Goal: Task Accomplishment & Management: Use online tool/utility

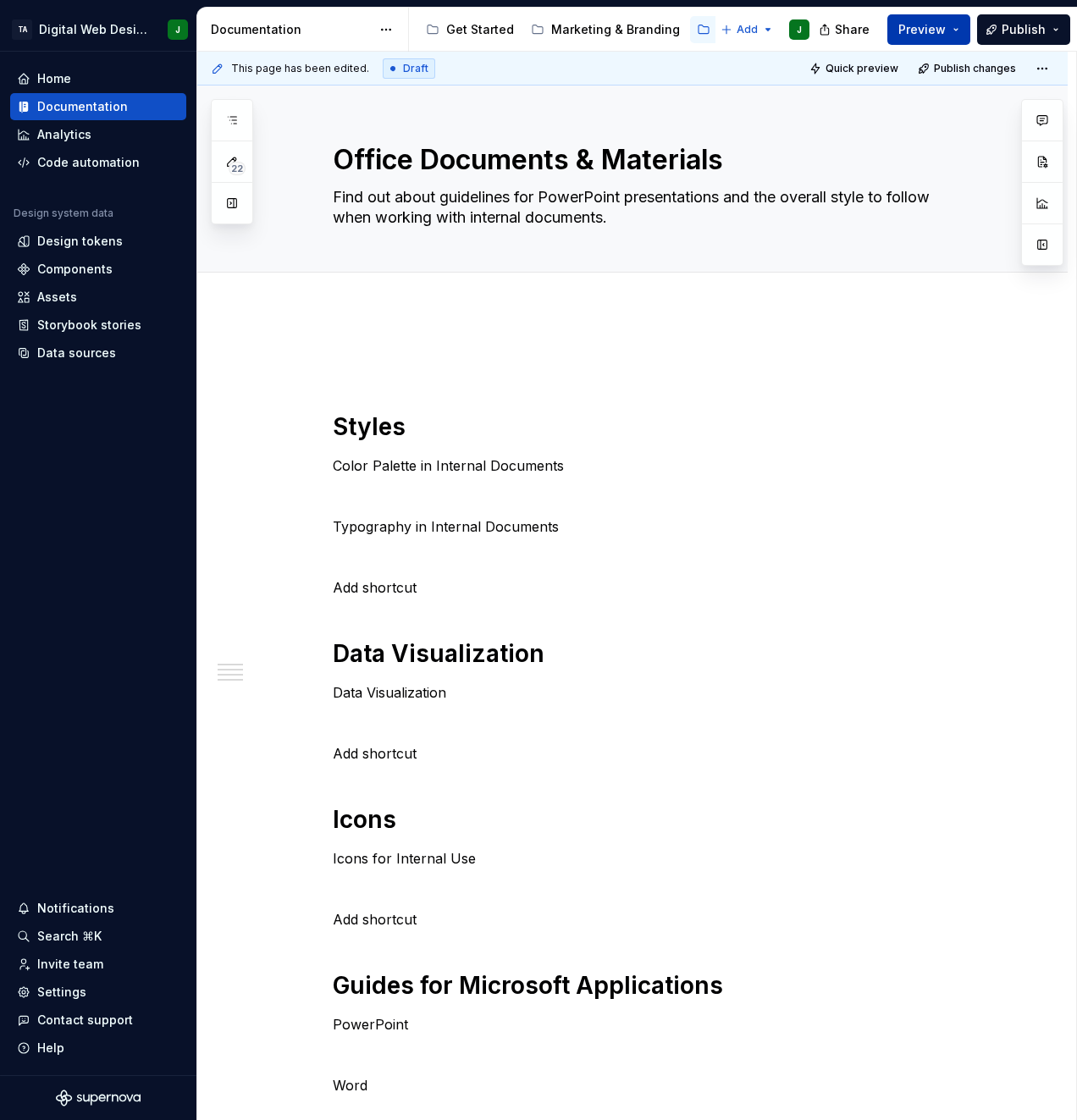
click at [946, 37] on span "Preview" at bounding box center [921, 29] width 47 height 17
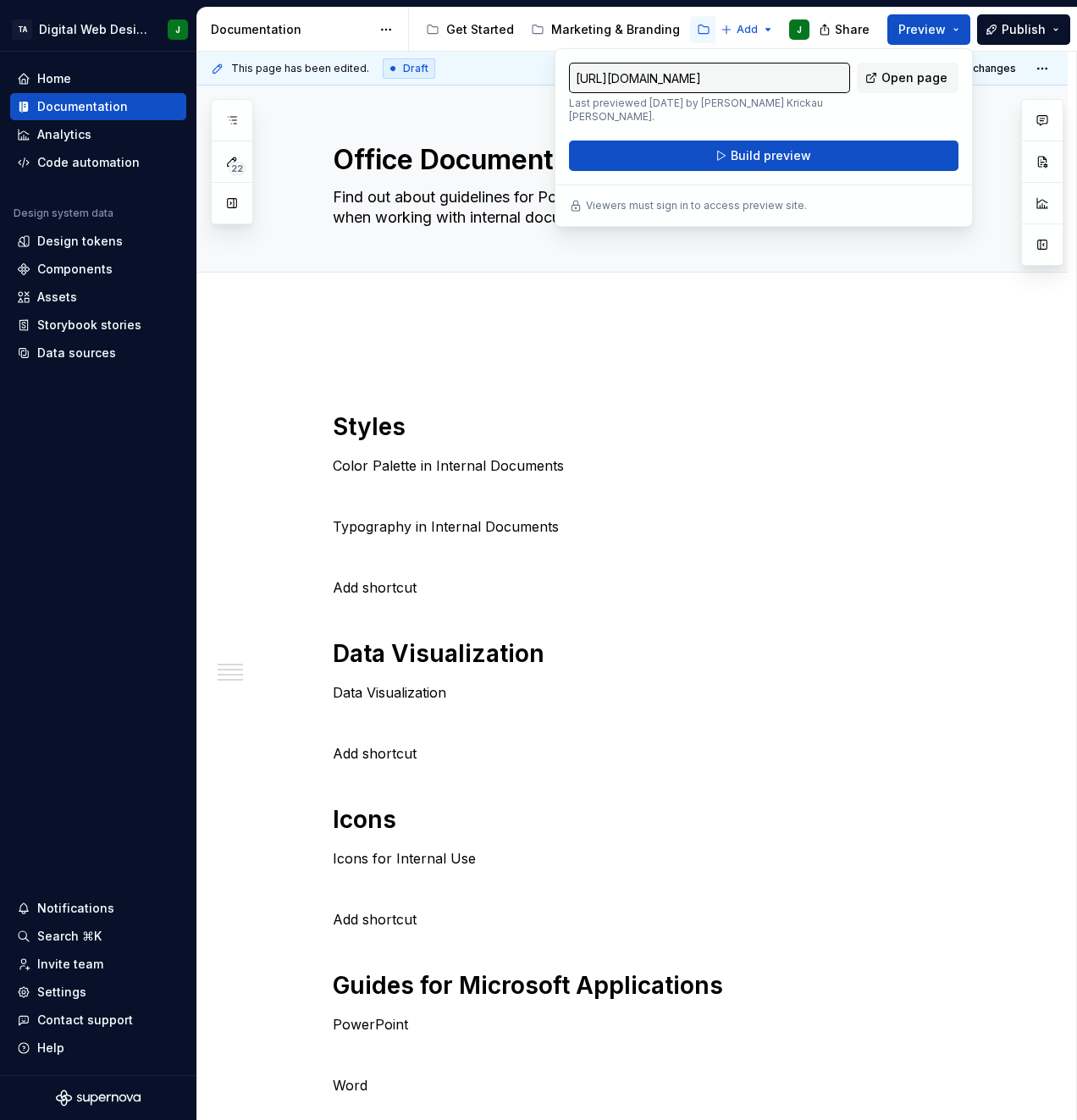
click at [870, 393] on div "Styles Color Palette in Internal Documents Typography in Internal Documents Add…" at bounding box center [653, 799] width 640 height 897
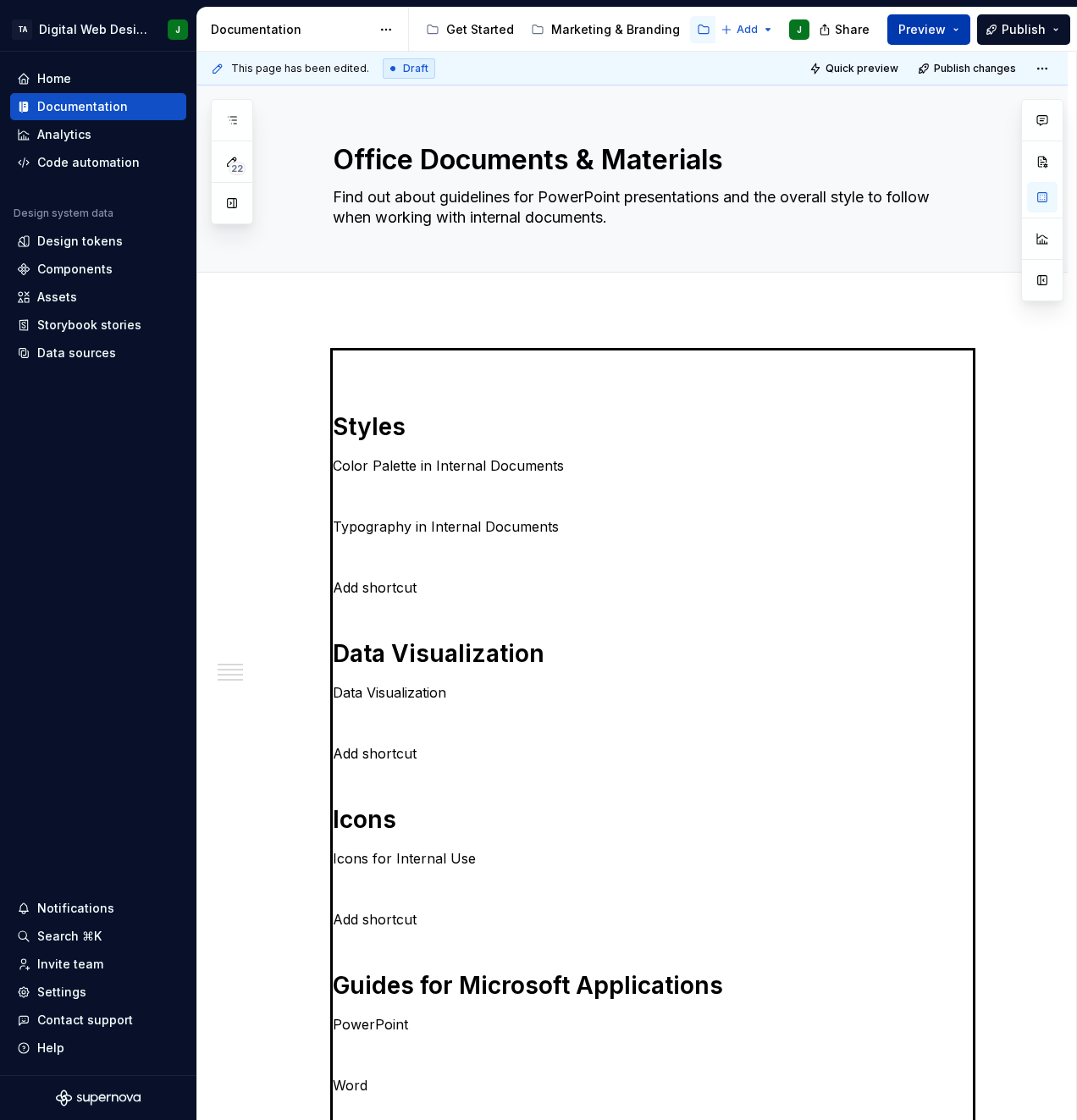
click at [934, 25] on span "Preview" at bounding box center [921, 29] width 47 height 17
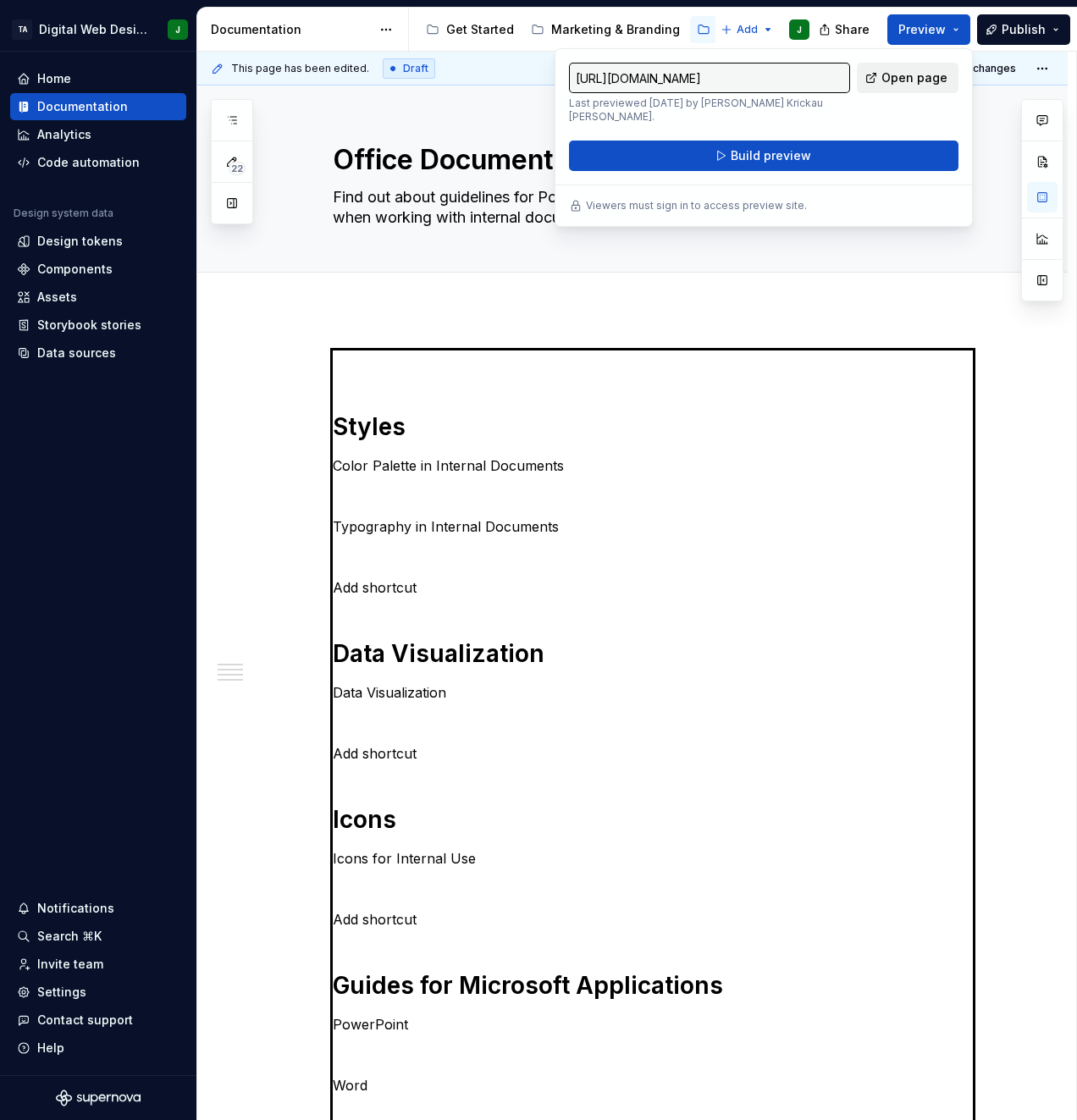
drag, startPoint x: 934, startPoint y: 25, endPoint x: 907, endPoint y: 72, distance: 54.2
click at [907, 72] on span "Open page" at bounding box center [914, 78] width 66 height 17
click at [460, 319] on div "This page has been edited. Draft Quick preview Publish changes Office Documents…" at bounding box center [637, 586] width 879 height 1069
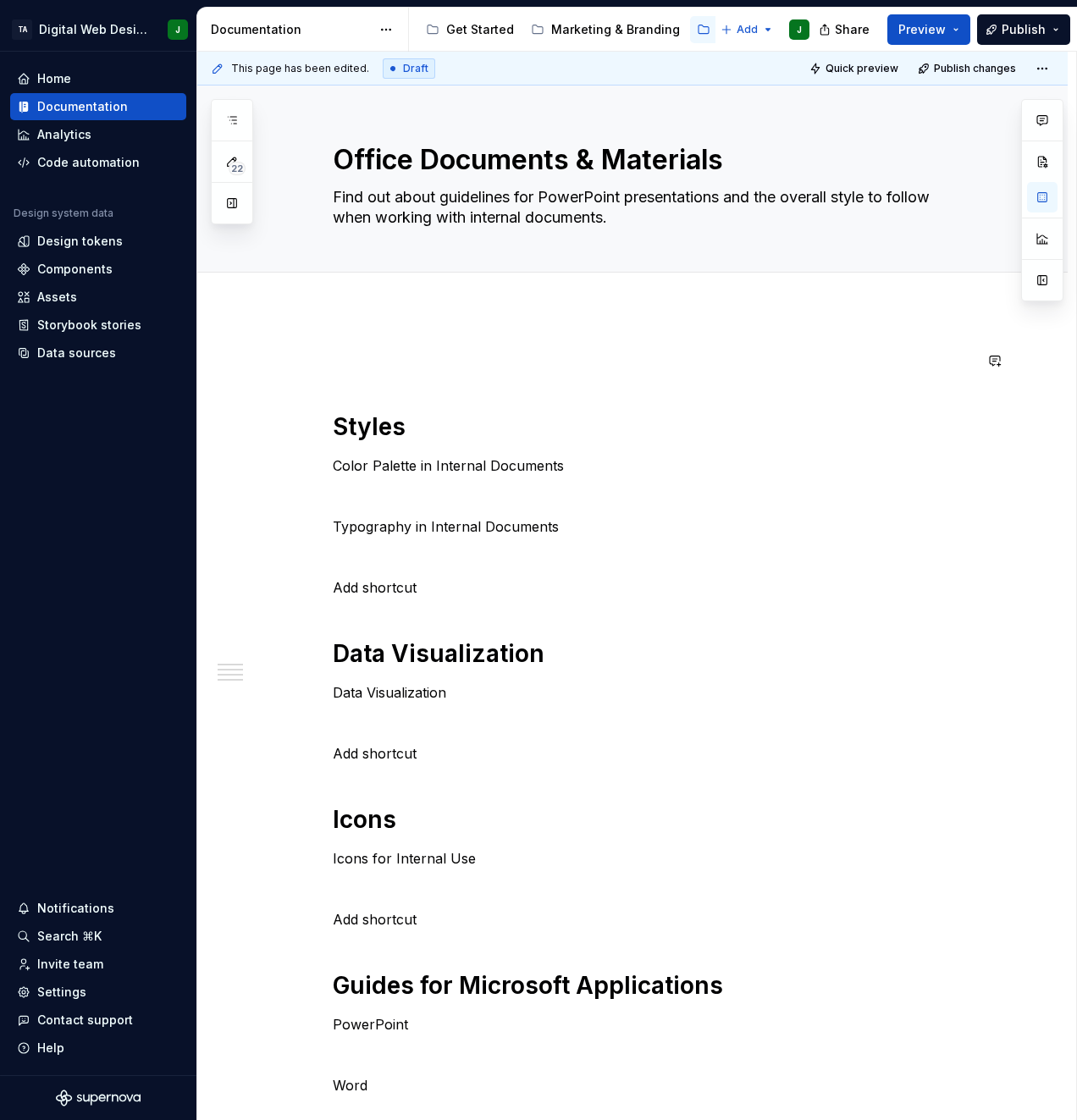
click at [442, 397] on div "Styles Color Palette in Internal Documents Typography in Internal Documents Add…" at bounding box center [653, 799] width 640 height 897
click at [387, 695] on p "Data Visualization" at bounding box center [653, 692] width 640 height 21
click at [388, 695] on p "Data Visualization" at bounding box center [653, 692] width 640 height 21
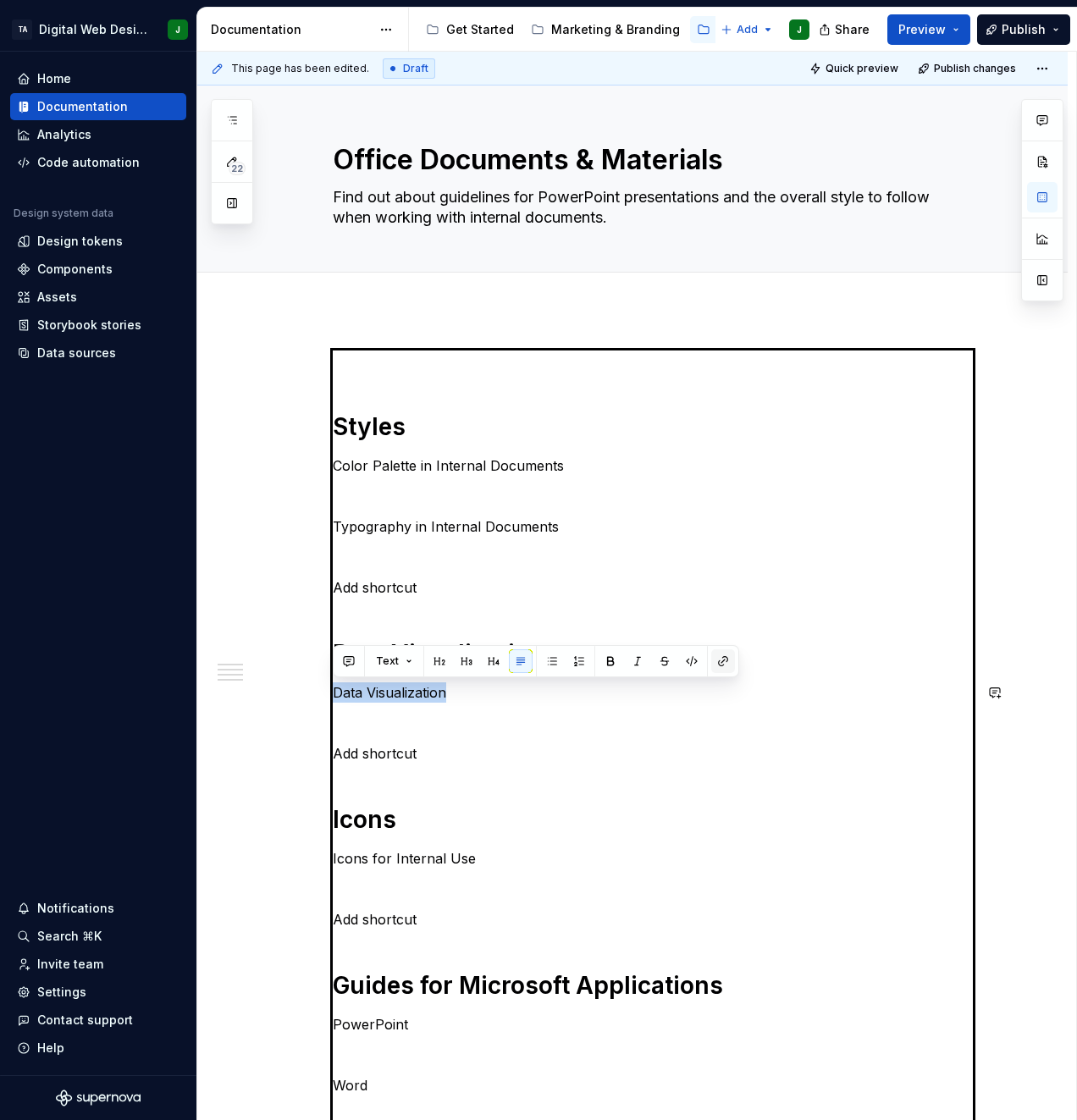
click at [727, 663] on button "button" at bounding box center [722, 660] width 24 height 24
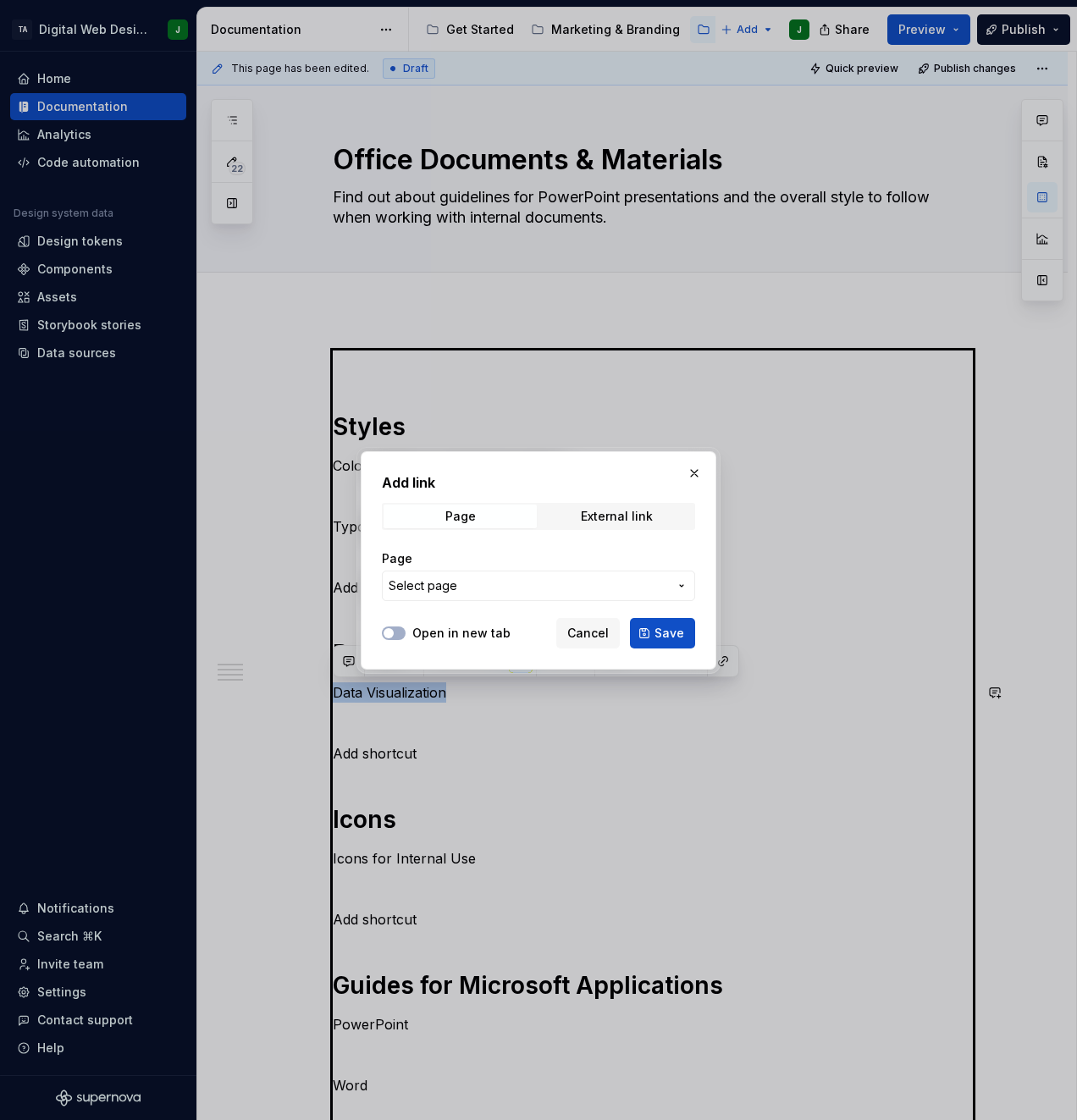
click at [534, 580] on span "Select page" at bounding box center [528, 585] width 279 height 17
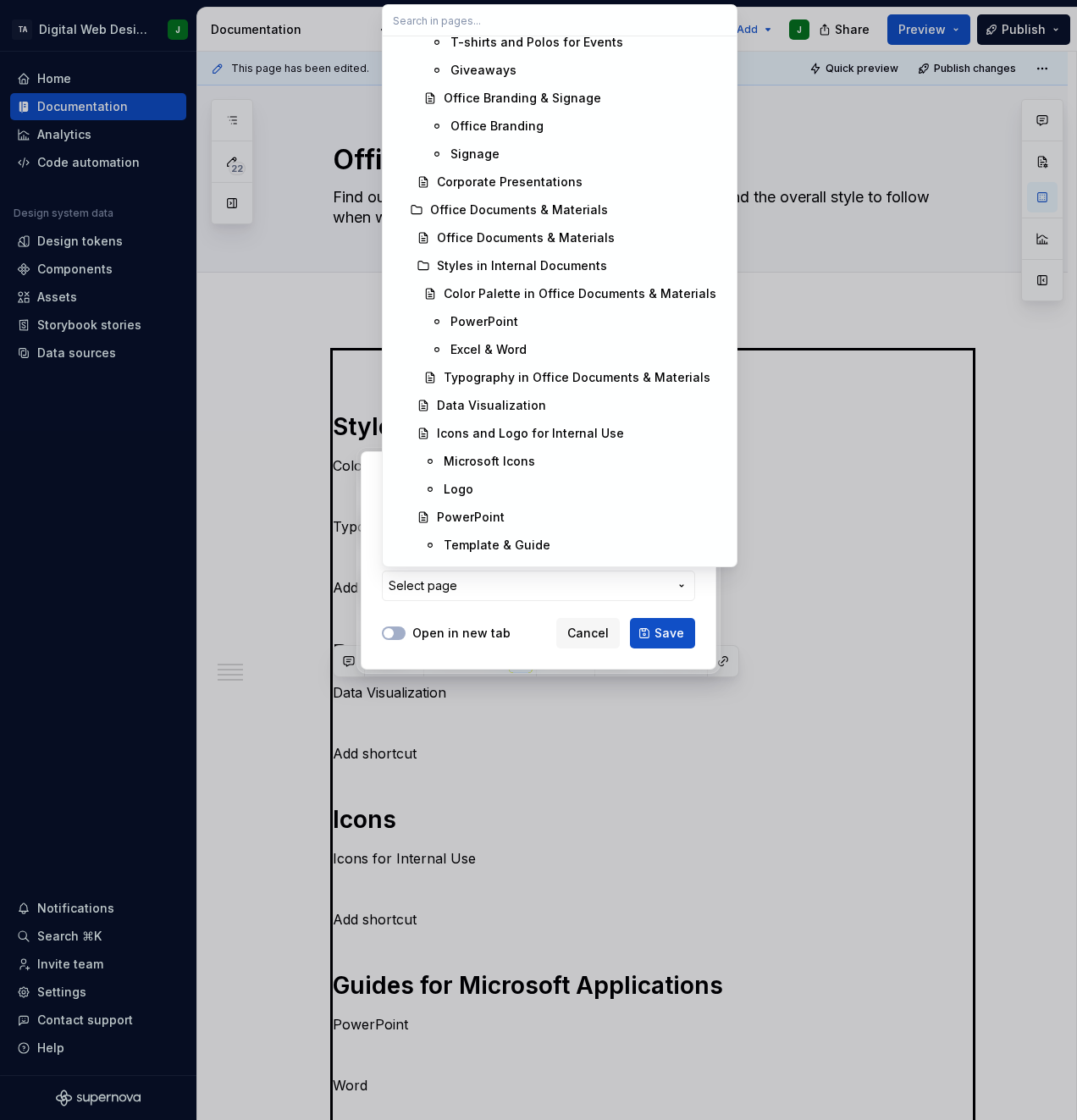
scroll to position [4401, 0]
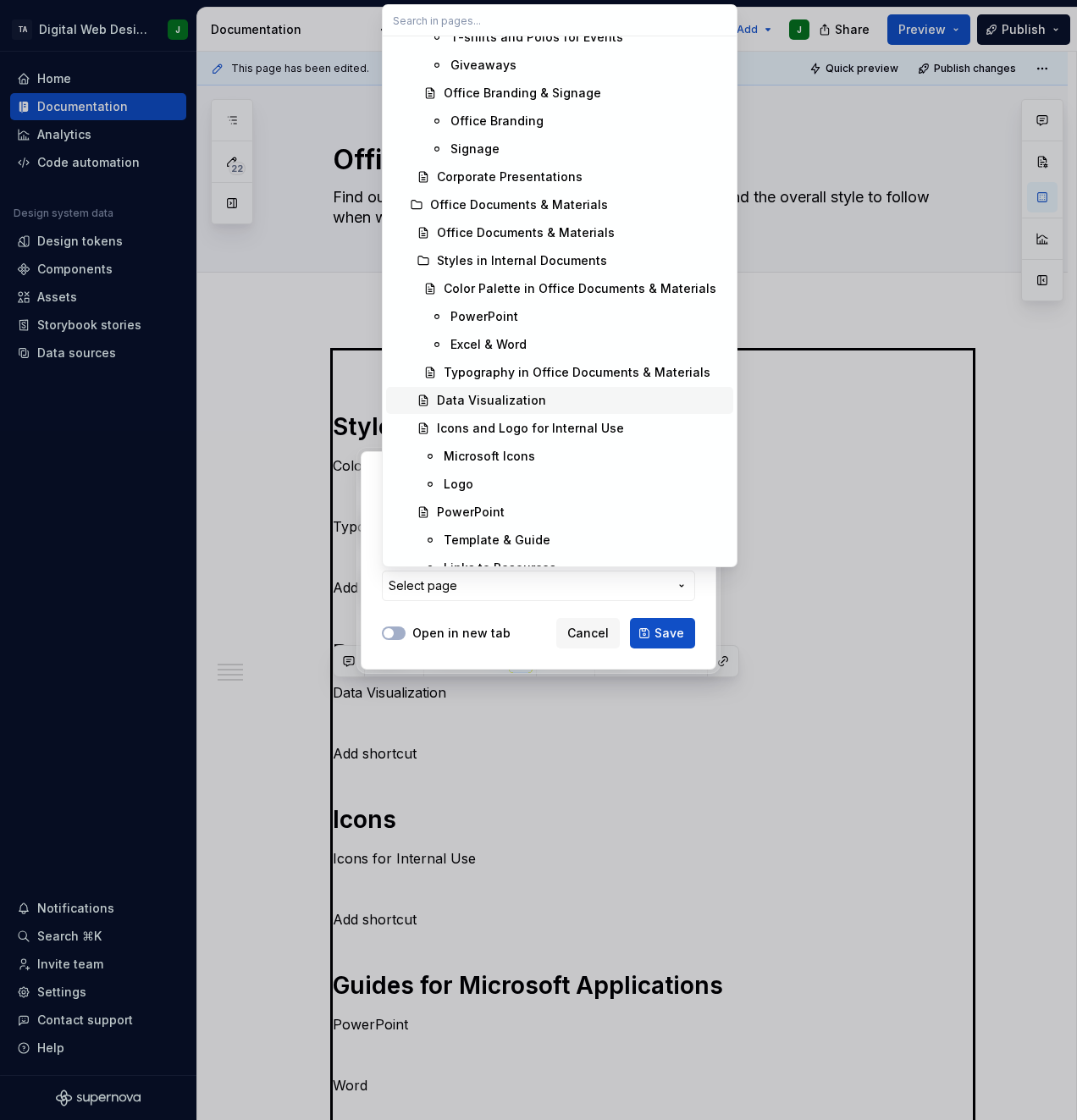
click at [533, 398] on div "Data Visualization" at bounding box center [491, 401] width 109 height 17
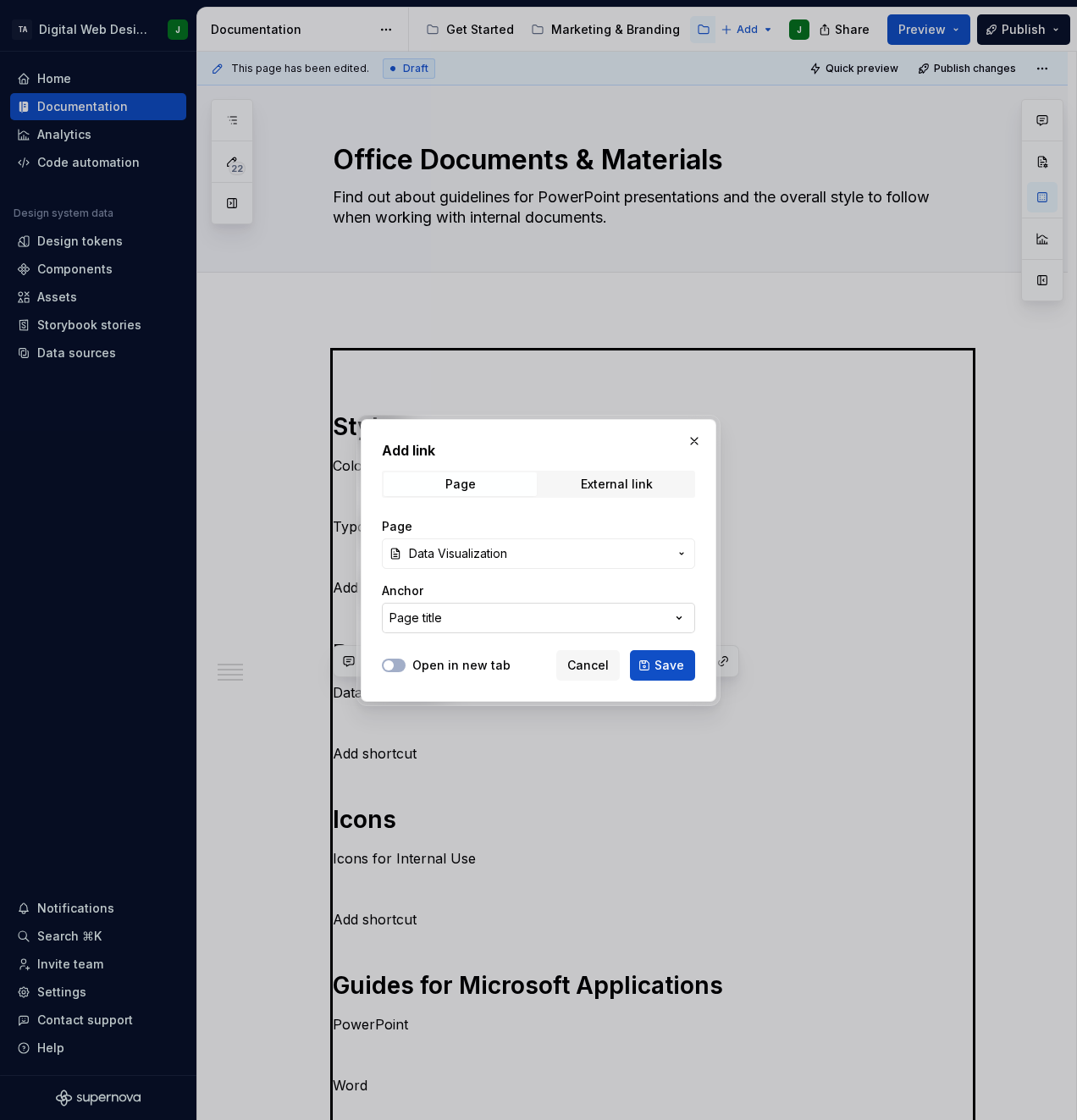
click at [599, 618] on button "Page title" at bounding box center [538, 618] width 313 height 30
click at [599, 618] on div "Add link Page External link Page Data Visualization Anchor Page title Open in n…" at bounding box center [538, 560] width 1077 height 1120
click at [396, 669] on button "Open in new tab" at bounding box center [393, 665] width 24 height 13
click at [396, 669] on span "button" at bounding box center [398, 665] width 10 height 10
click at [677, 665] on span "Save" at bounding box center [669, 666] width 29 height 17
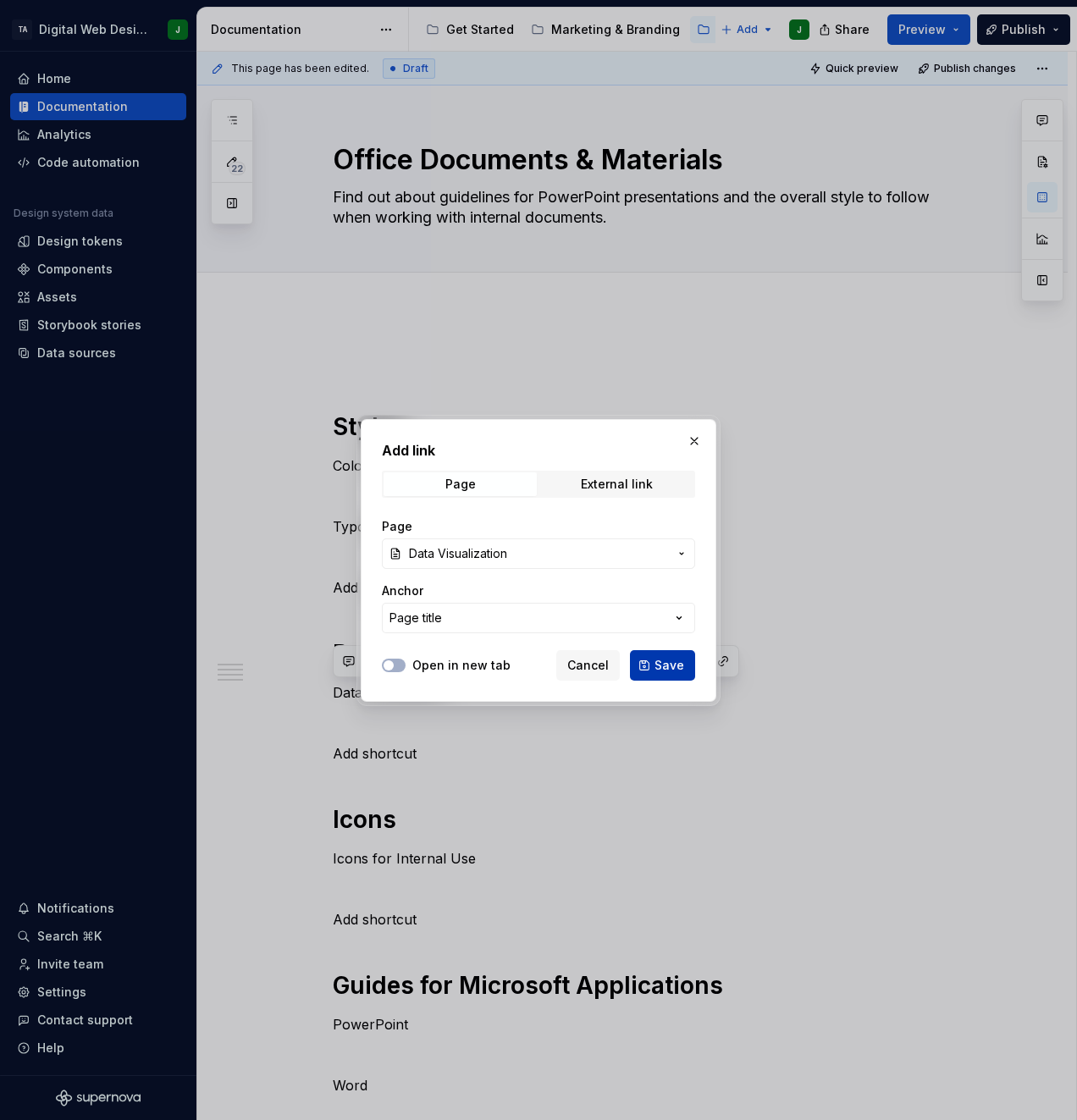
type textarea "*"
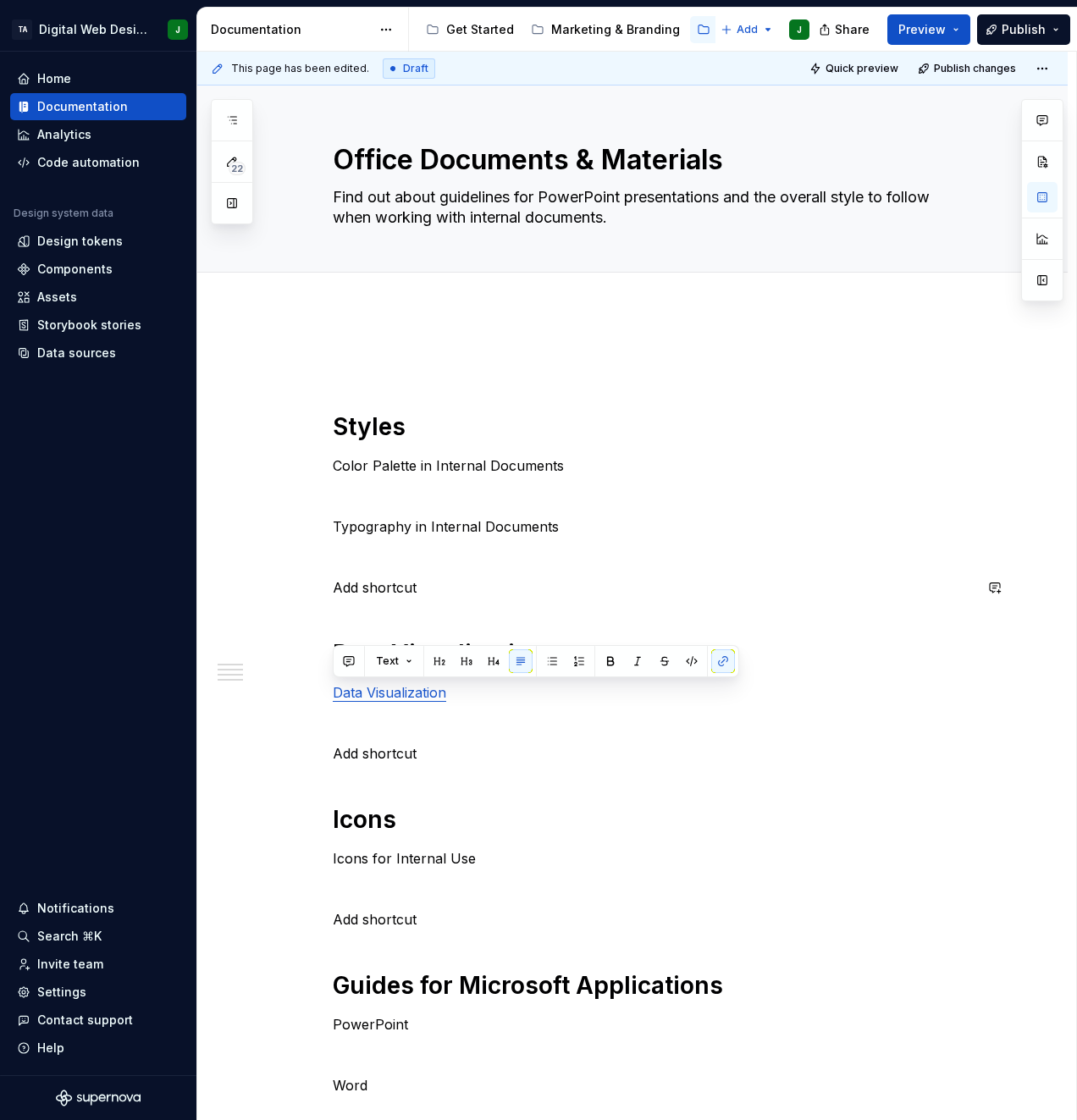
click at [588, 564] on p at bounding box center [653, 557] width 640 height 21
click at [442, 591] on p "Add shortcut" at bounding box center [653, 587] width 640 height 21
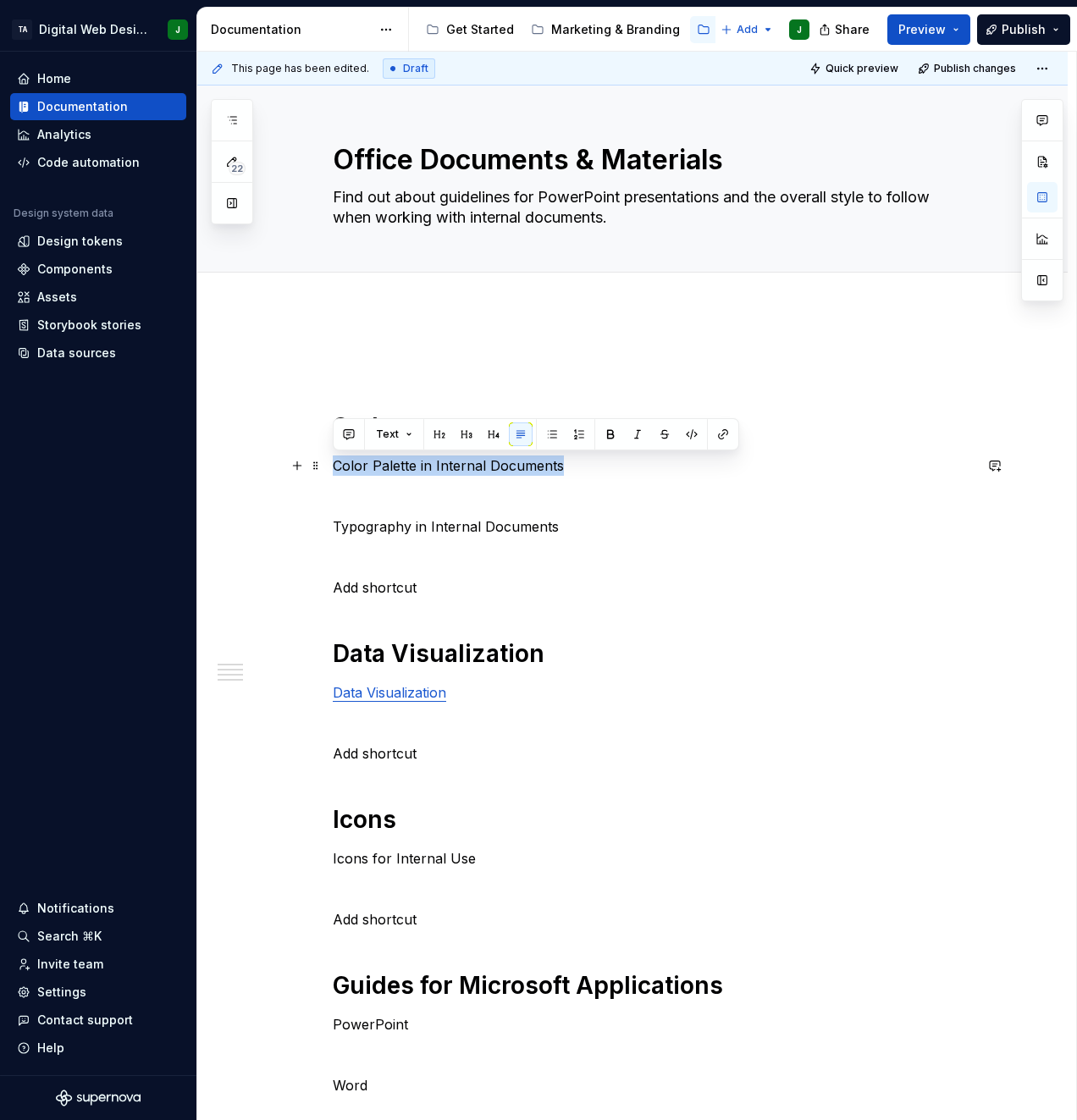
drag, startPoint x: 593, startPoint y: 467, endPoint x: 330, endPoint y: 469, distance: 263.0
click at [330, 469] on div "Styles Color Palette in Internal Documents Typography in Internal Documents Add…" at bounding box center [632, 957] width 870 height 1293
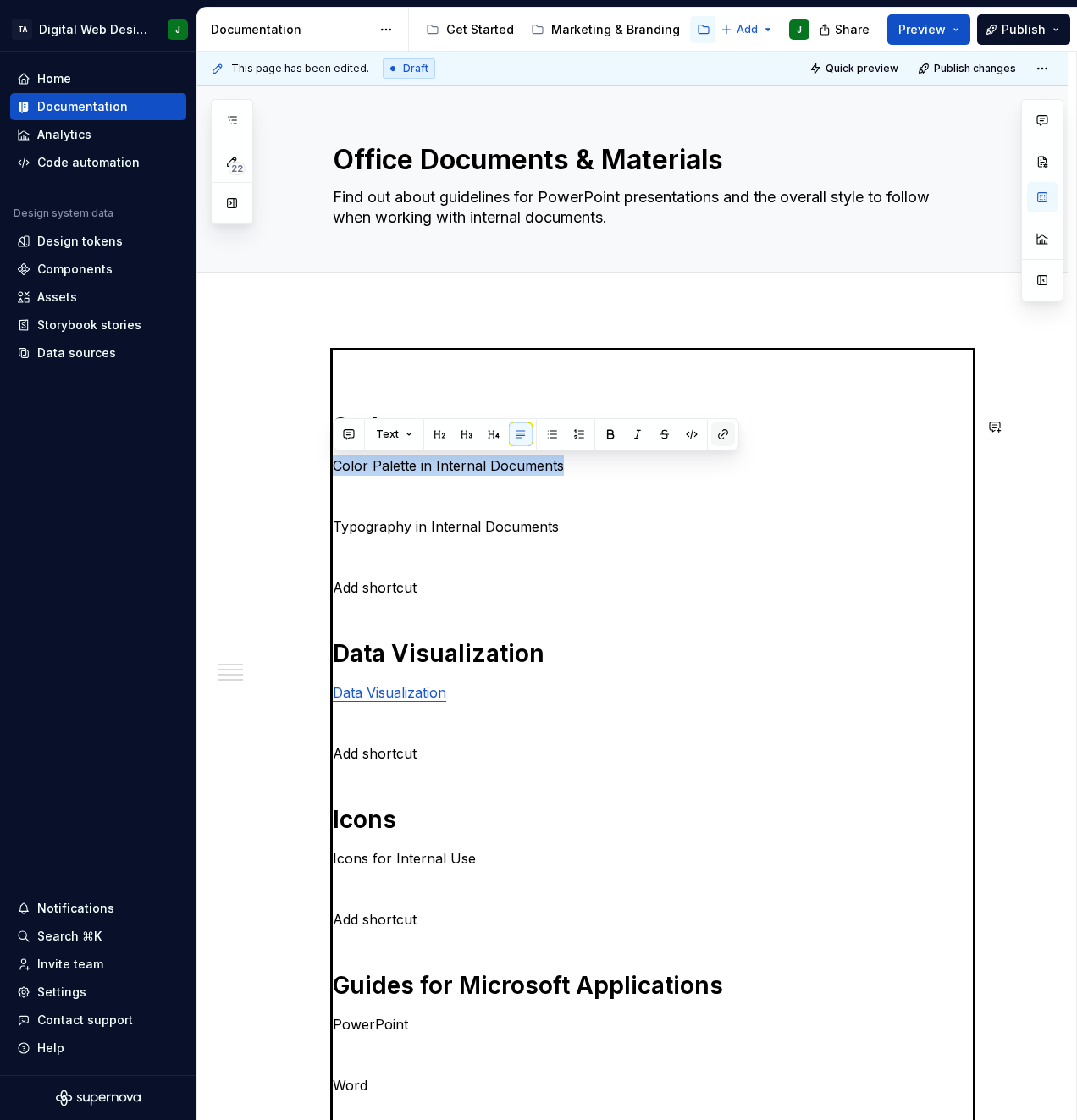
click at [715, 431] on button "button" at bounding box center [722, 434] width 24 height 24
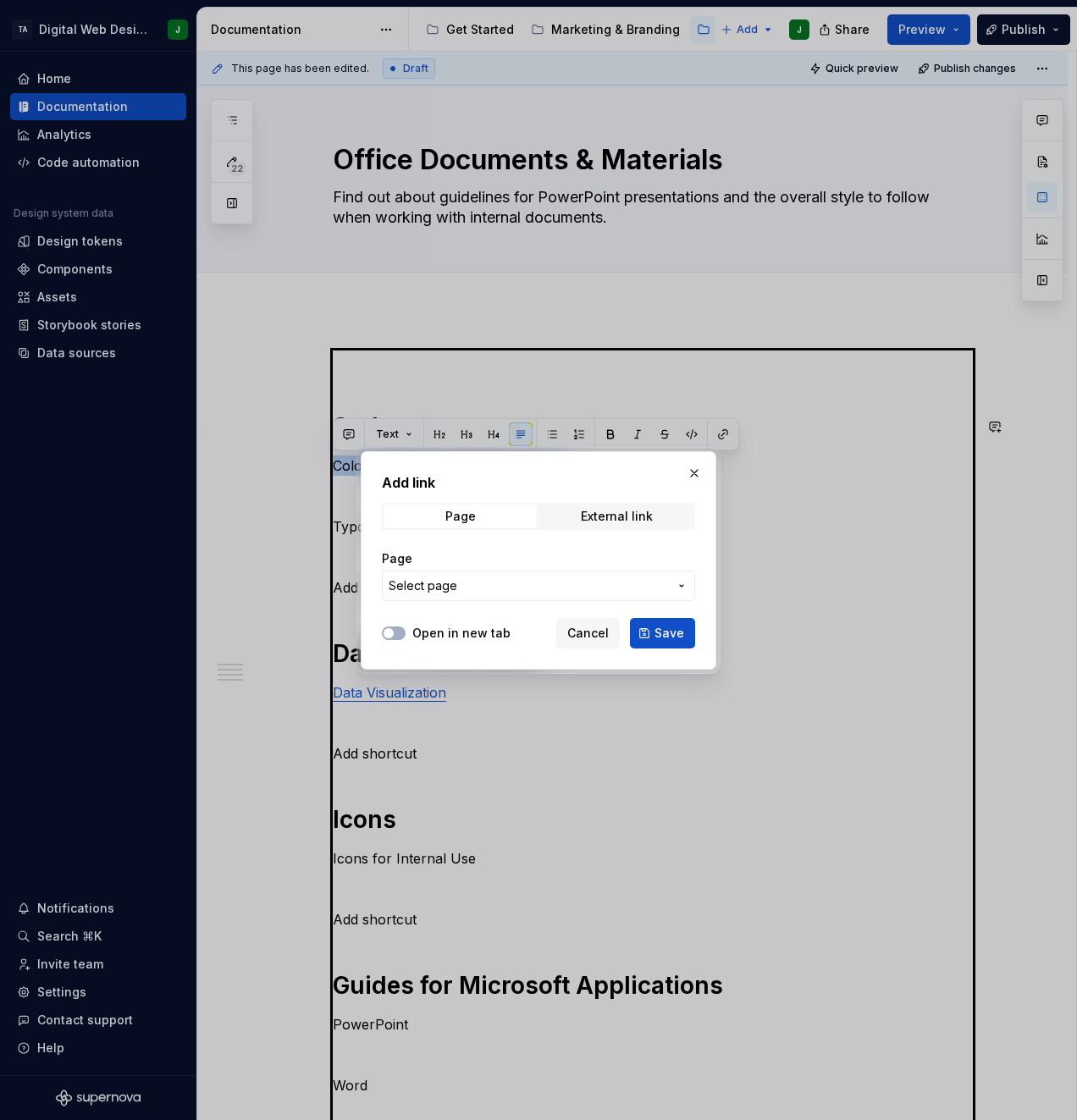
click at [588, 579] on span "Select page" at bounding box center [528, 585] width 279 height 17
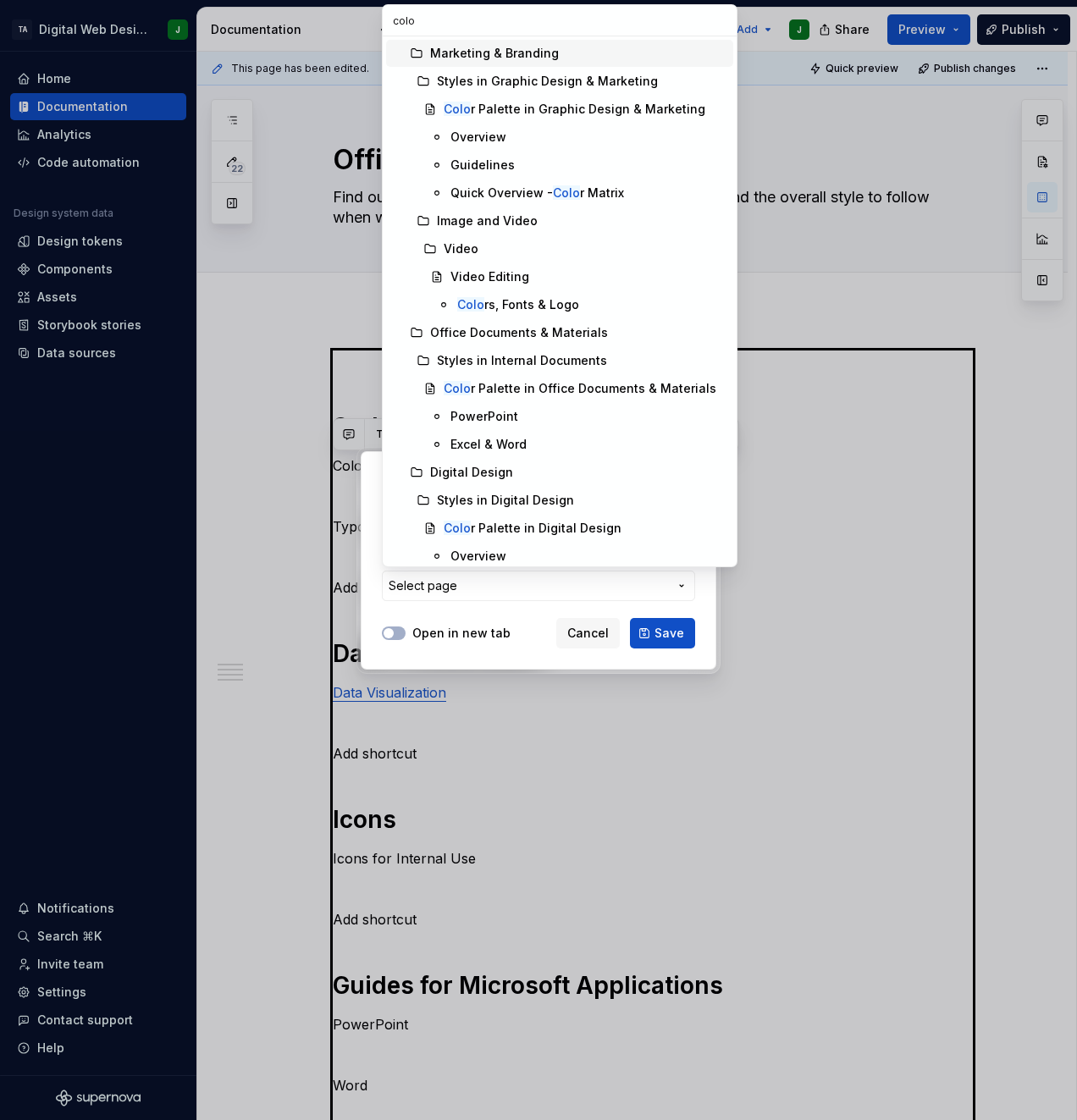
type input "color"
click at [275, 492] on div at bounding box center [538, 560] width 1077 height 1120
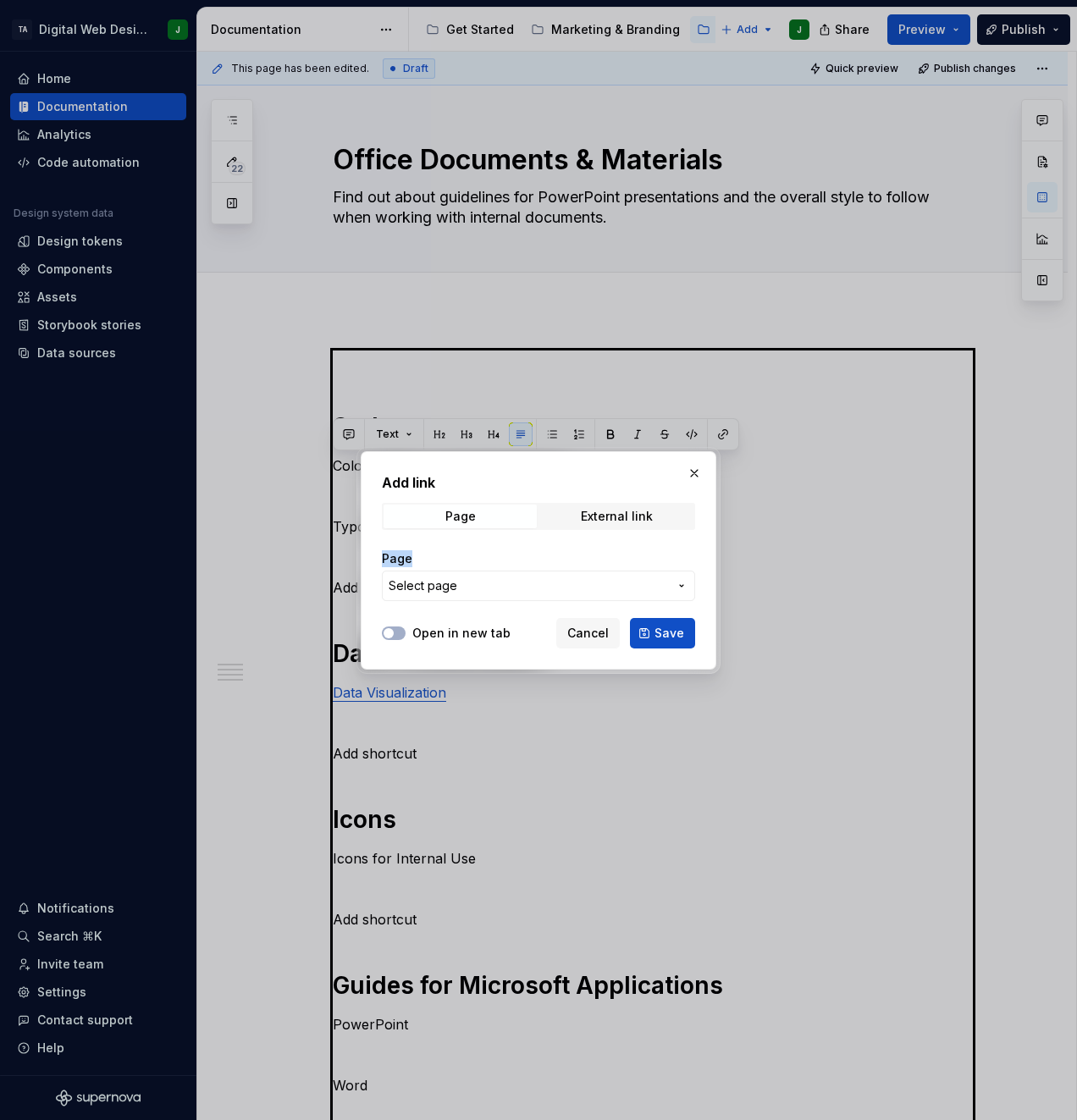
drag, startPoint x: 611, startPoint y: 470, endPoint x: 646, endPoint y: 598, distance: 132.7
click at [646, 598] on div "Add link Page External link Page Select page Open in new tab Cancel Save" at bounding box center [538, 560] width 356 height 219
click at [695, 475] on button "button" at bounding box center [693, 472] width 24 height 24
type textarea "*"
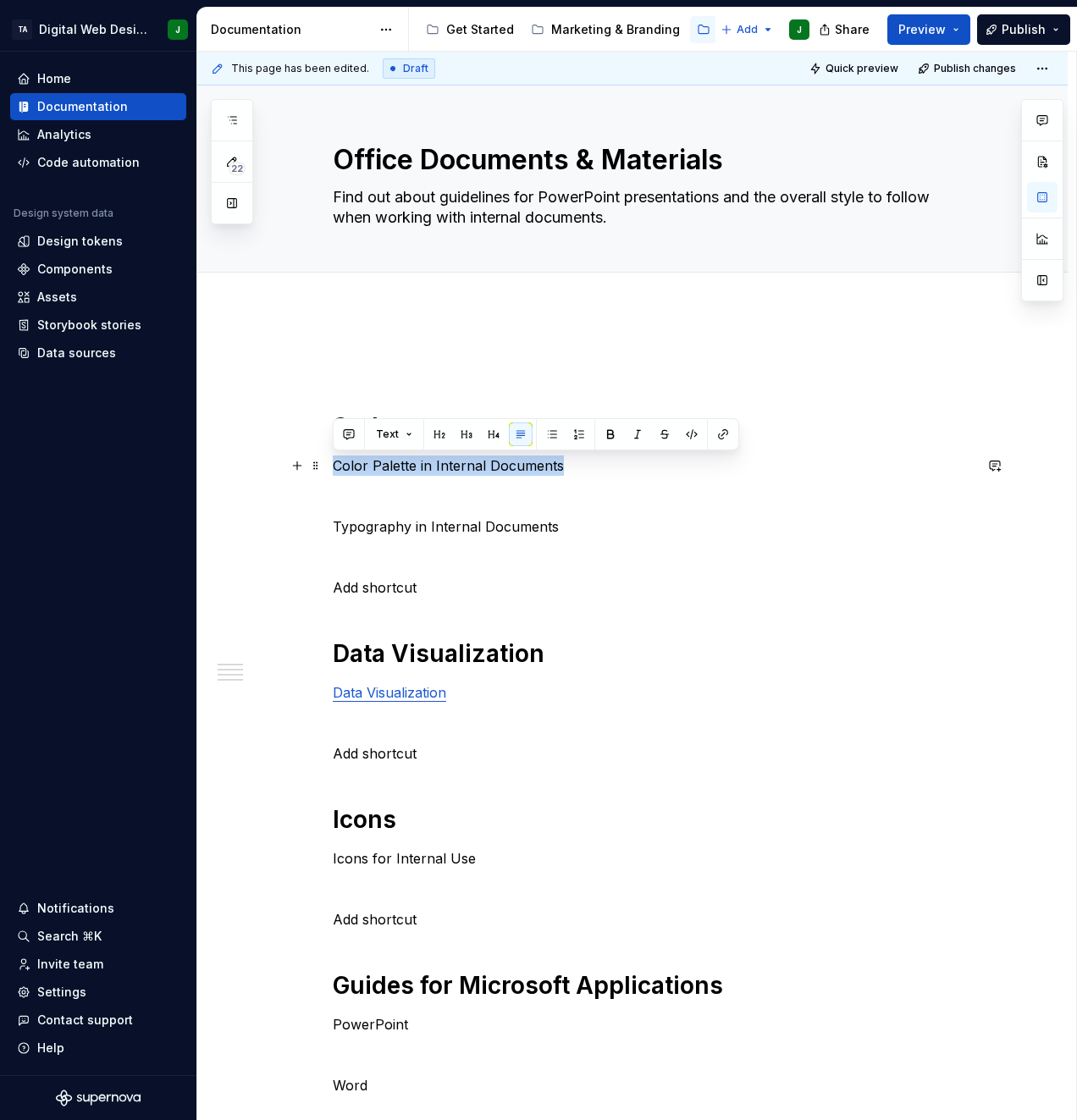
drag, startPoint x: 584, startPoint y: 474, endPoint x: 331, endPoint y: 464, distance: 253.2
click at [331, 464] on div "Styles Color Palette in Internal Documents Typography in Internal Documents Add…" at bounding box center [632, 957] width 870 height 1293
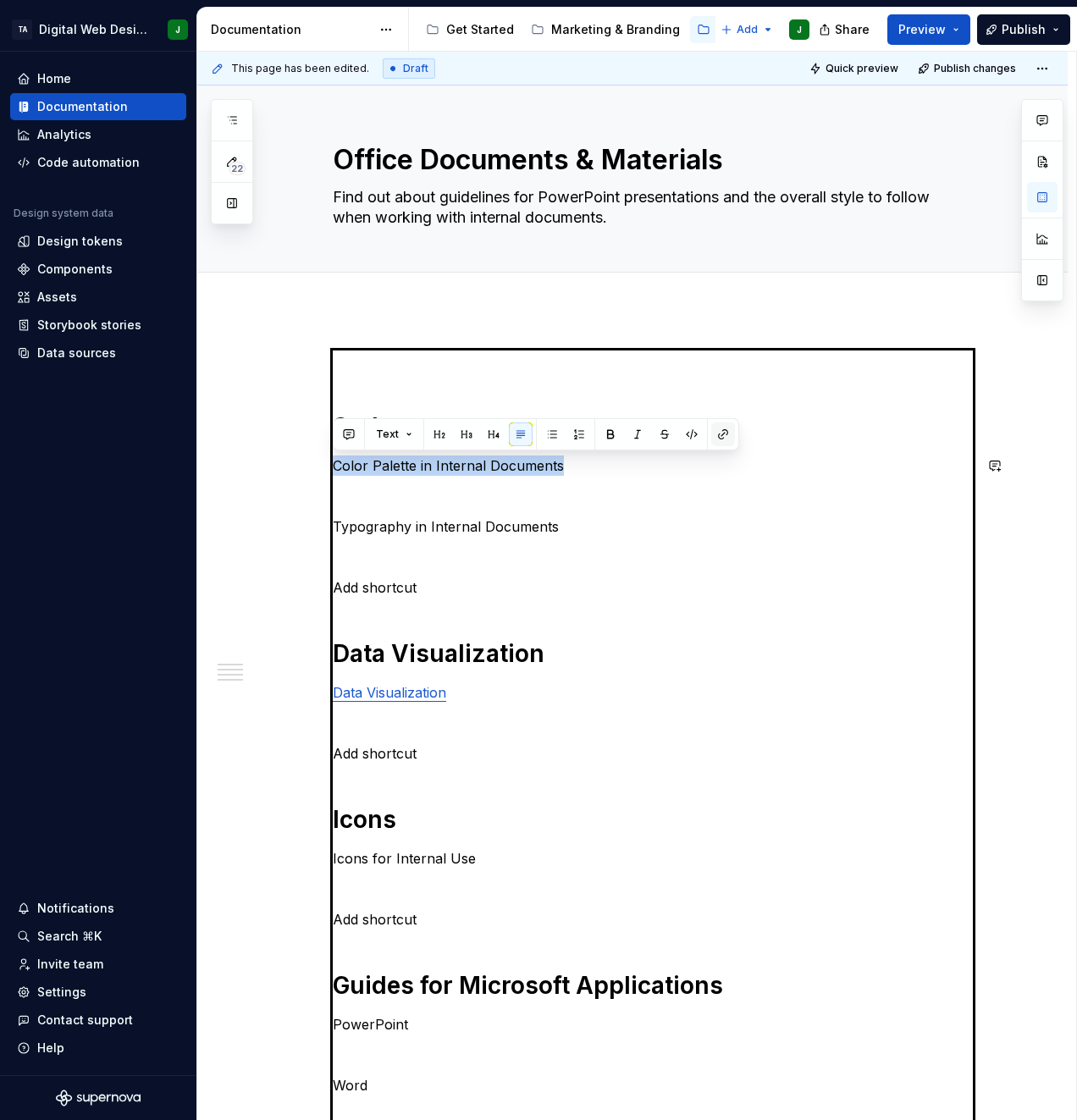
click at [730, 441] on button "button" at bounding box center [722, 434] width 24 height 24
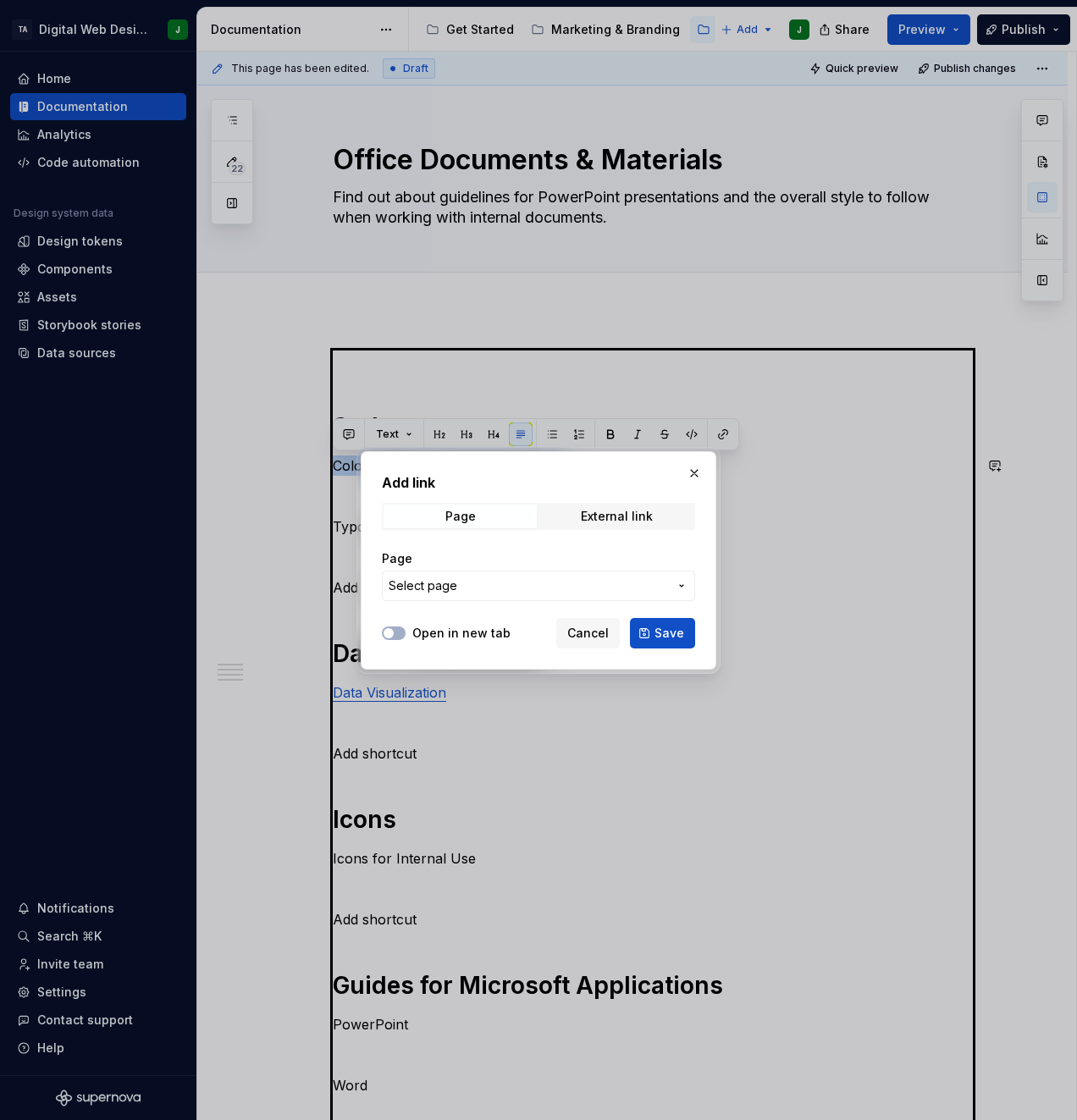
click at [588, 580] on span "Select page" at bounding box center [528, 585] width 279 height 17
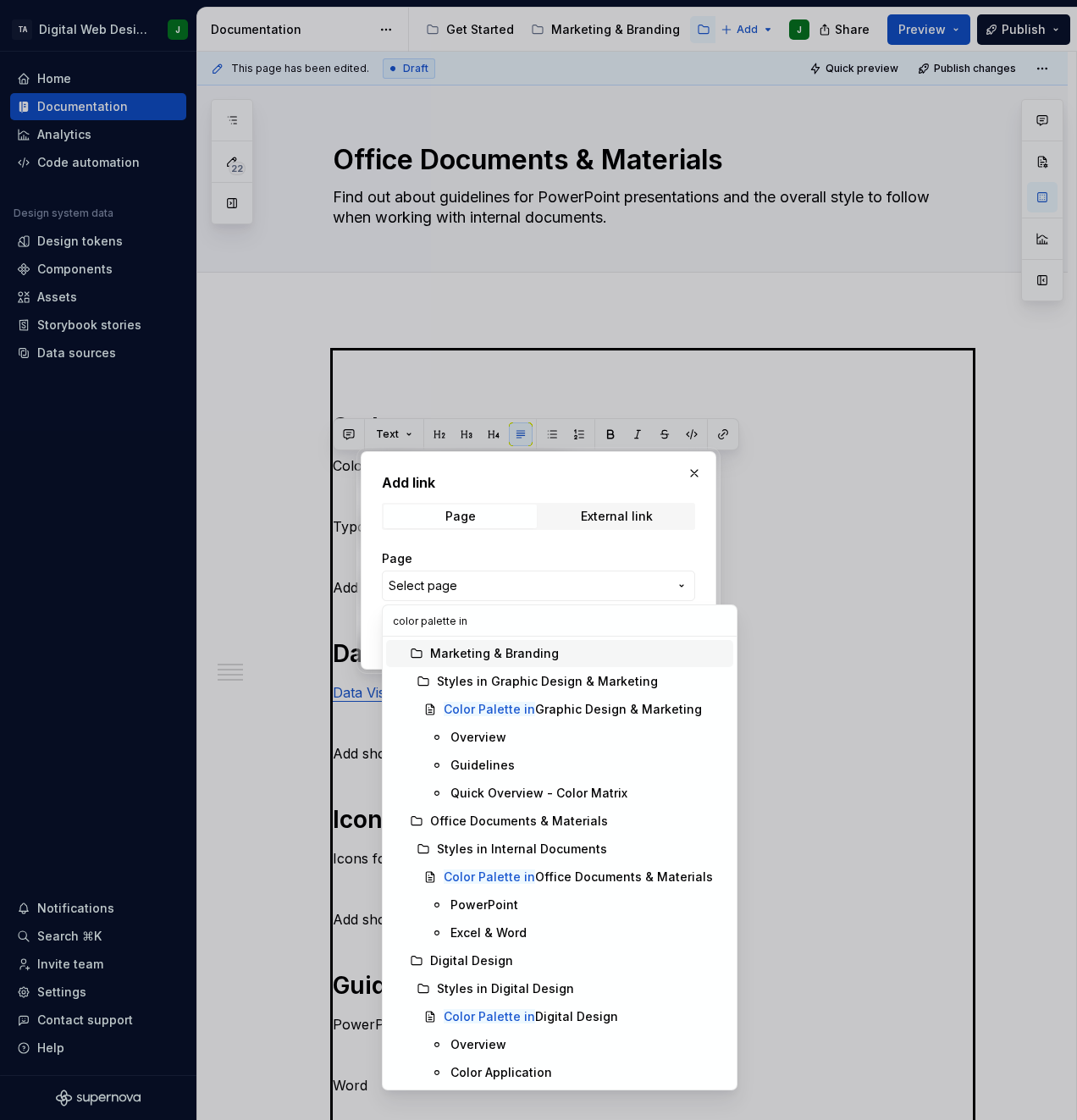
type input "color palette in i"
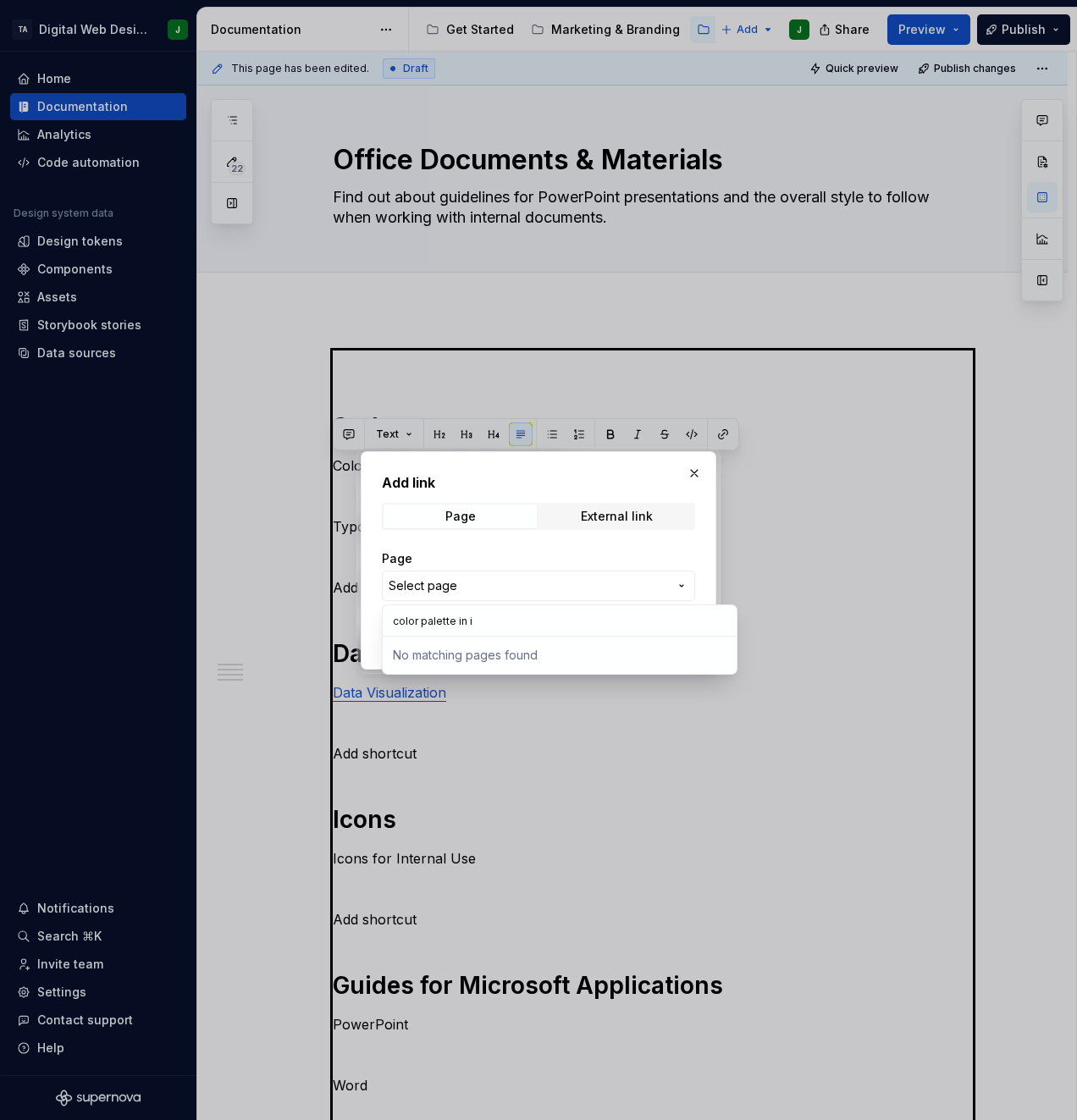
click at [699, 475] on div "Add link Page External link Page Select page Open in new tab Cancel Save" at bounding box center [538, 560] width 1077 height 1120
click at [693, 475] on button "button" at bounding box center [693, 472] width 24 height 24
type textarea "*"
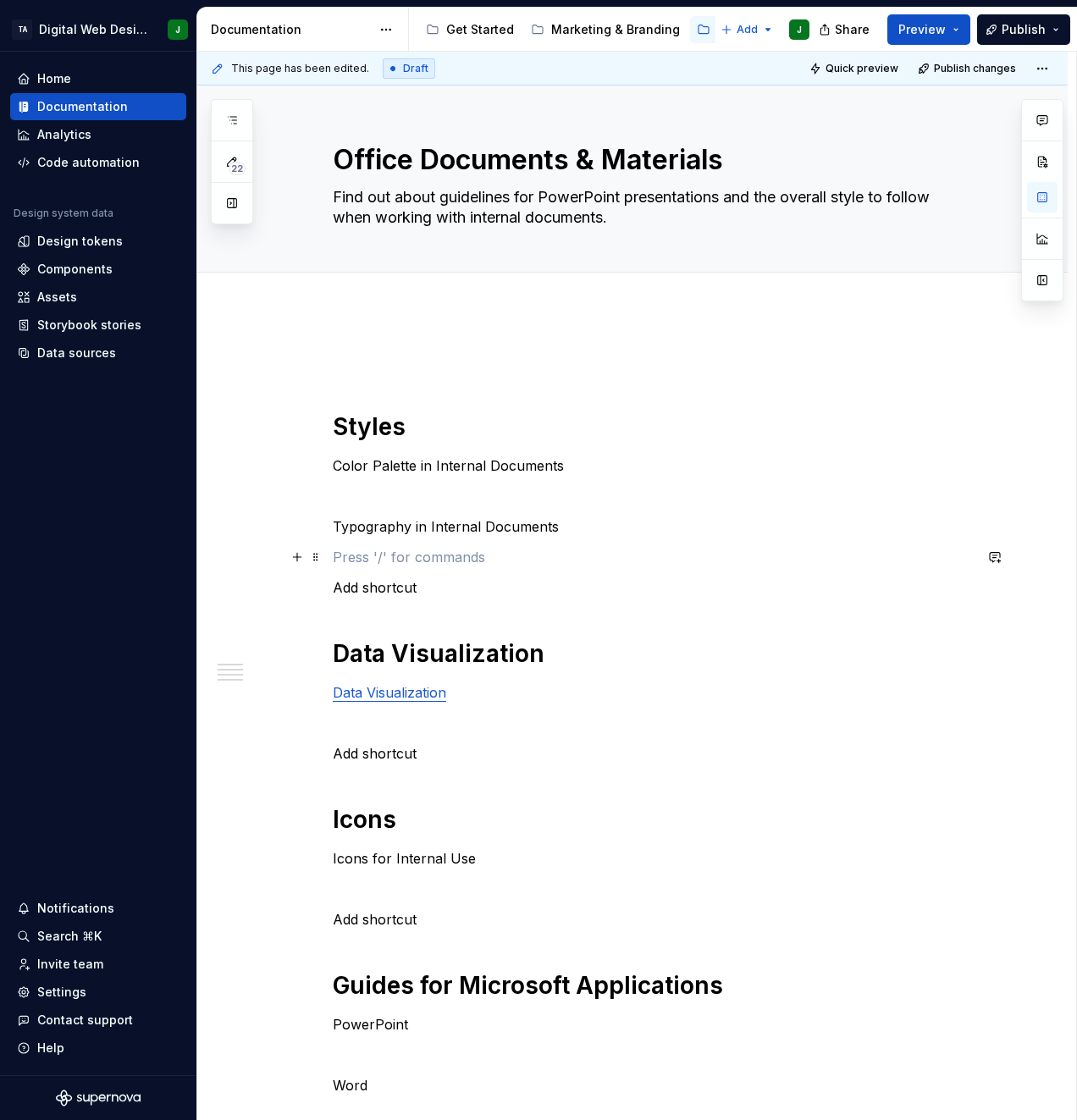
click at [641, 559] on p at bounding box center [653, 557] width 640 height 21
click at [592, 528] on p "Typography in Internal Documents" at bounding box center [653, 527] width 640 height 21
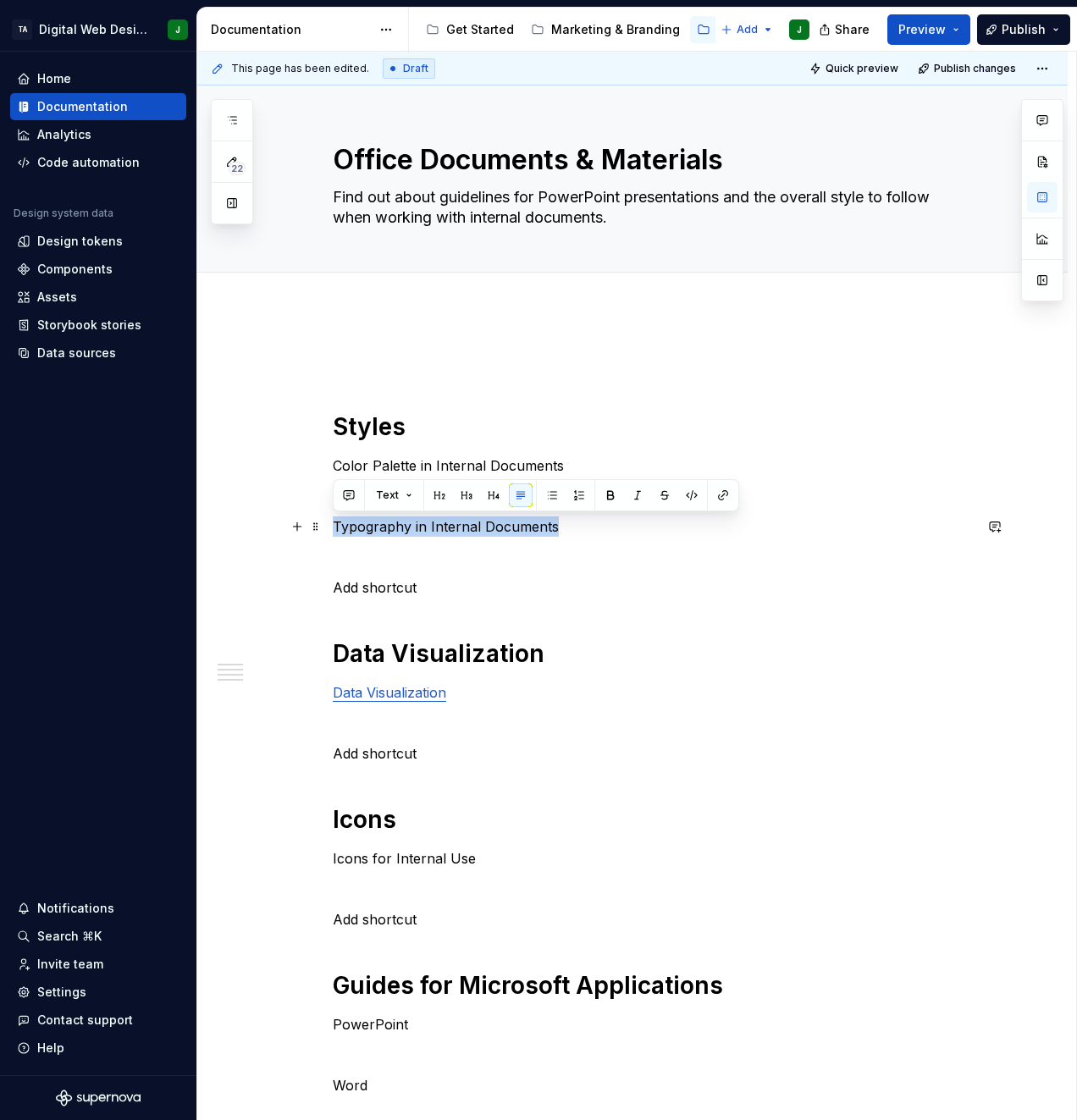
drag, startPoint x: 592, startPoint y: 528, endPoint x: 335, endPoint y: 534, distance: 257.1
click at [335, 534] on p "Typography in Internal Documents" at bounding box center [653, 527] width 640 height 21
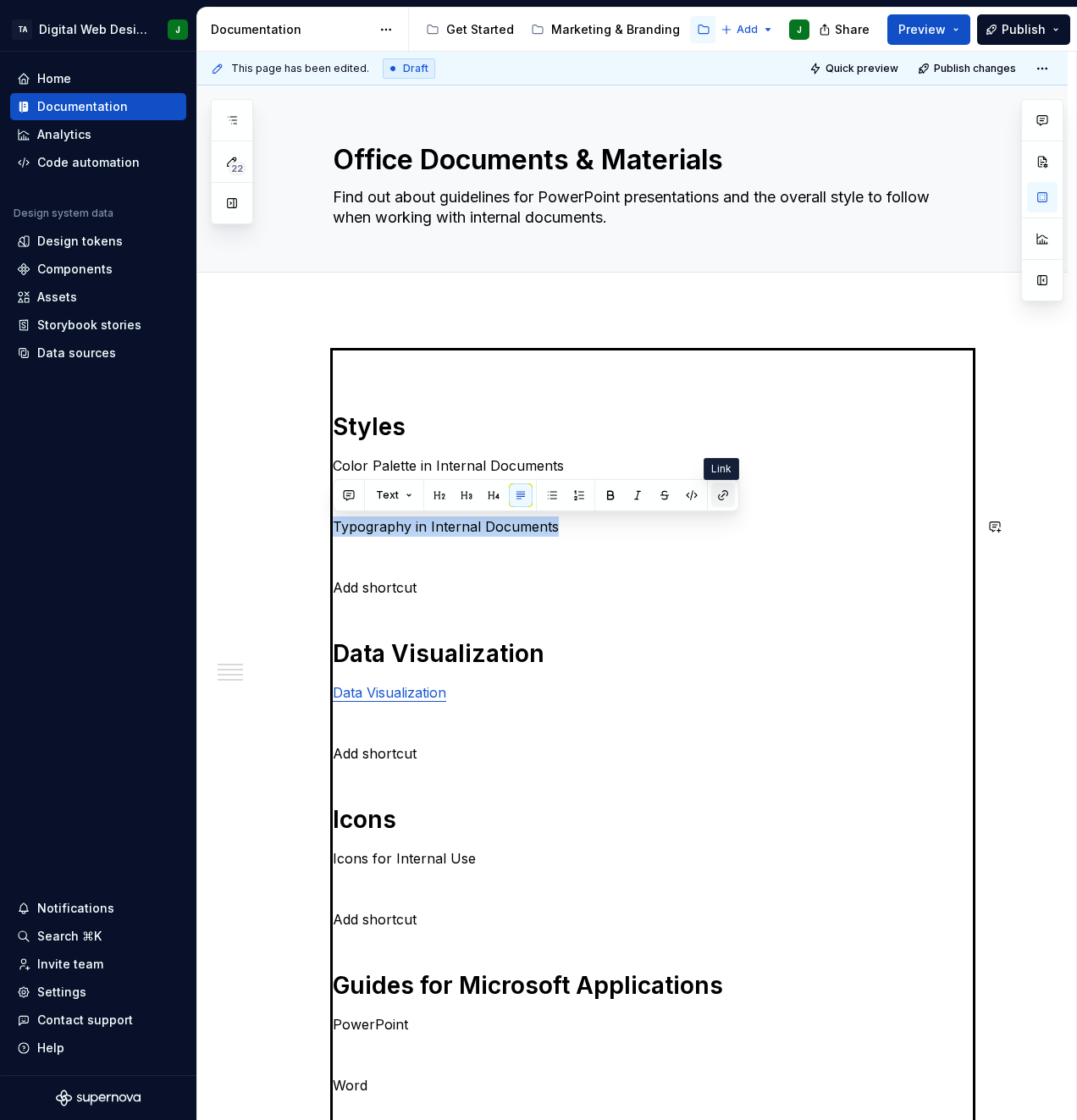
click at [715, 498] on button "button" at bounding box center [722, 495] width 24 height 24
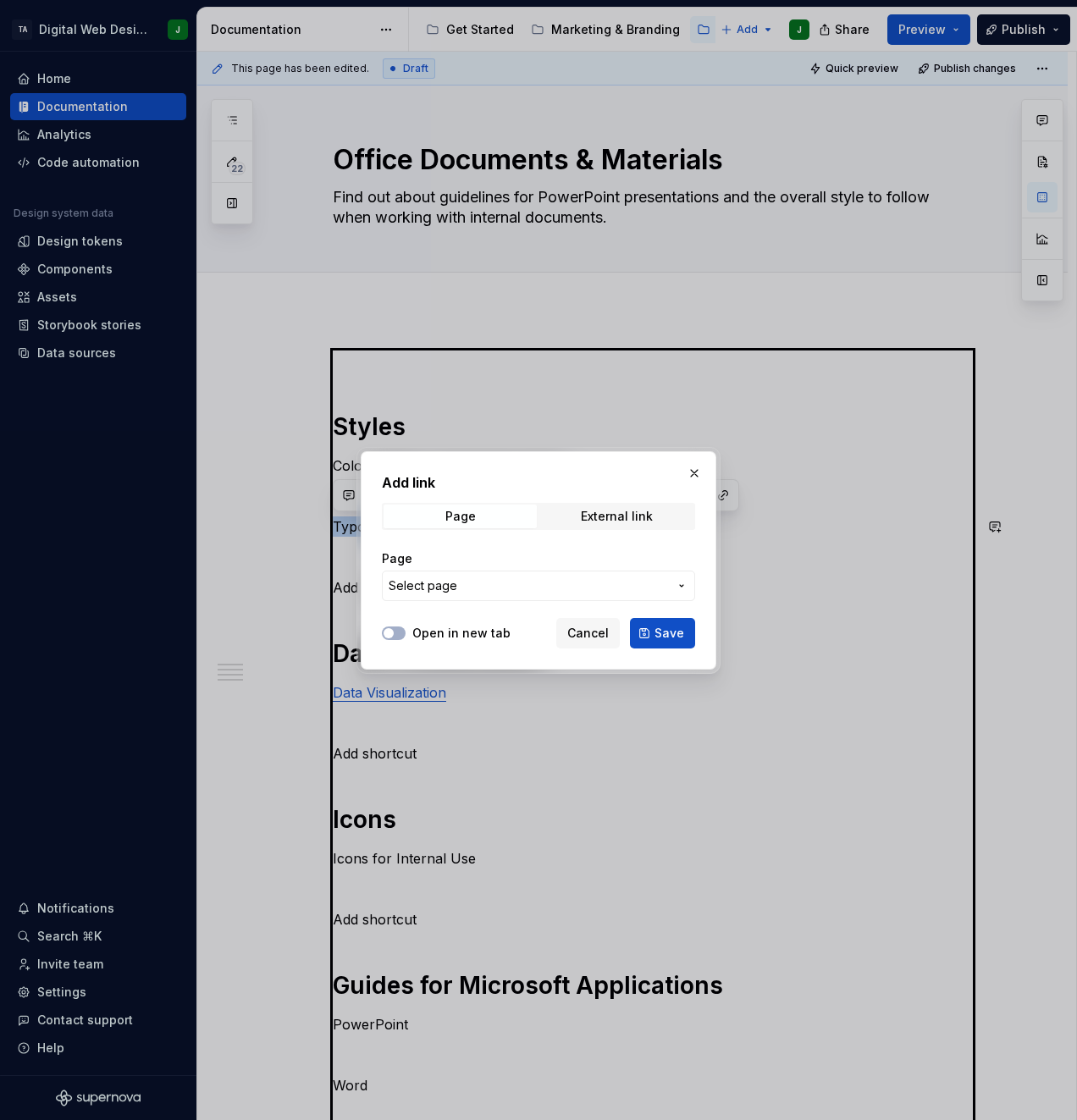
click at [586, 579] on span "Select page" at bounding box center [528, 585] width 279 height 17
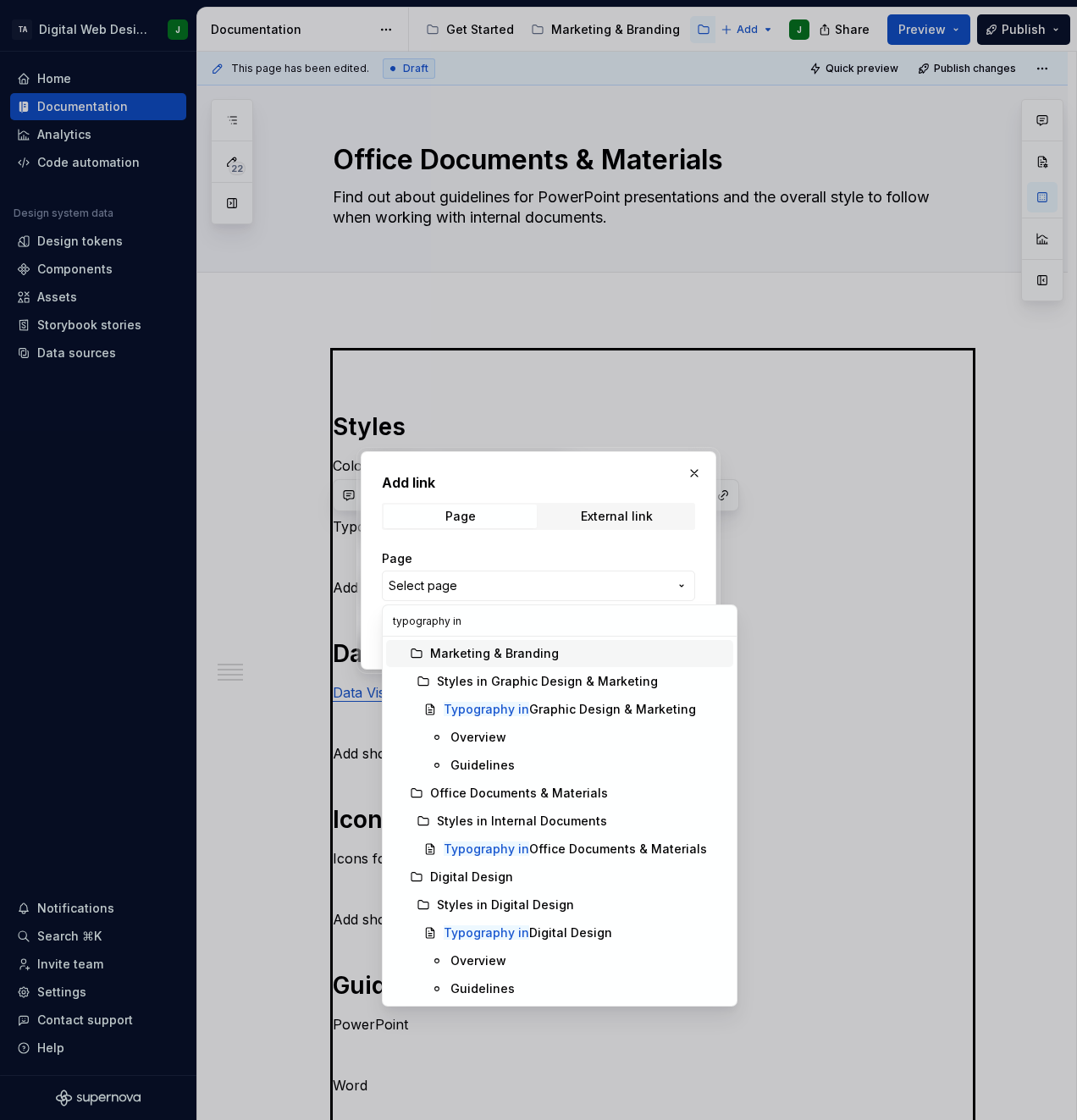
type input "typography in i"
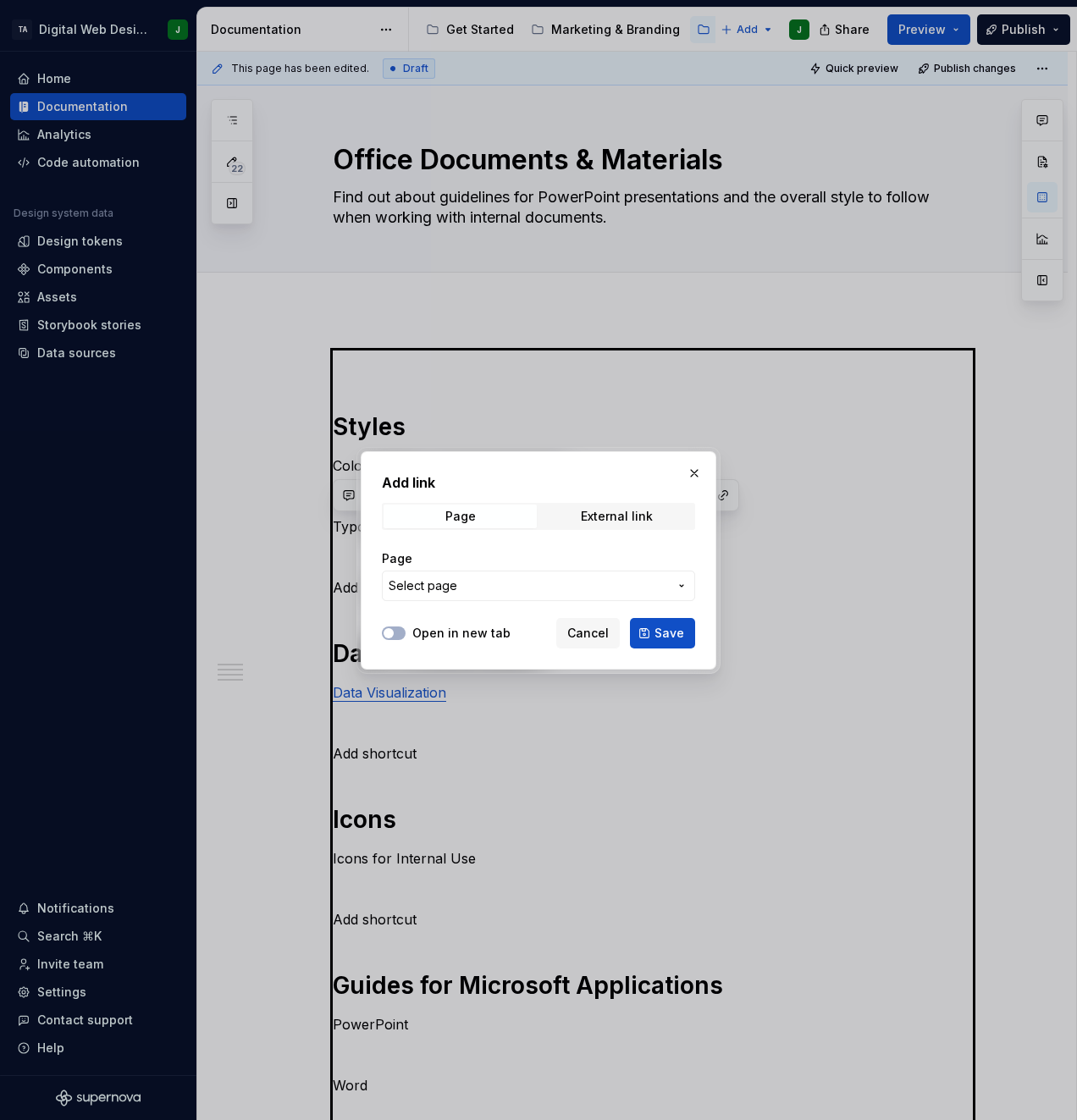
click at [691, 469] on div "Add link Page External link Page Select page Open in new tab Cancel Save" at bounding box center [538, 560] width 1077 height 1120
click at [691, 469] on button "button" at bounding box center [693, 472] width 24 height 24
type textarea "*"
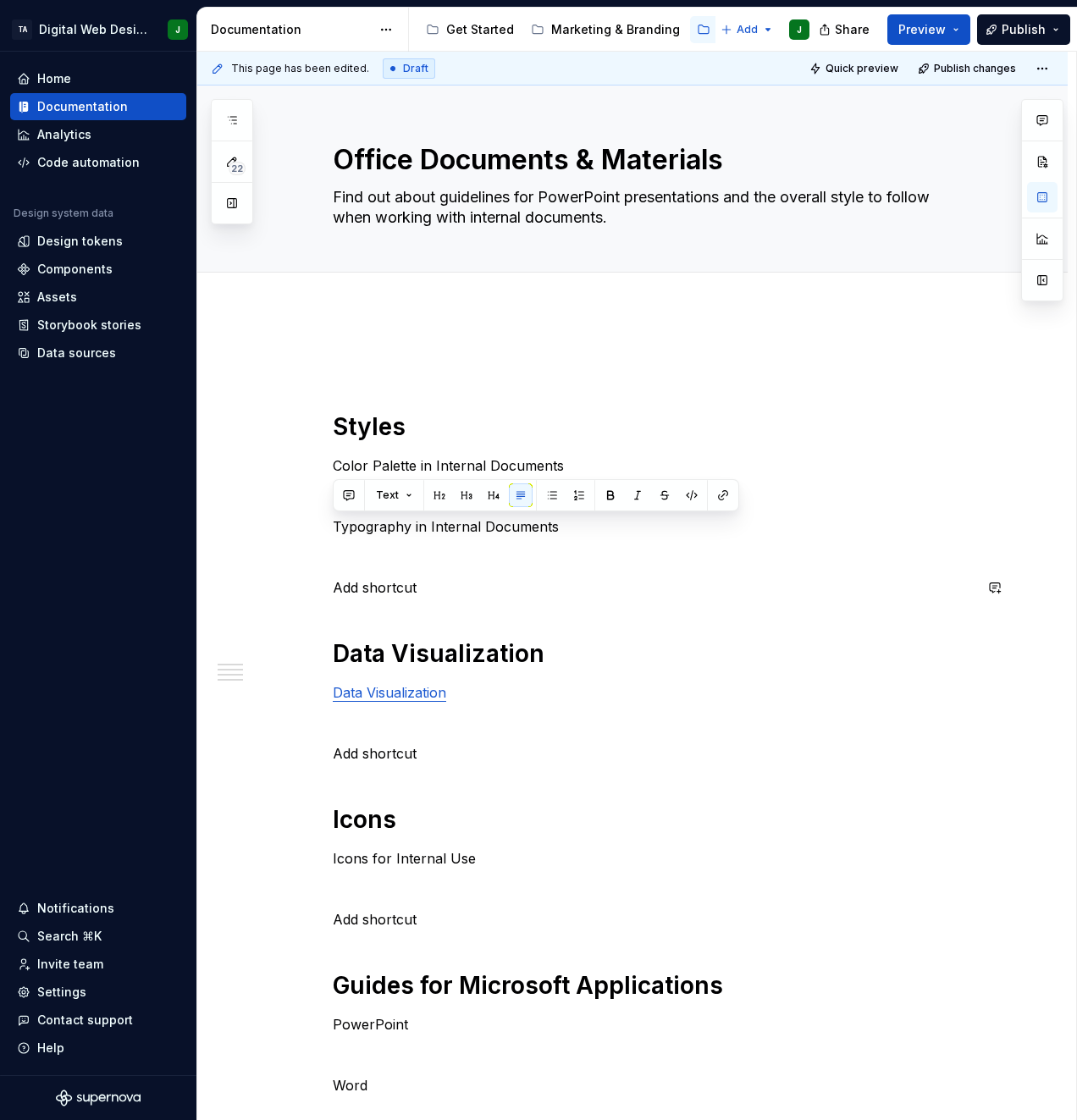
drag, startPoint x: 641, startPoint y: 601, endPoint x: 632, endPoint y: 599, distance: 9.2
click at [641, 600] on div "Styles Color Palette in Internal Documents Typography in Internal Documents Add…" at bounding box center [653, 799] width 640 height 897
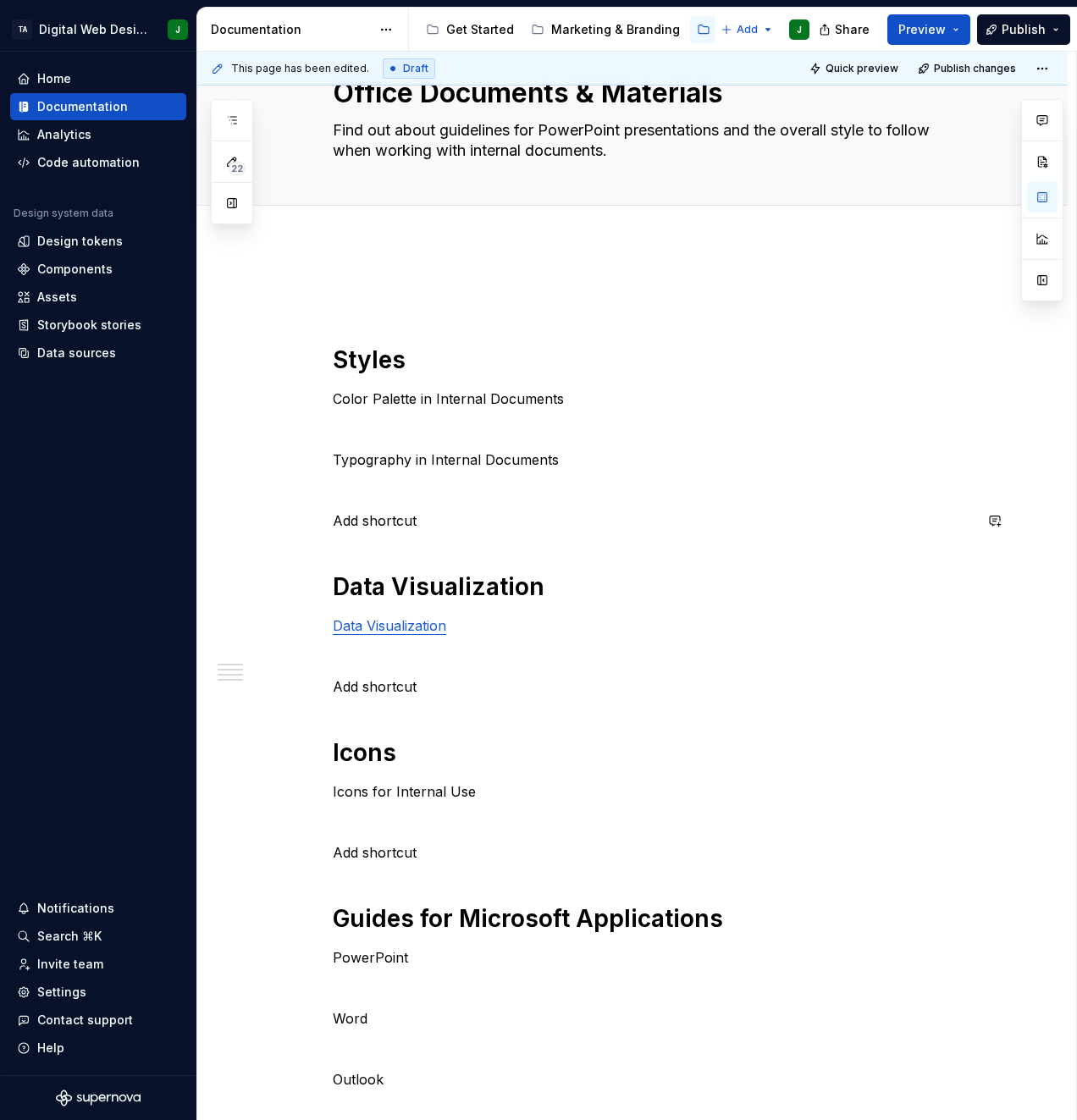
scroll to position [170, 0]
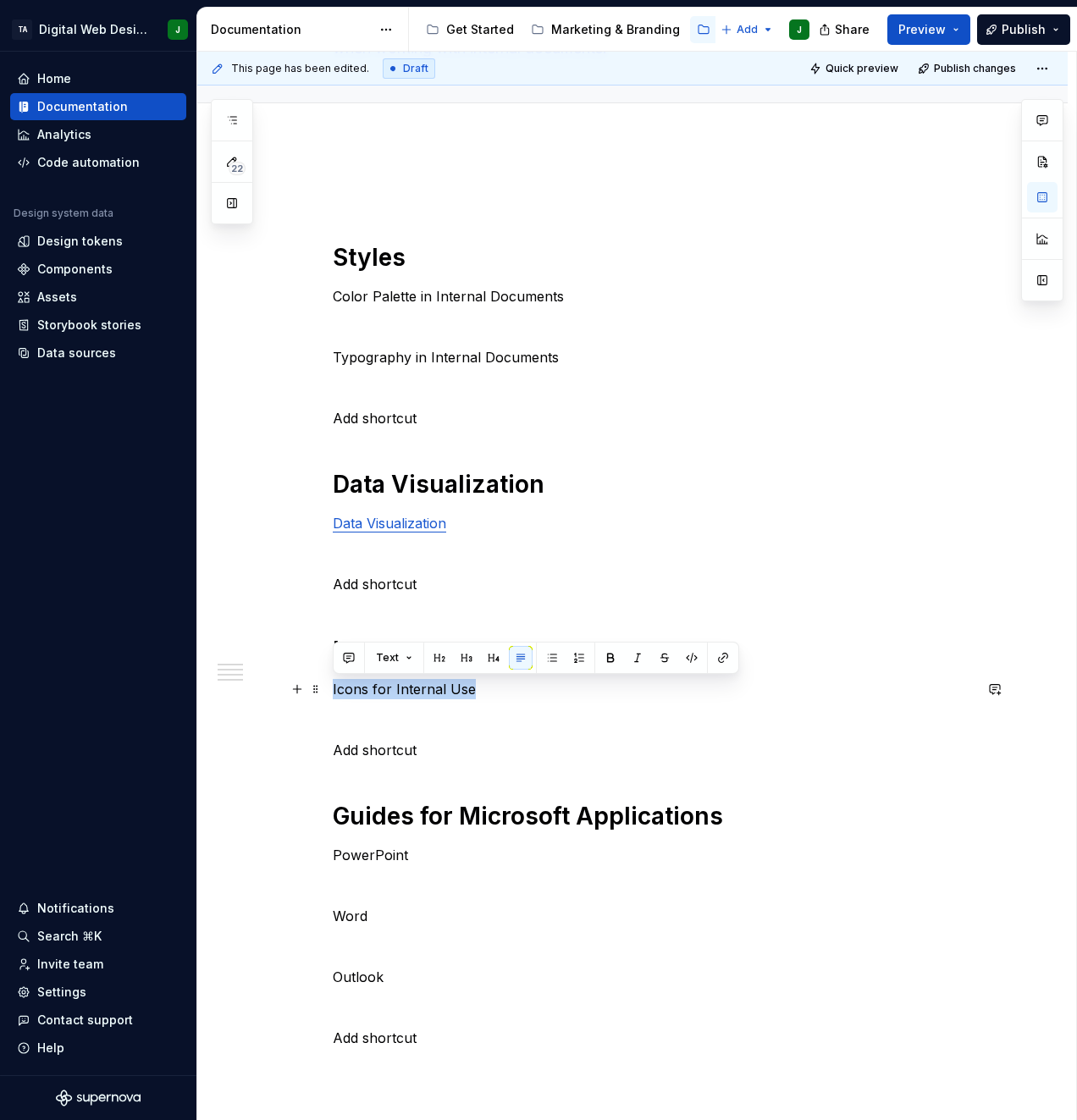
drag, startPoint x: 478, startPoint y: 690, endPoint x: 333, endPoint y: 695, distance: 145.1
click at [333, 695] on p "Icons for Internal Use" at bounding box center [653, 689] width 640 height 21
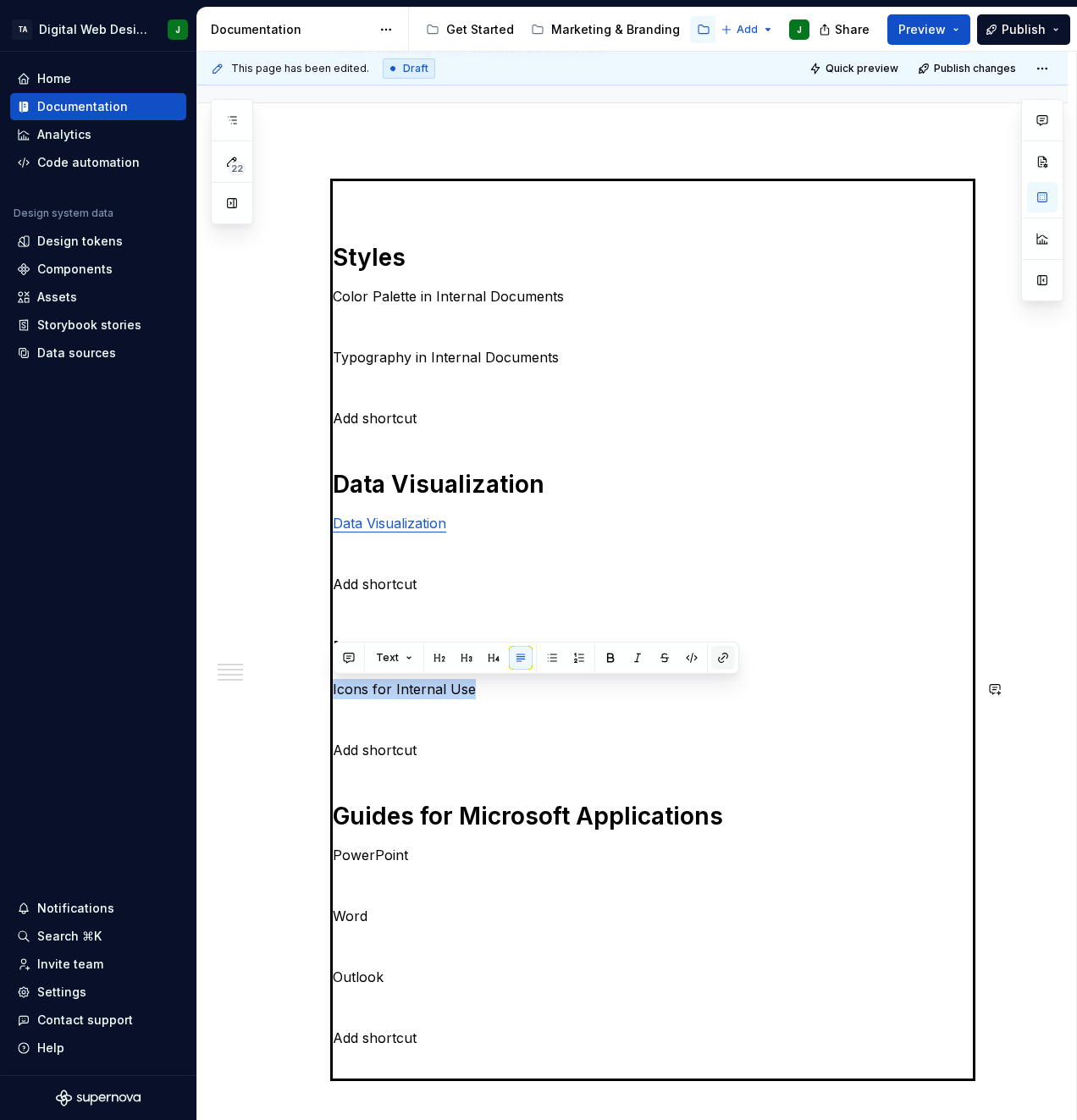
click at [716, 655] on button "button" at bounding box center [722, 657] width 24 height 24
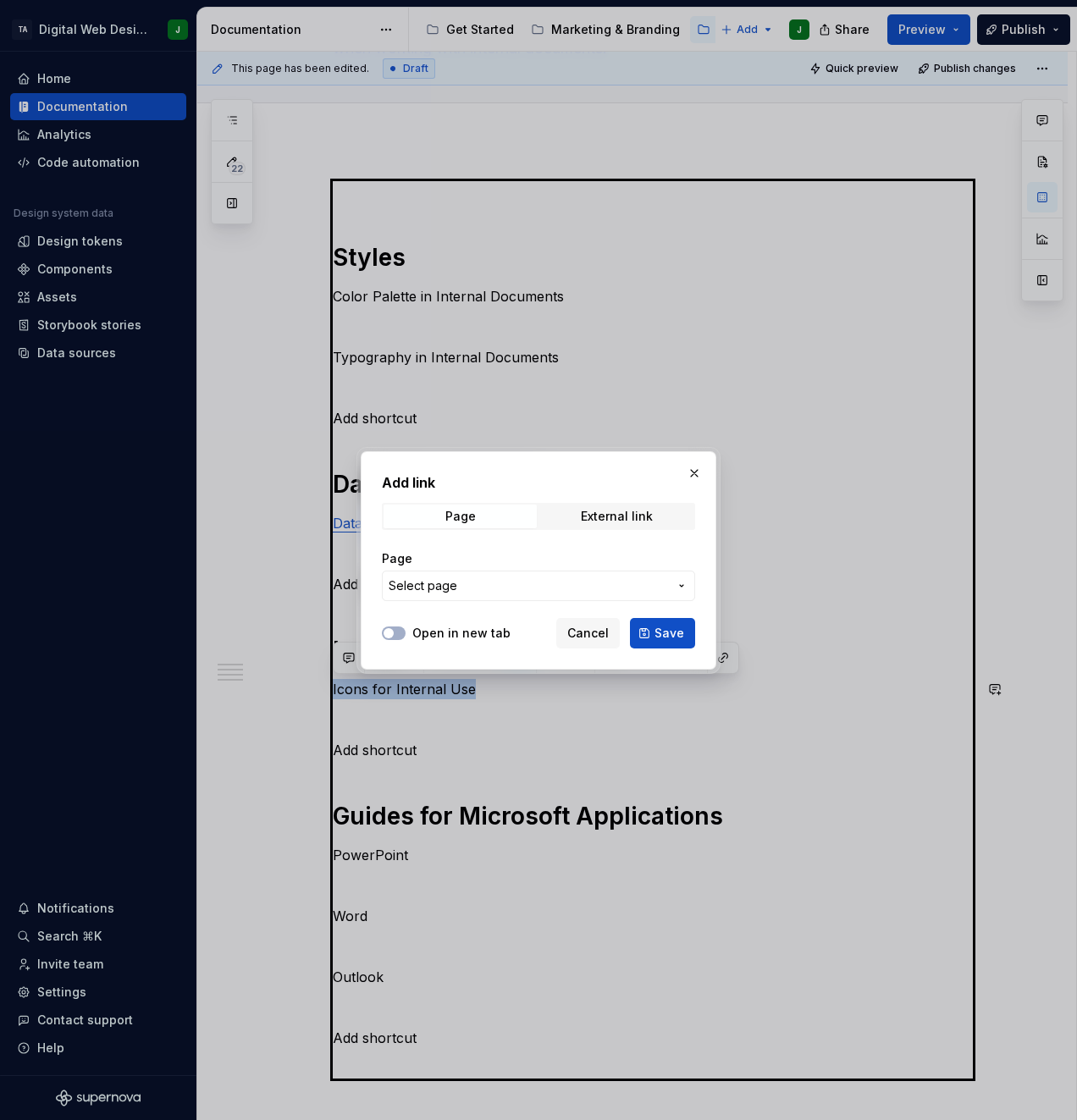
click at [527, 580] on span "Select page" at bounding box center [528, 585] width 279 height 17
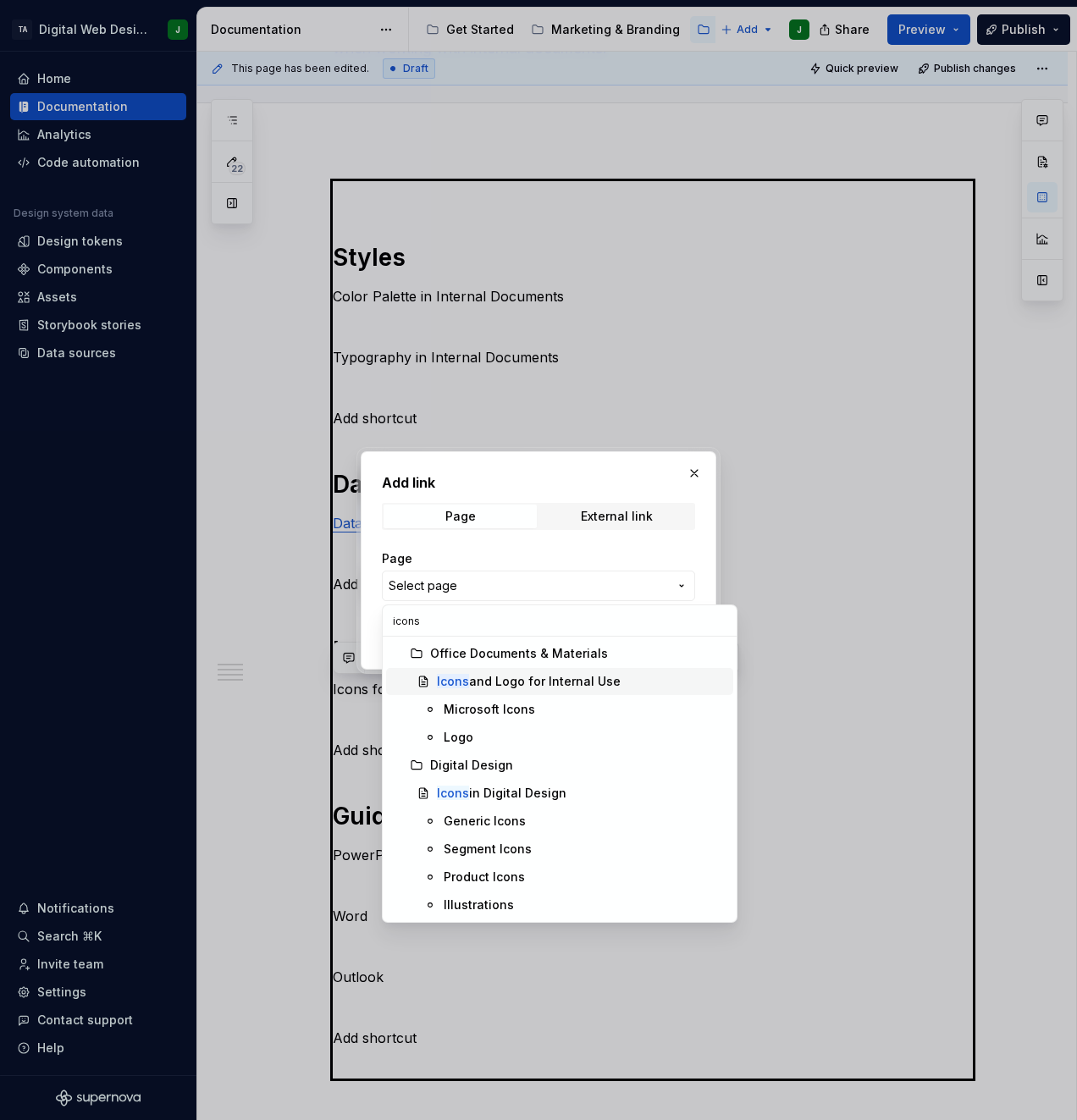
type input "icons"
click at [596, 681] on div "Icons and Logo for Internal Use" at bounding box center [528, 682] width 184 height 17
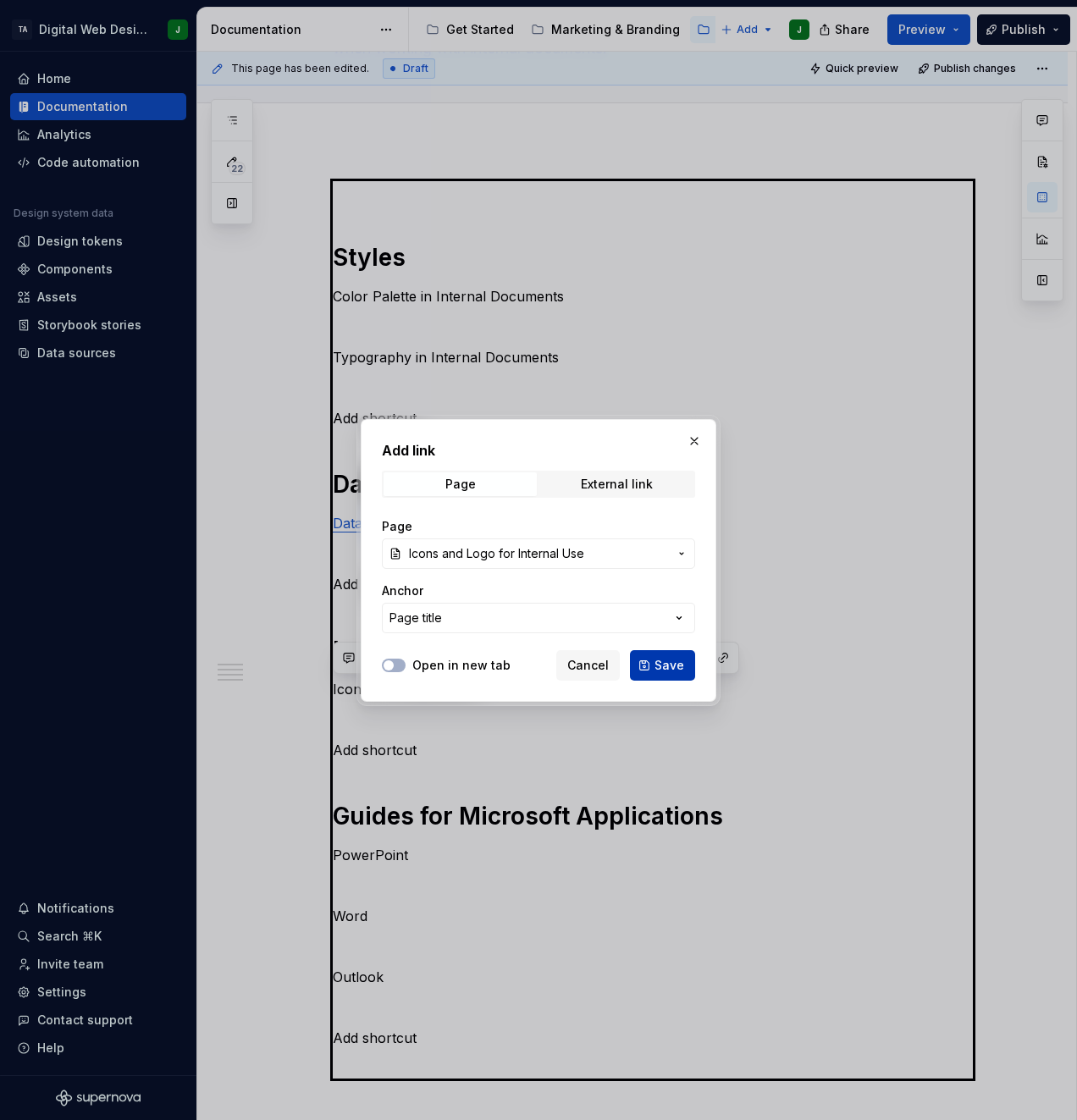
click at [648, 658] on button "Save" at bounding box center [662, 665] width 65 height 30
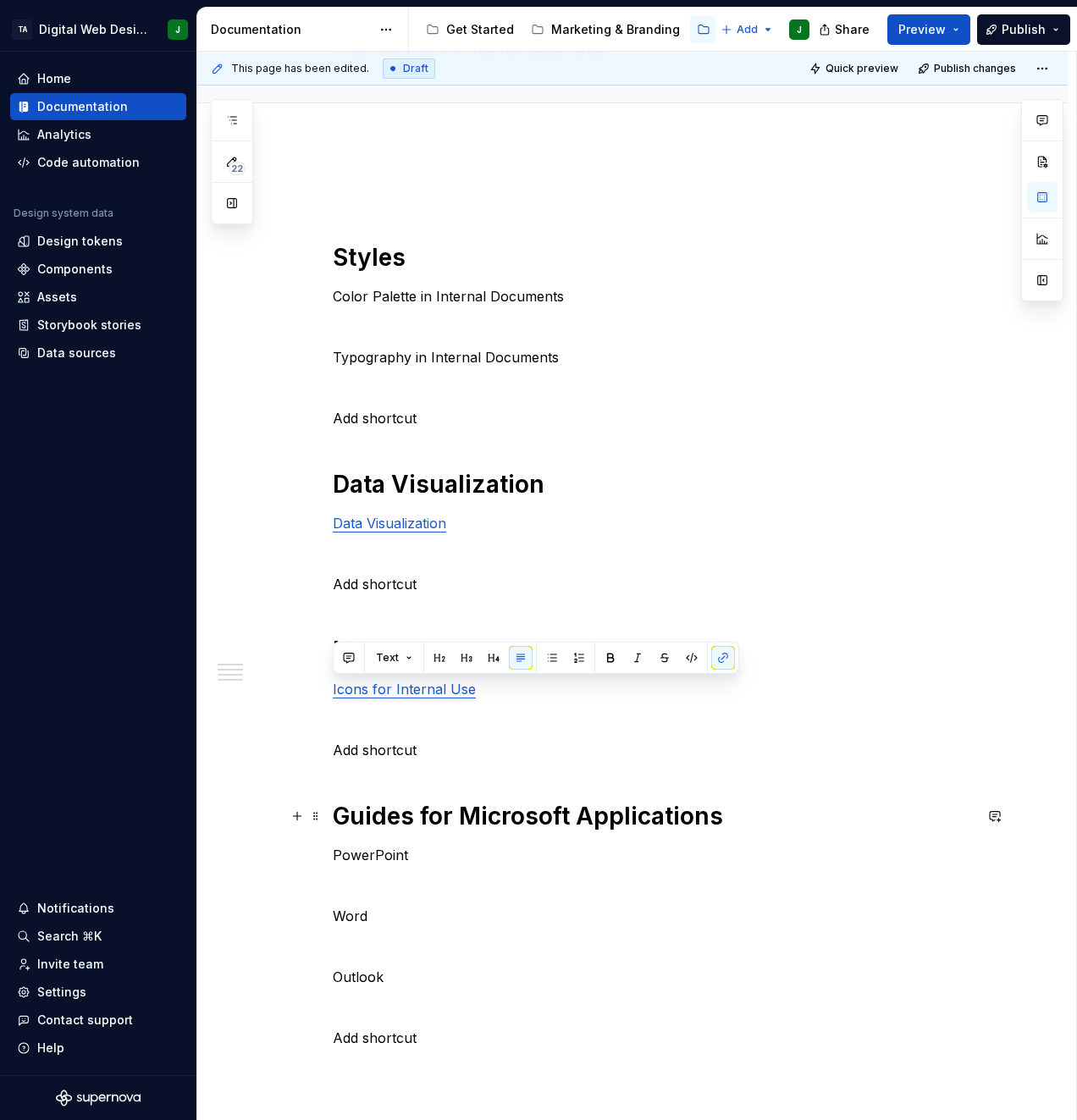
click at [662, 810] on h1 "Guides for Microsoft Applications" at bounding box center [653, 815] width 640 height 30
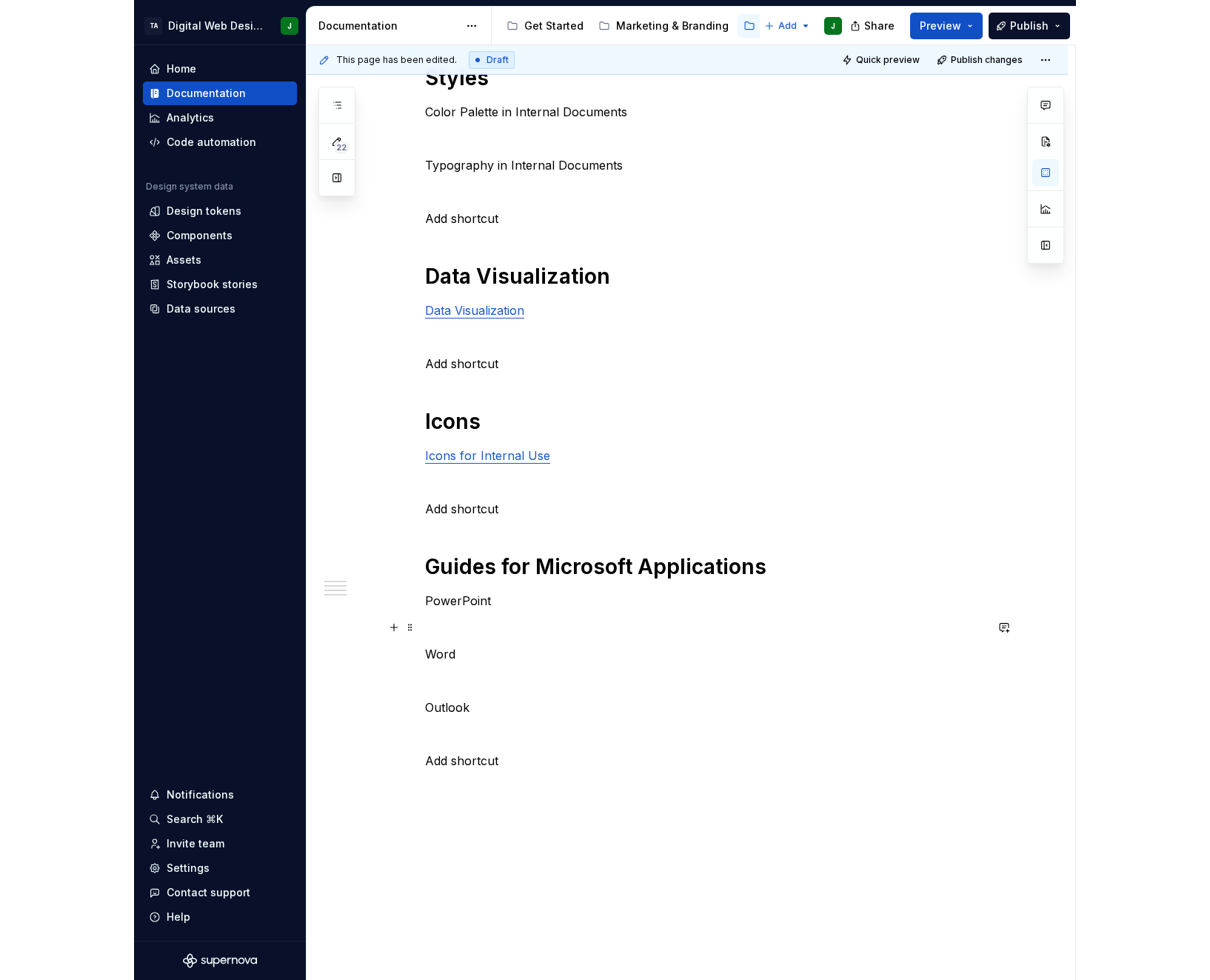
scroll to position [296, 0]
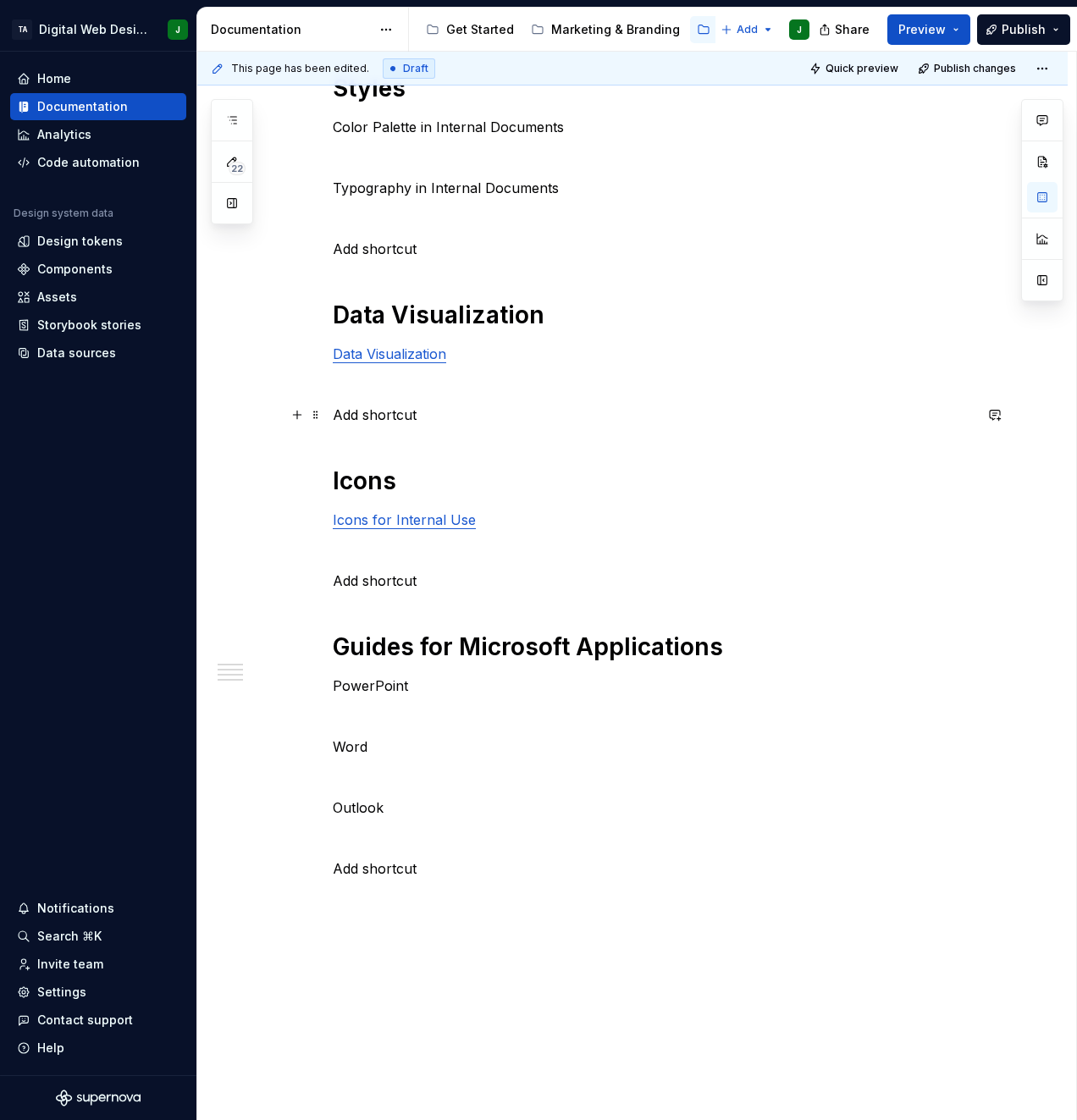
click at [422, 410] on p "Add shortcut" at bounding box center [653, 415] width 640 height 21
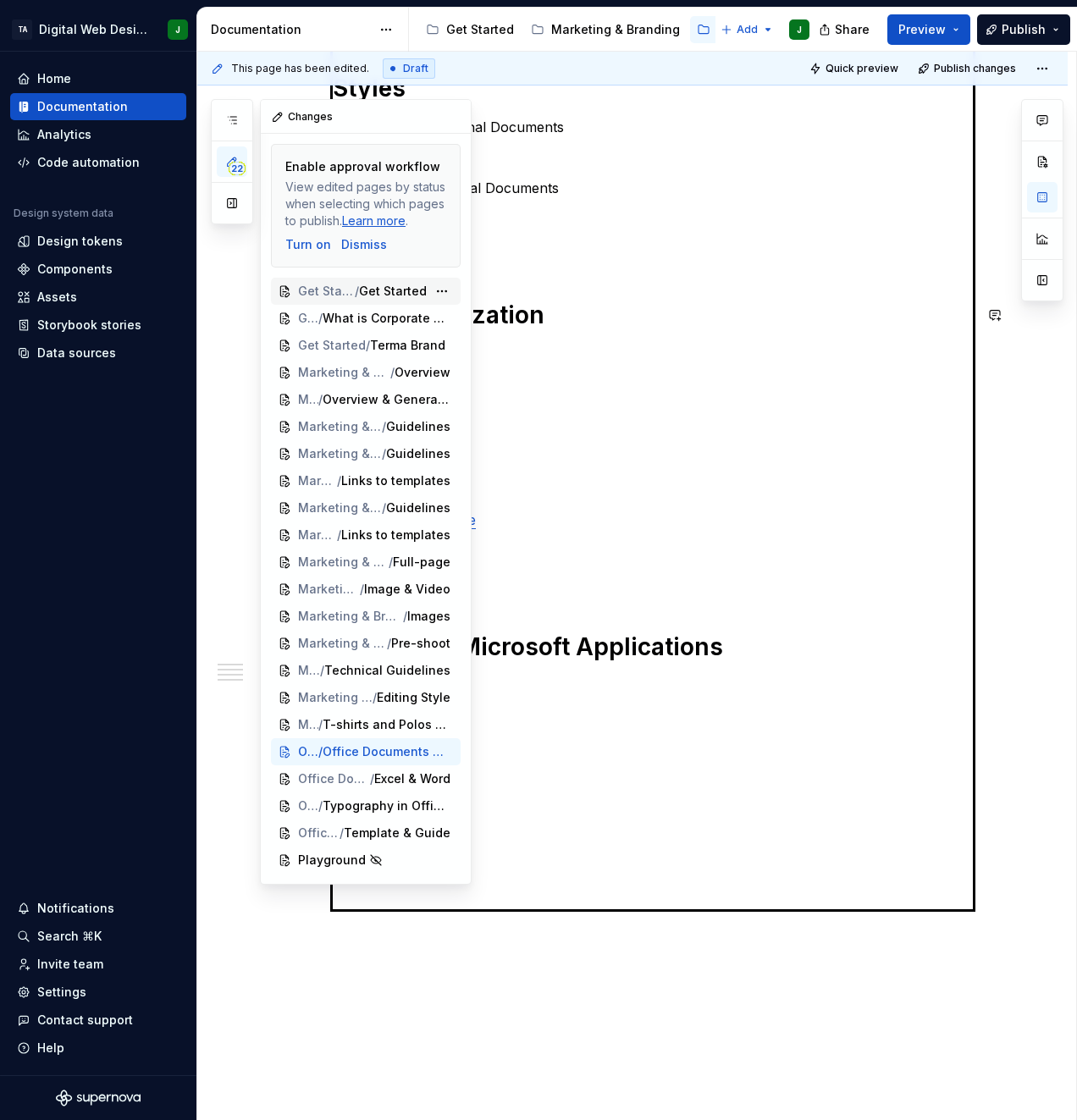
click at [348, 284] on span "Get Started" at bounding box center [326, 291] width 57 height 17
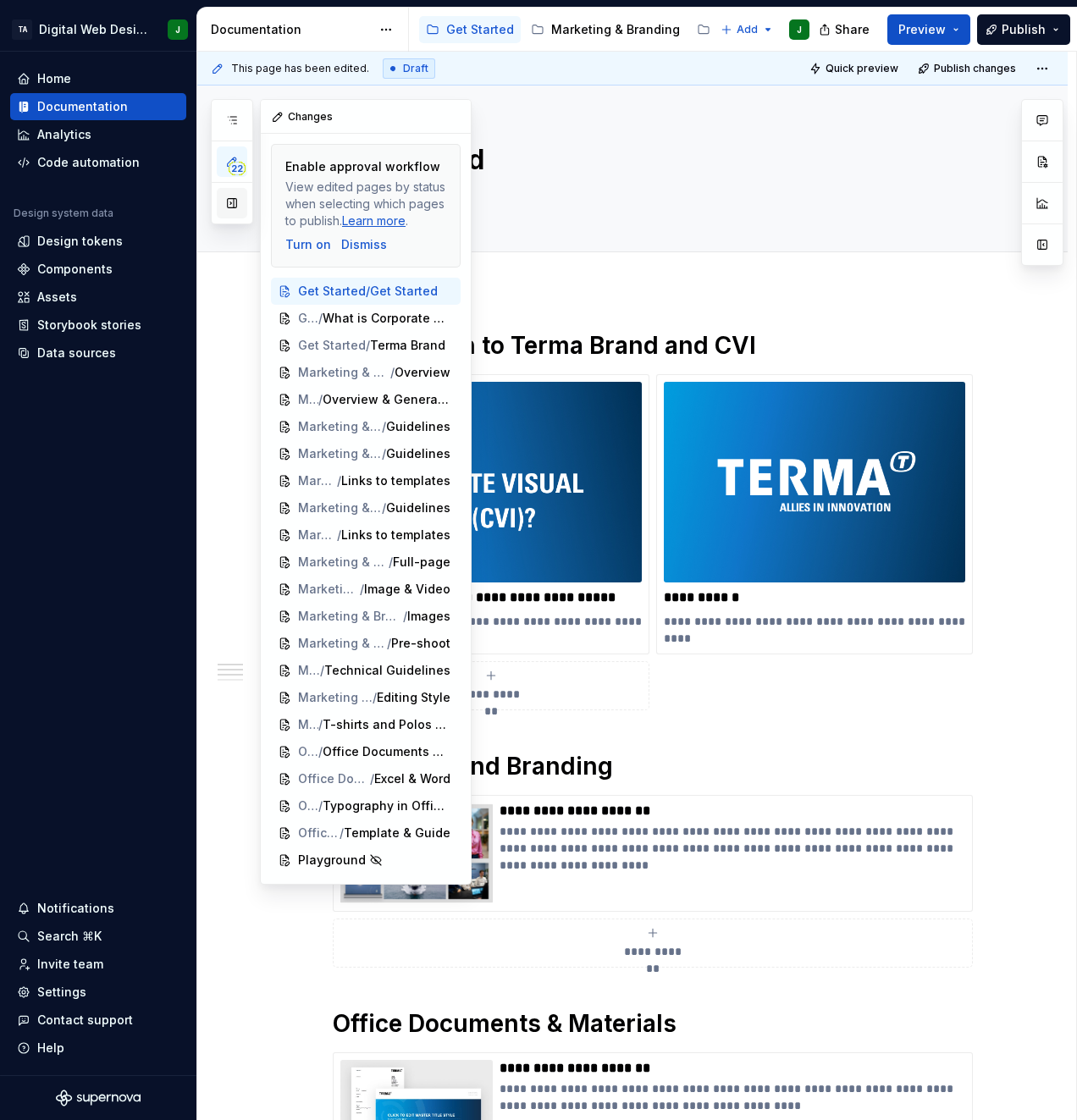
click at [236, 204] on button "button" at bounding box center [232, 203] width 30 height 30
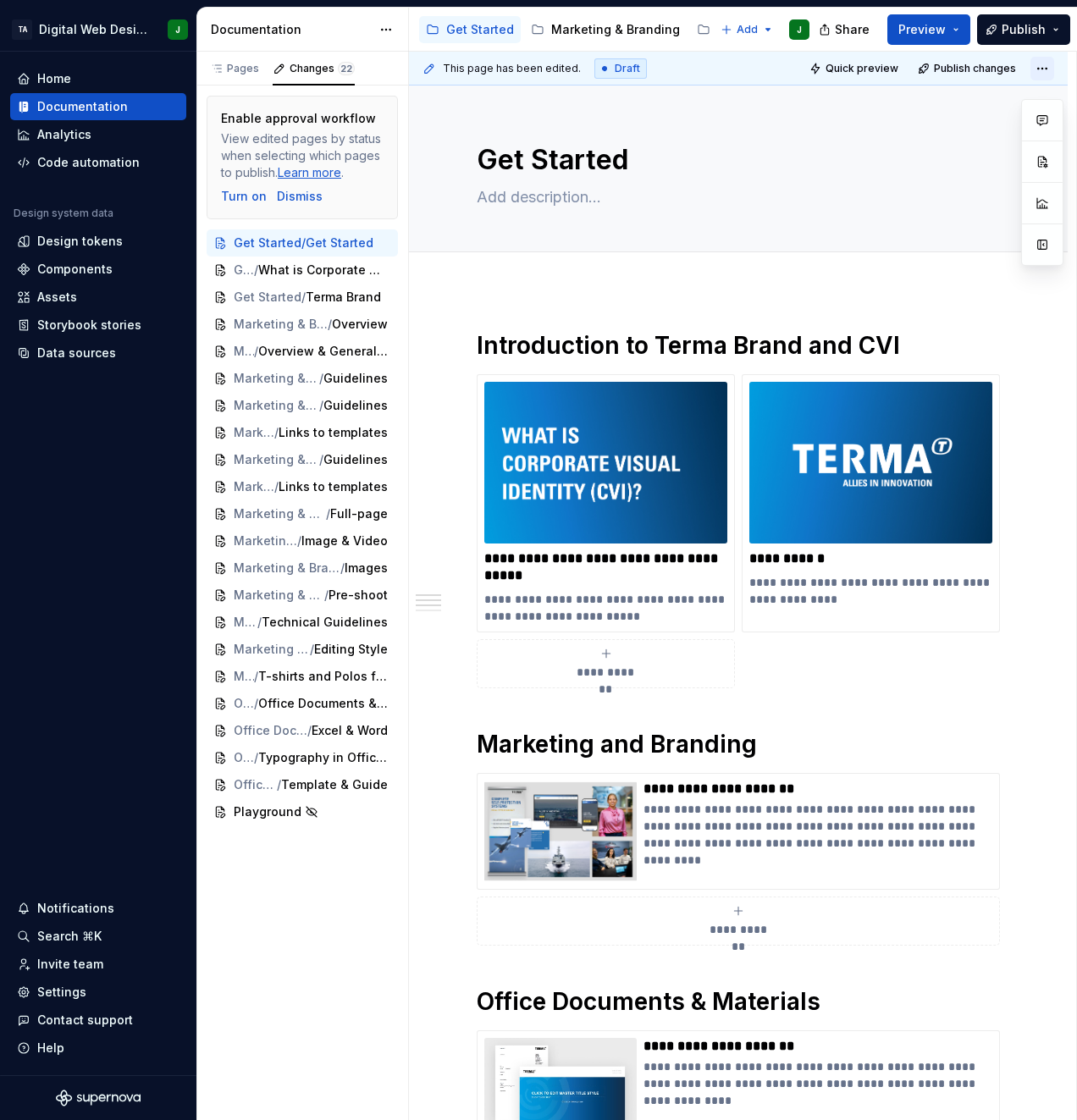
click at [1036, 66] on html "TA Digital Web Design J Home Documentation Analytics Code automation Design sys…" at bounding box center [538, 560] width 1077 height 1120
click at [702, 35] on button "Page tree" at bounding box center [707, 30] width 21 height 21
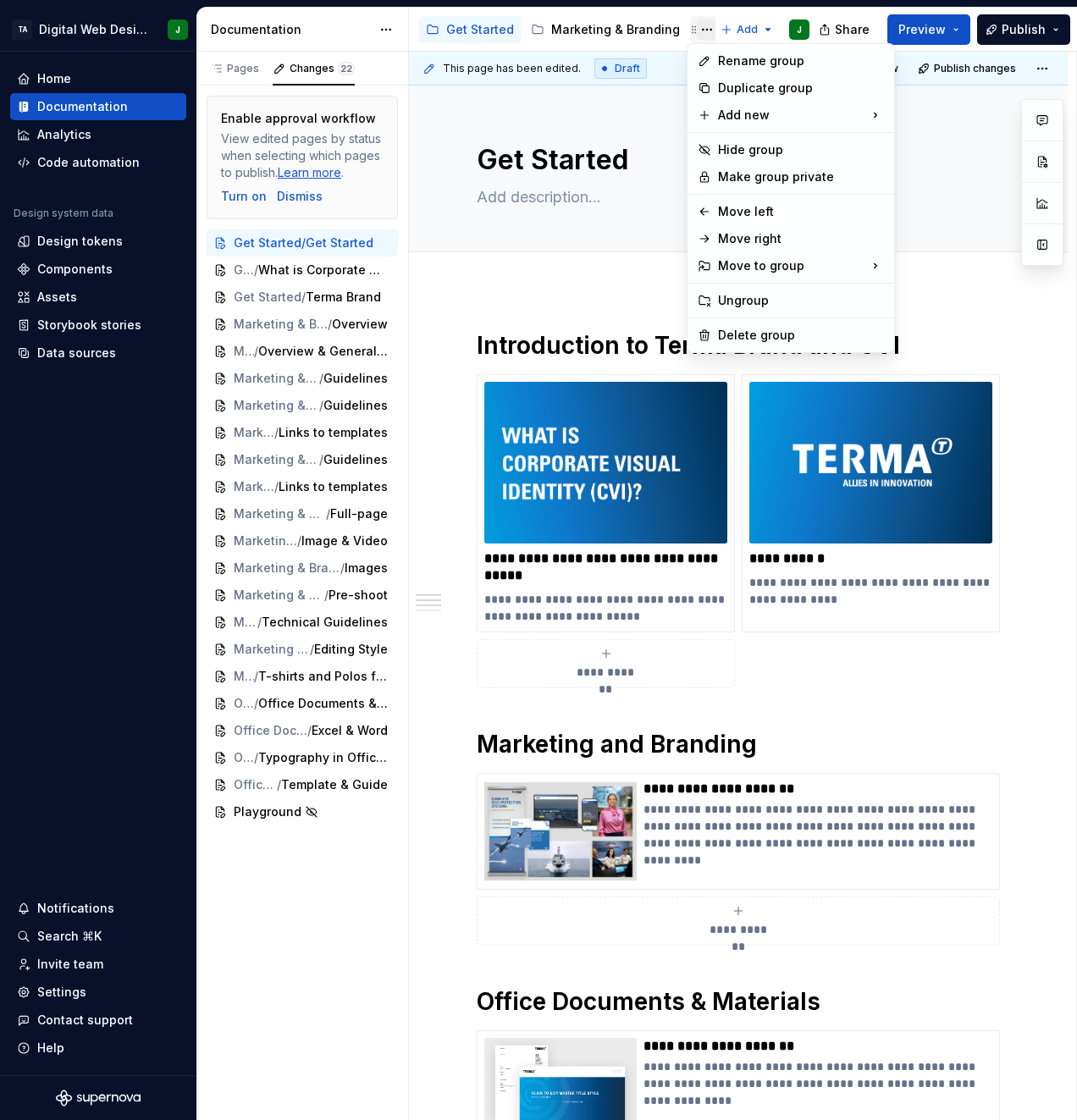
click at [703, 31] on html "TA Digital Web Design J Home Documentation Analytics Code automation Design sys…" at bounding box center [538, 560] width 1077 height 1120
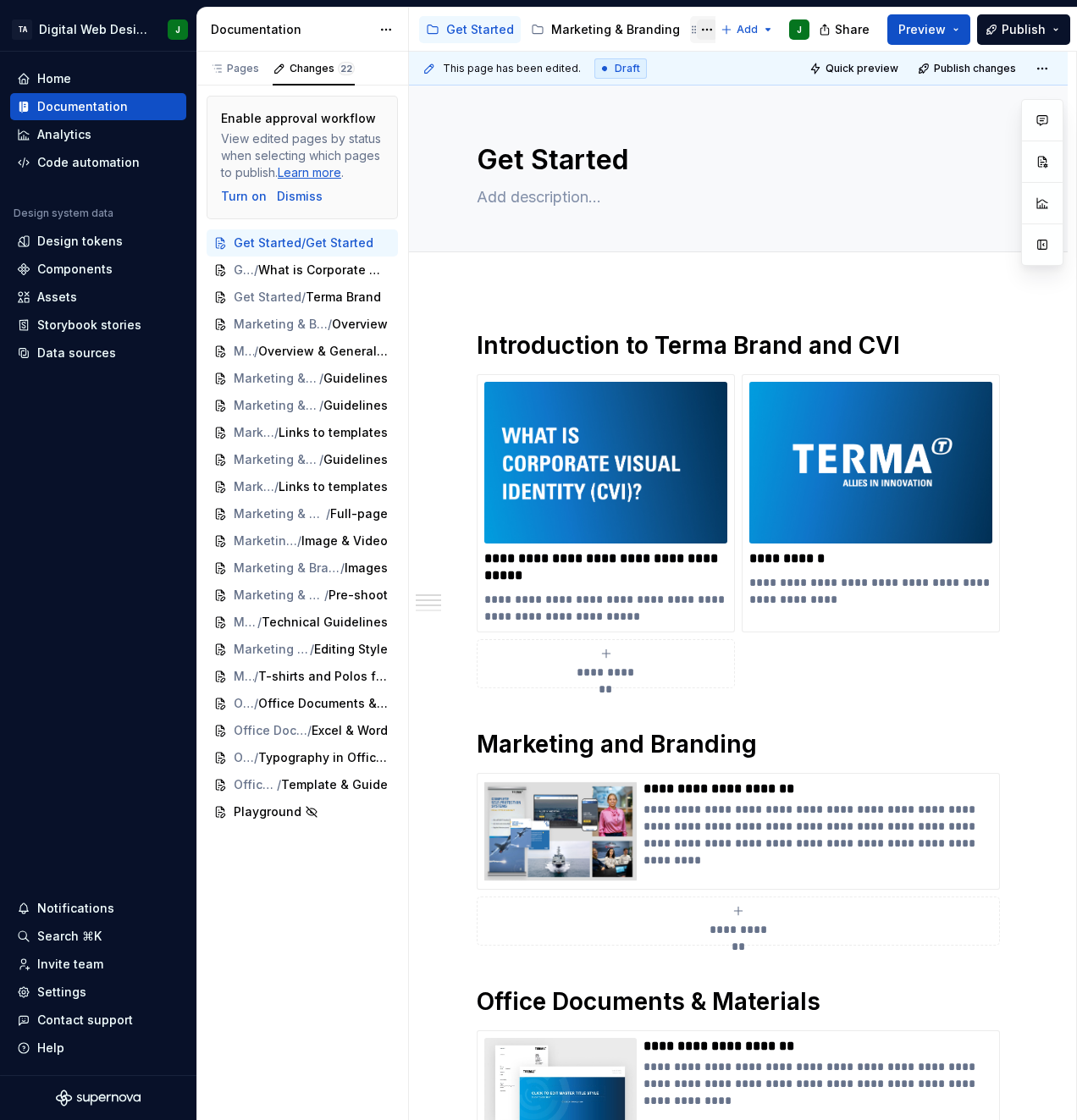
click at [706, 23] on button "Page tree" at bounding box center [707, 30] width 21 height 21
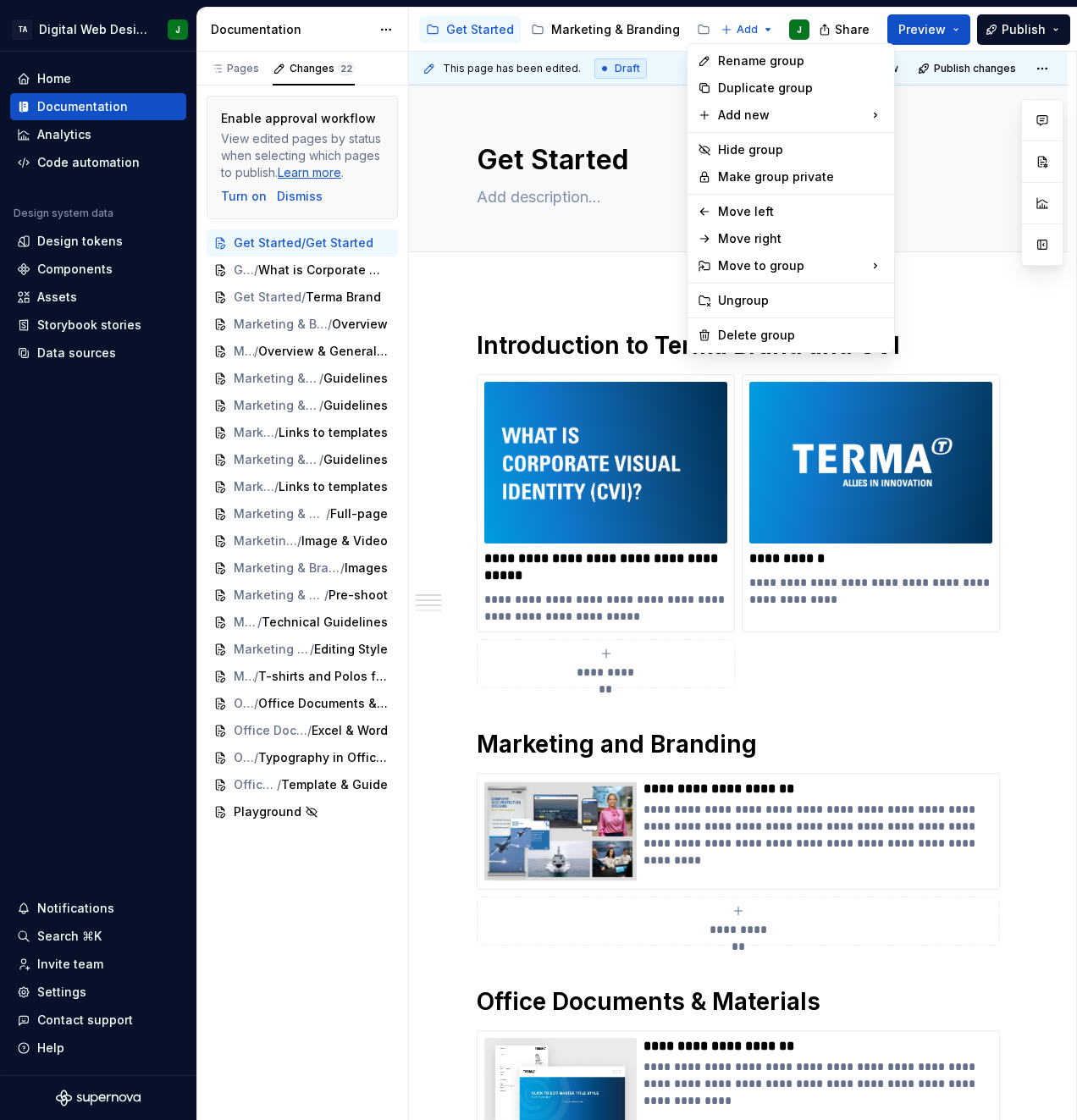
click at [655, 177] on html "TA Digital Web Design J Home Documentation Analytics Code automation Design sys…" at bounding box center [538, 560] width 1077 height 1120
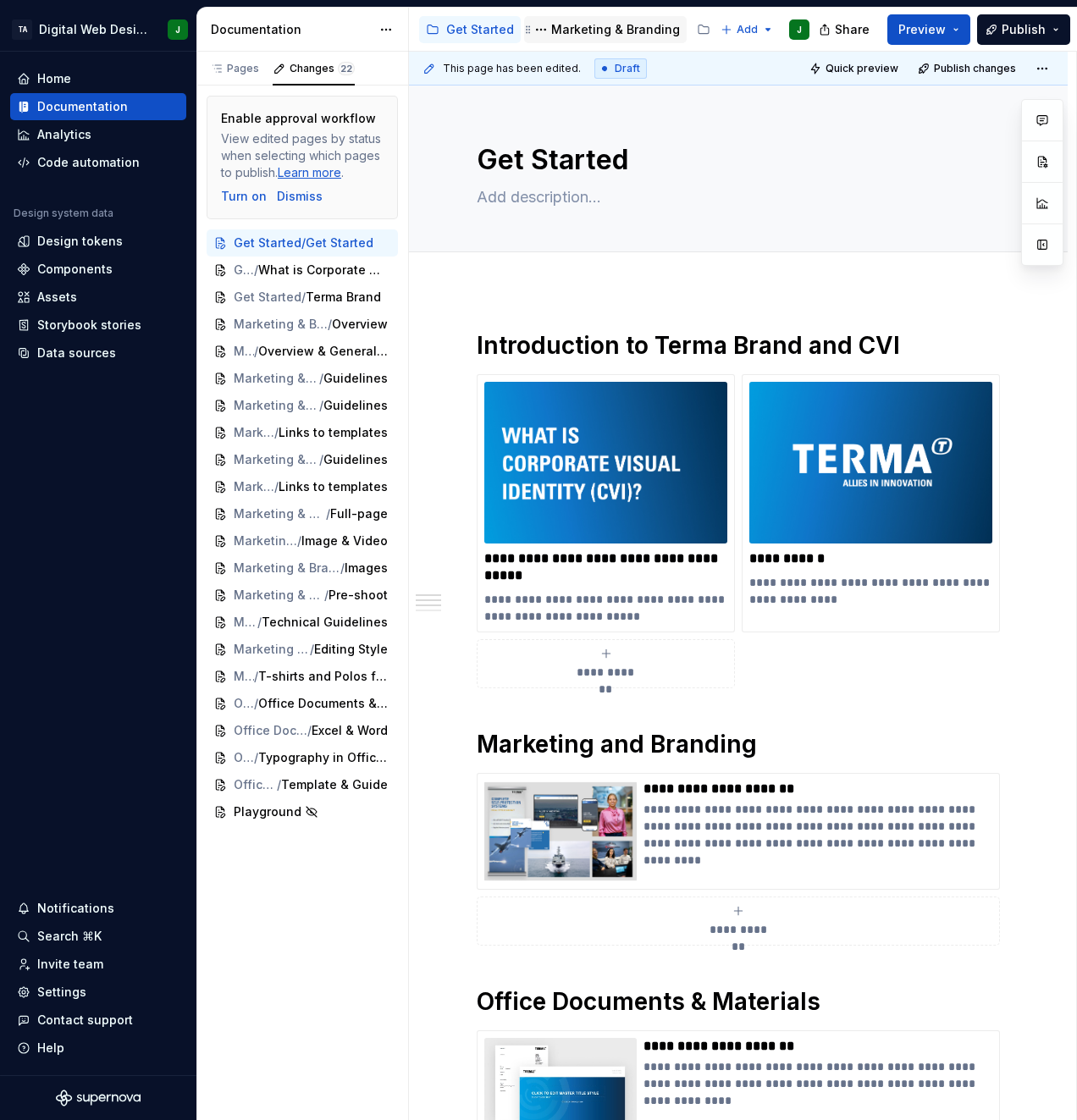
click at [599, 31] on div "Marketing & Branding" at bounding box center [615, 29] width 128 height 17
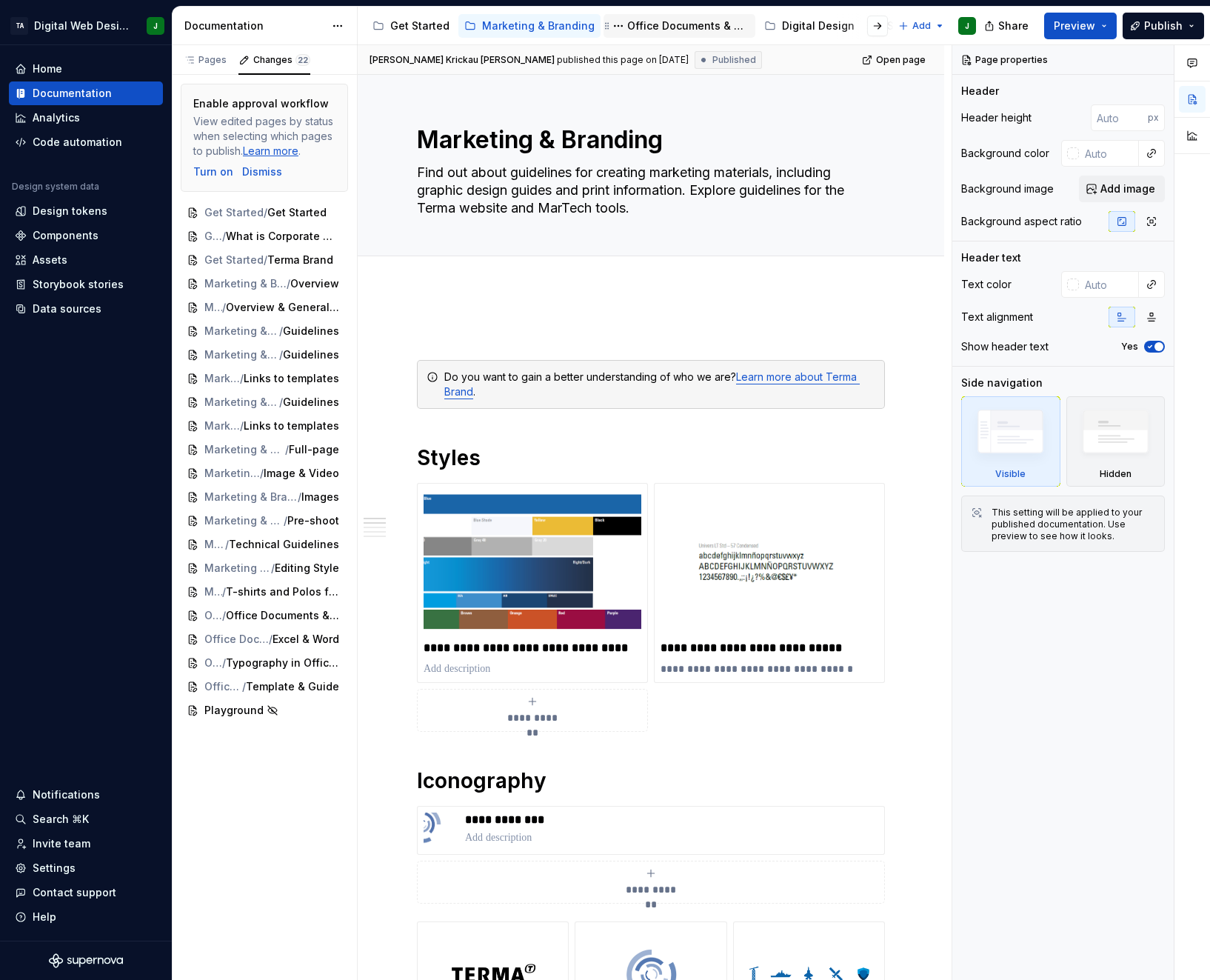
click at [690, 30] on div "Office Documents & Materials" at bounding box center [688, 26] width 122 height 15
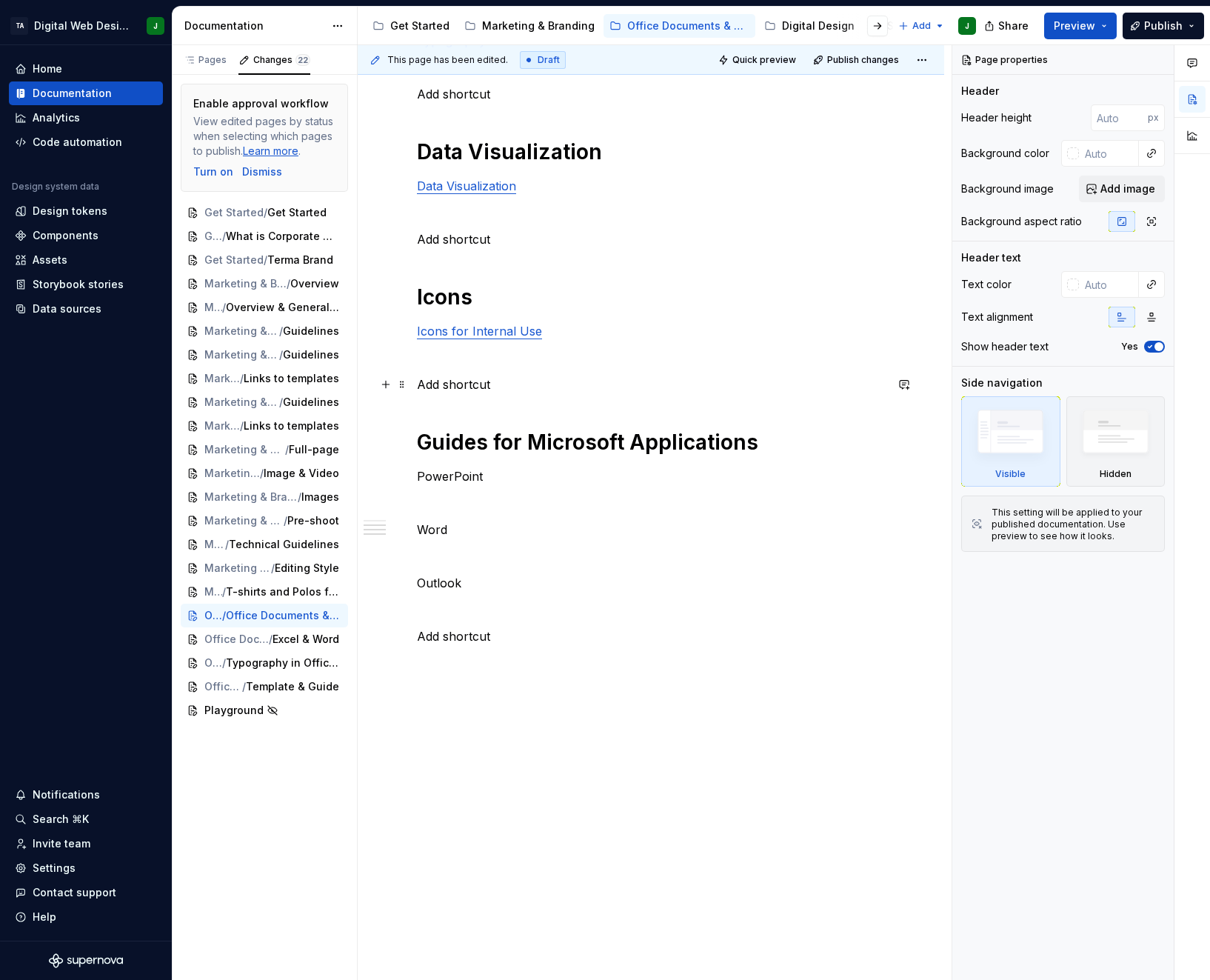
scroll to position [423, 0]
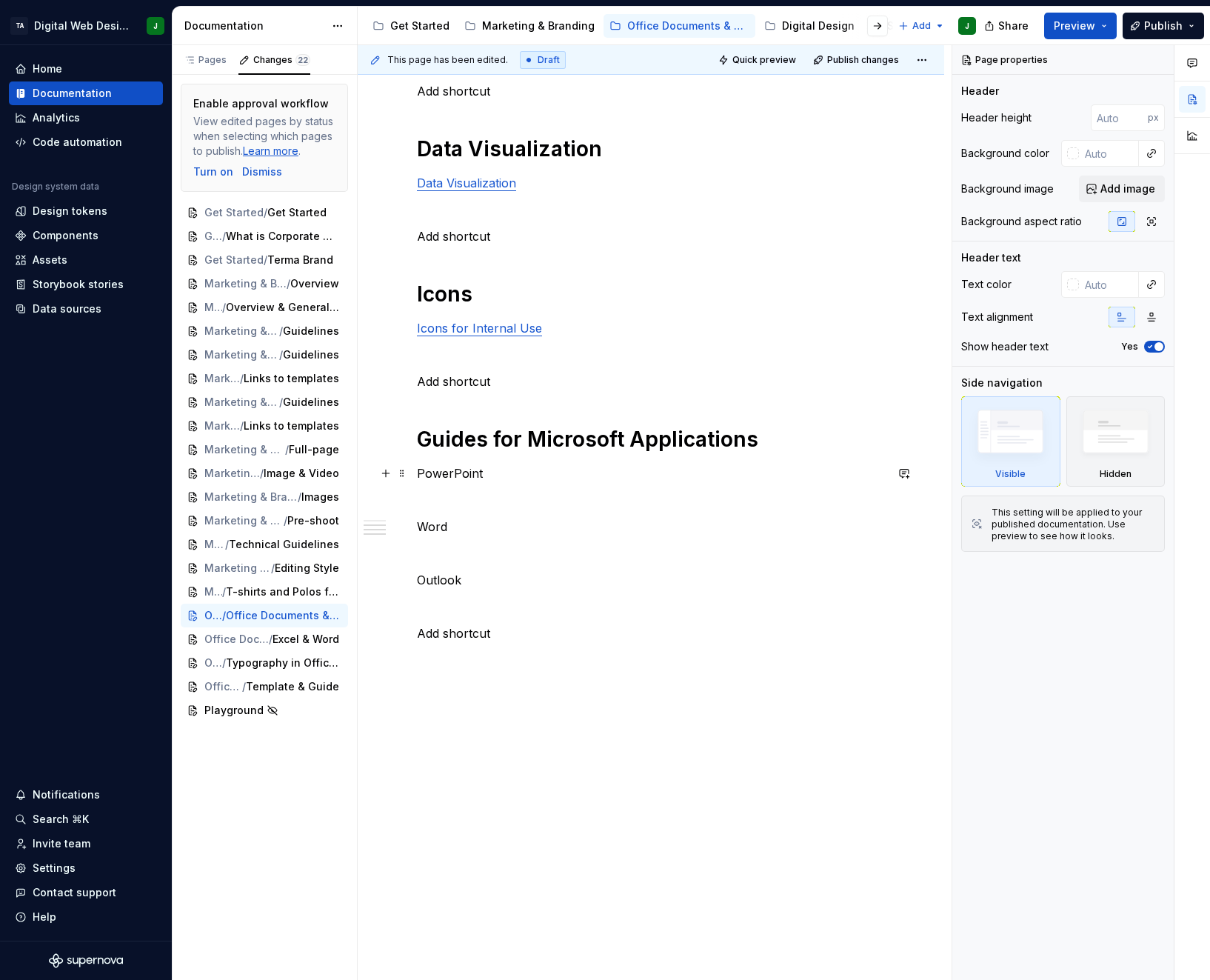
type textarea "*"
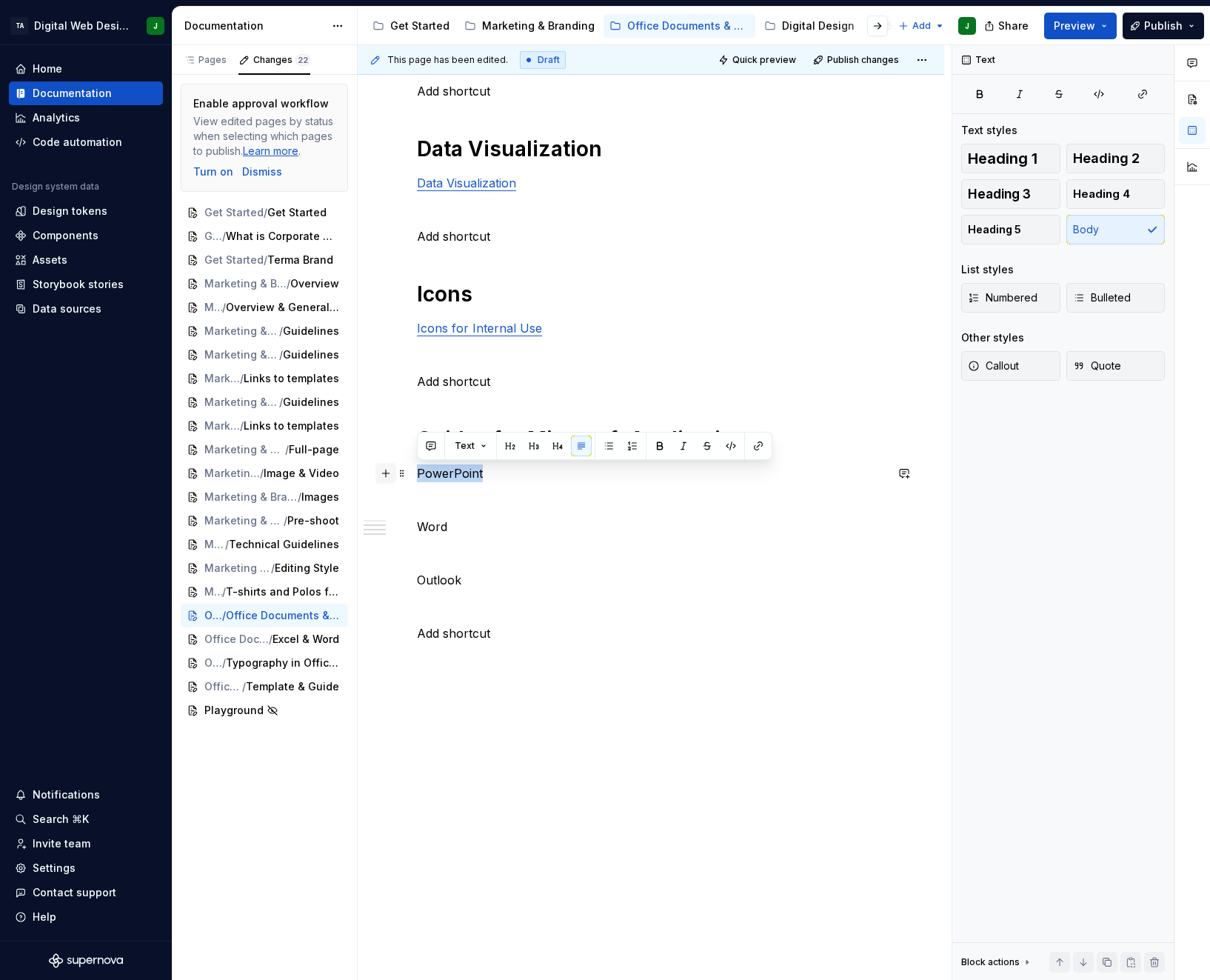
drag, startPoint x: 494, startPoint y: 474, endPoint x: 382, endPoint y: 478, distance: 112.1
click at [417, 478] on div "Styles Color Palette in Internal Documents Typography in Internal Documents Add…" at bounding box center [650, 285] width 468 height 803
click at [754, 441] on button "button" at bounding box center [758, 445] width 21 height 21
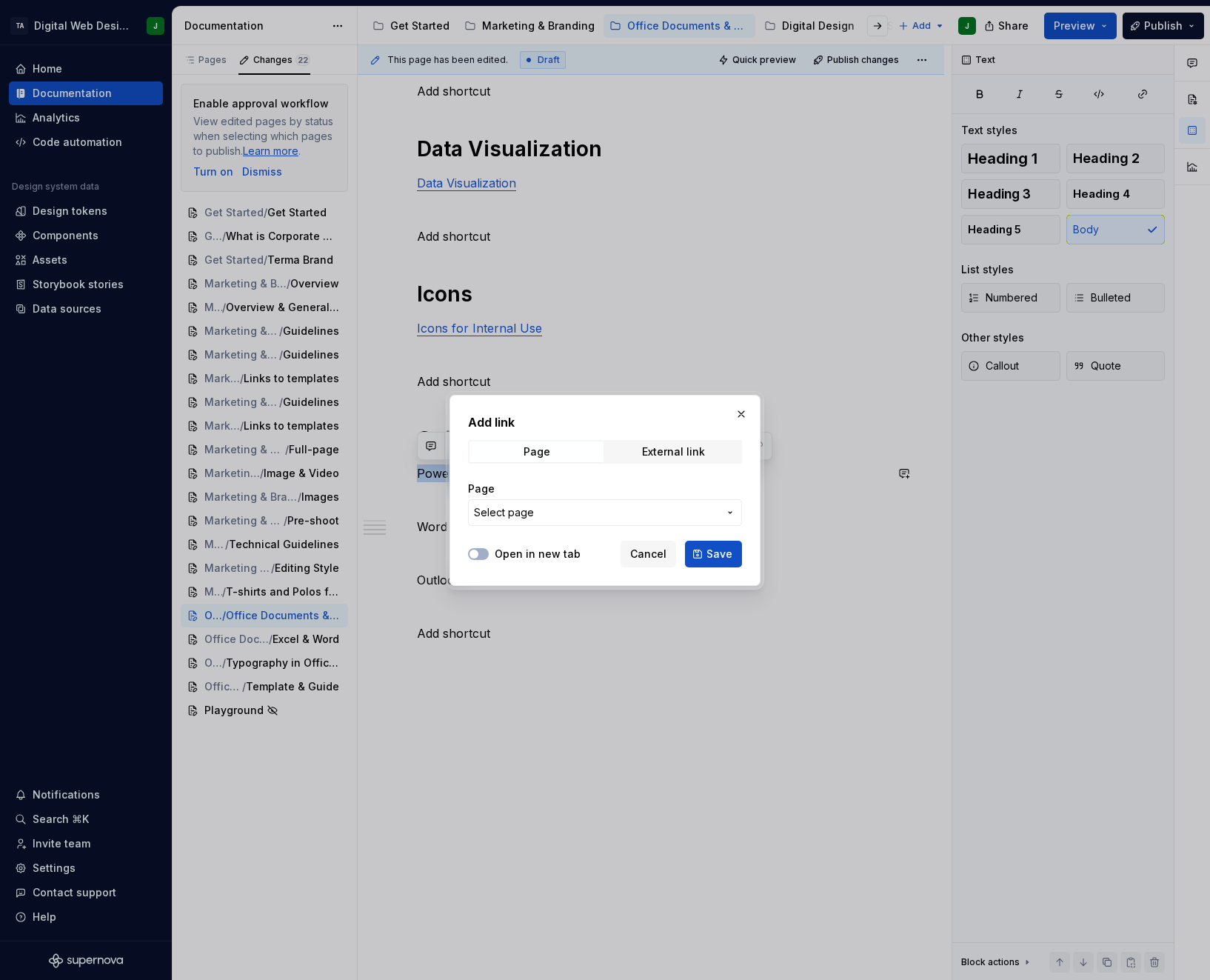
click at [586, 513] on span "Select page" at bounding box center [596, 512] width 244 height 15
type input "power"
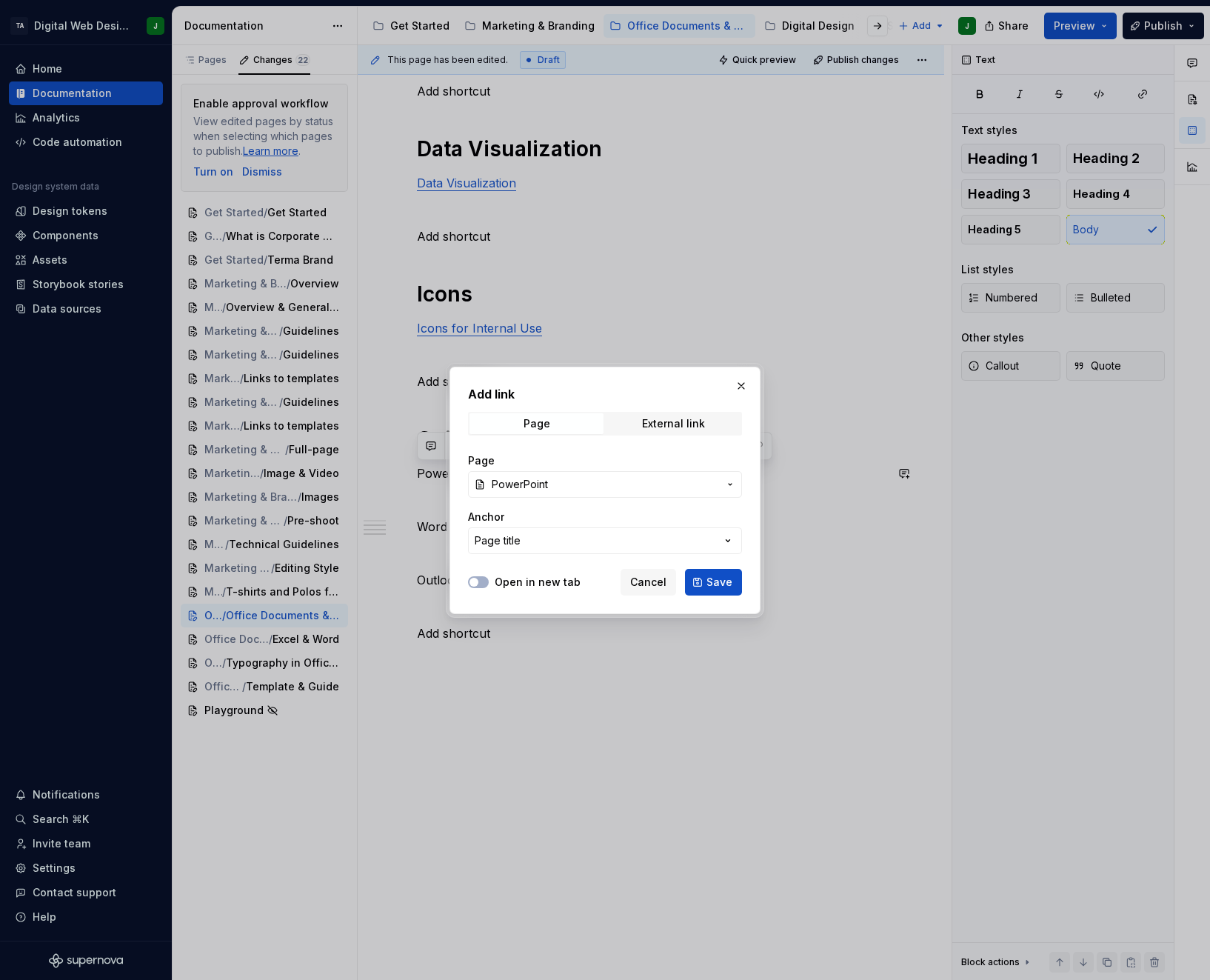
click at [667, 486] on span "PowerPoint" at bounding box center [605, 484] width 227 height 15
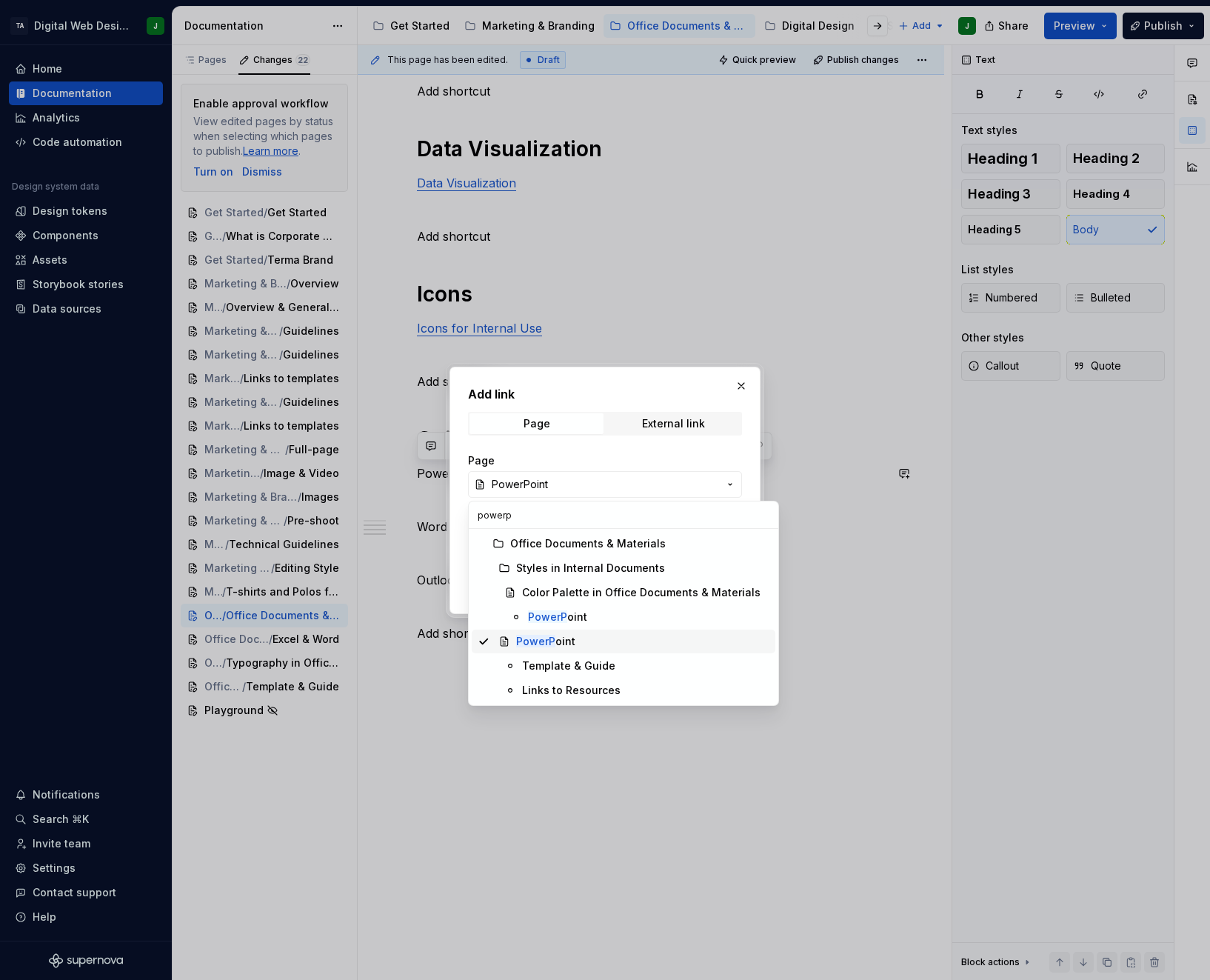
type input "powerp"
click at [579, 638] on div "PowerP oint" at bounding box center [643, 641] width 253 height 15
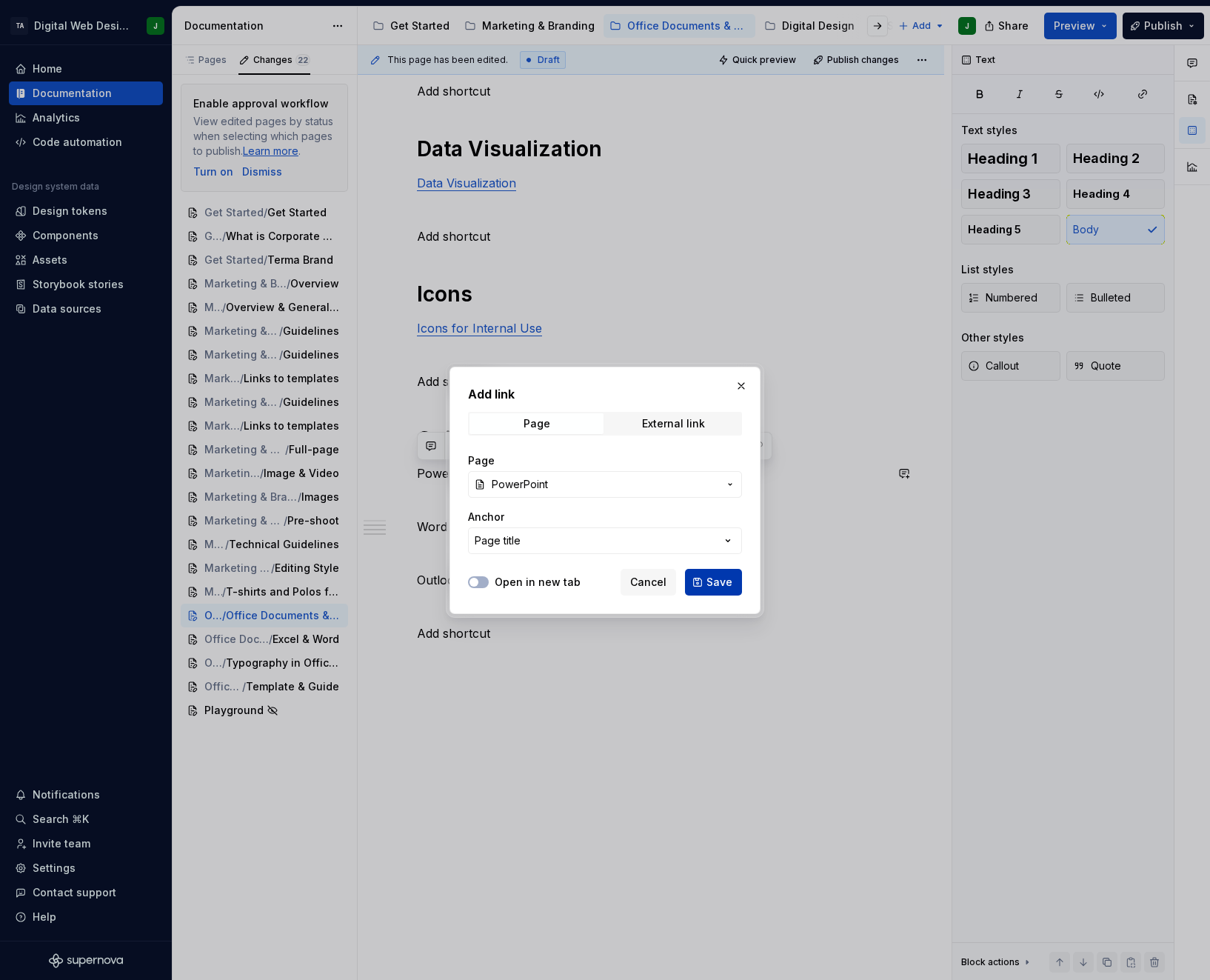
click at [710, 576] on span "Save" at bounding box center [718, 582] width 26 height 15
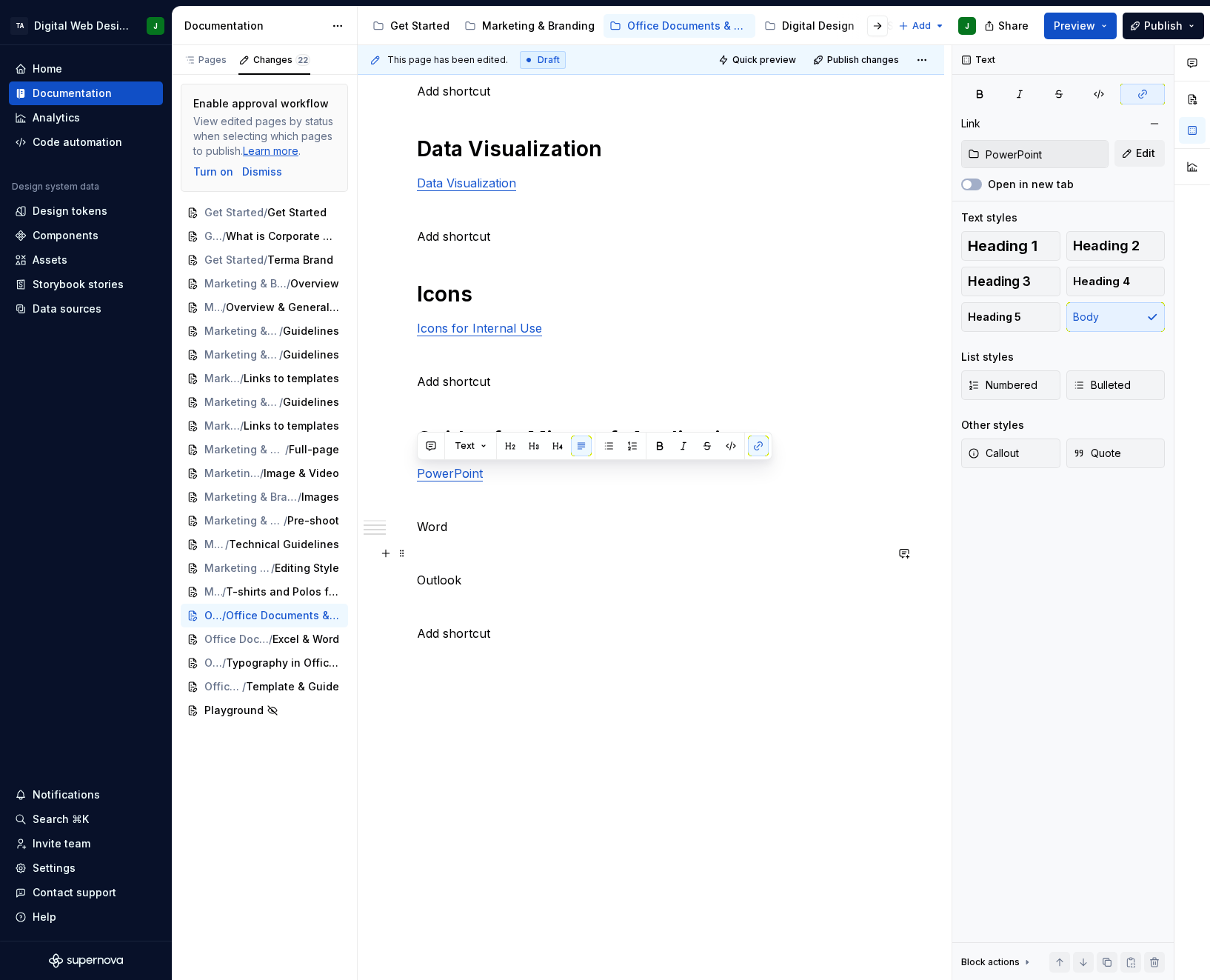
click at [474, 529] on p "Word" at bounding box center [650, 526] width 468 height 18
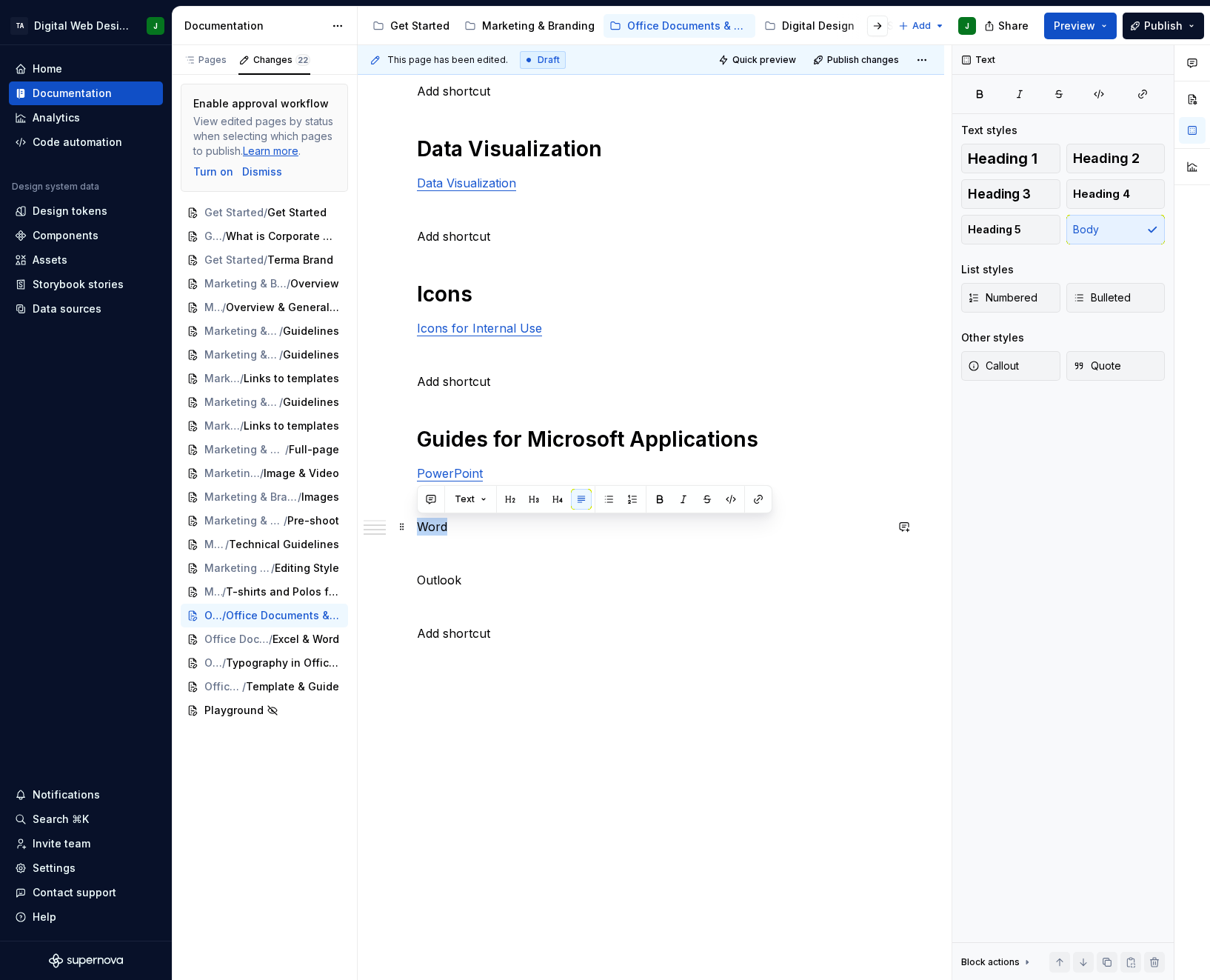
drag, startPoint x: 462, startPoint y: 525, endPoint x: 417, endPoint y: 525, distance: 45.0
click at [417, 525] on p "Word" at bounding box center [650, 526] width 468 height 18
click at [763, 499] on button "button" at bounding box center [758, 498] width 21 height 21
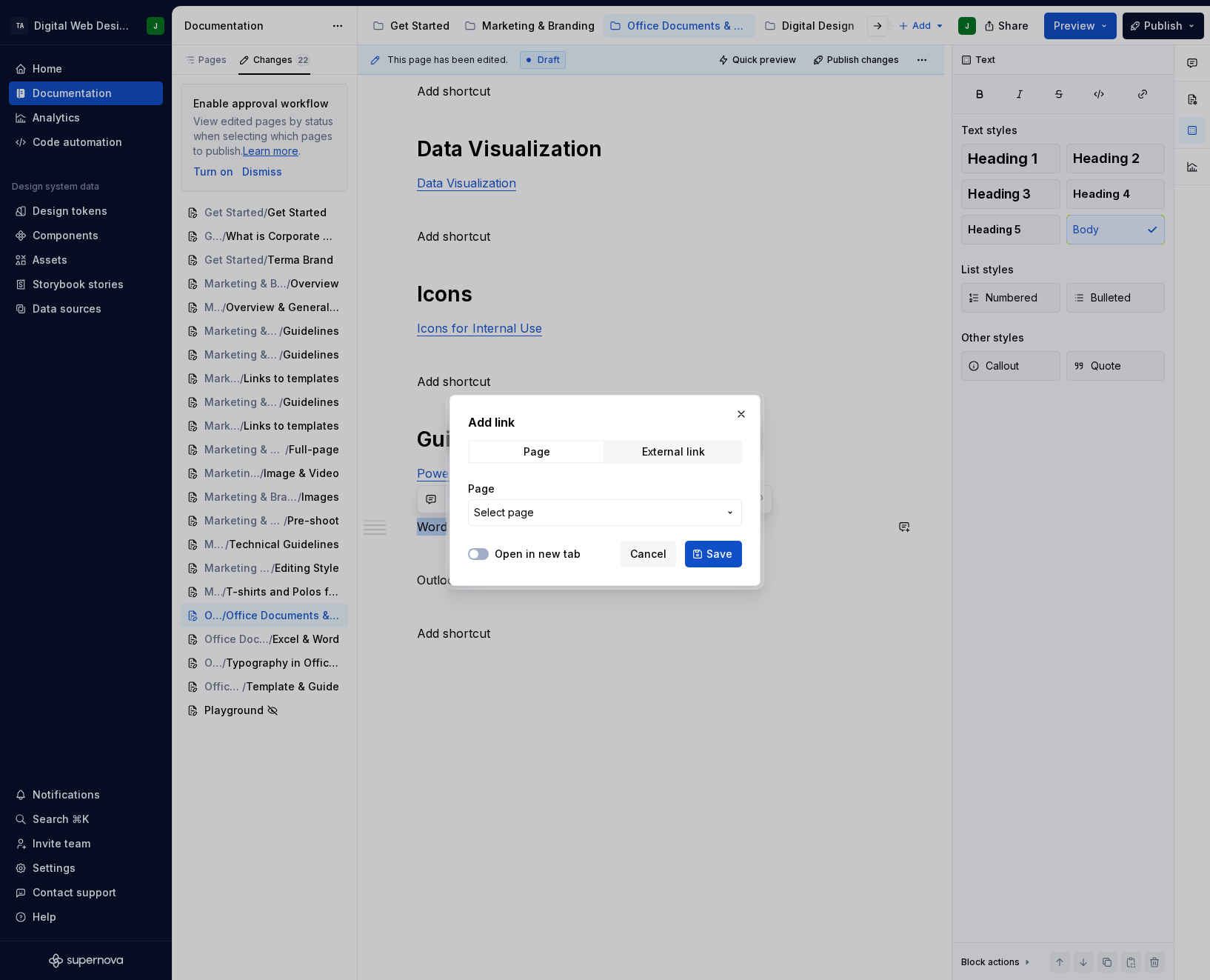
click at [561, 507] on span "Select page" at bounding box center [596, 512] width 244 height 15
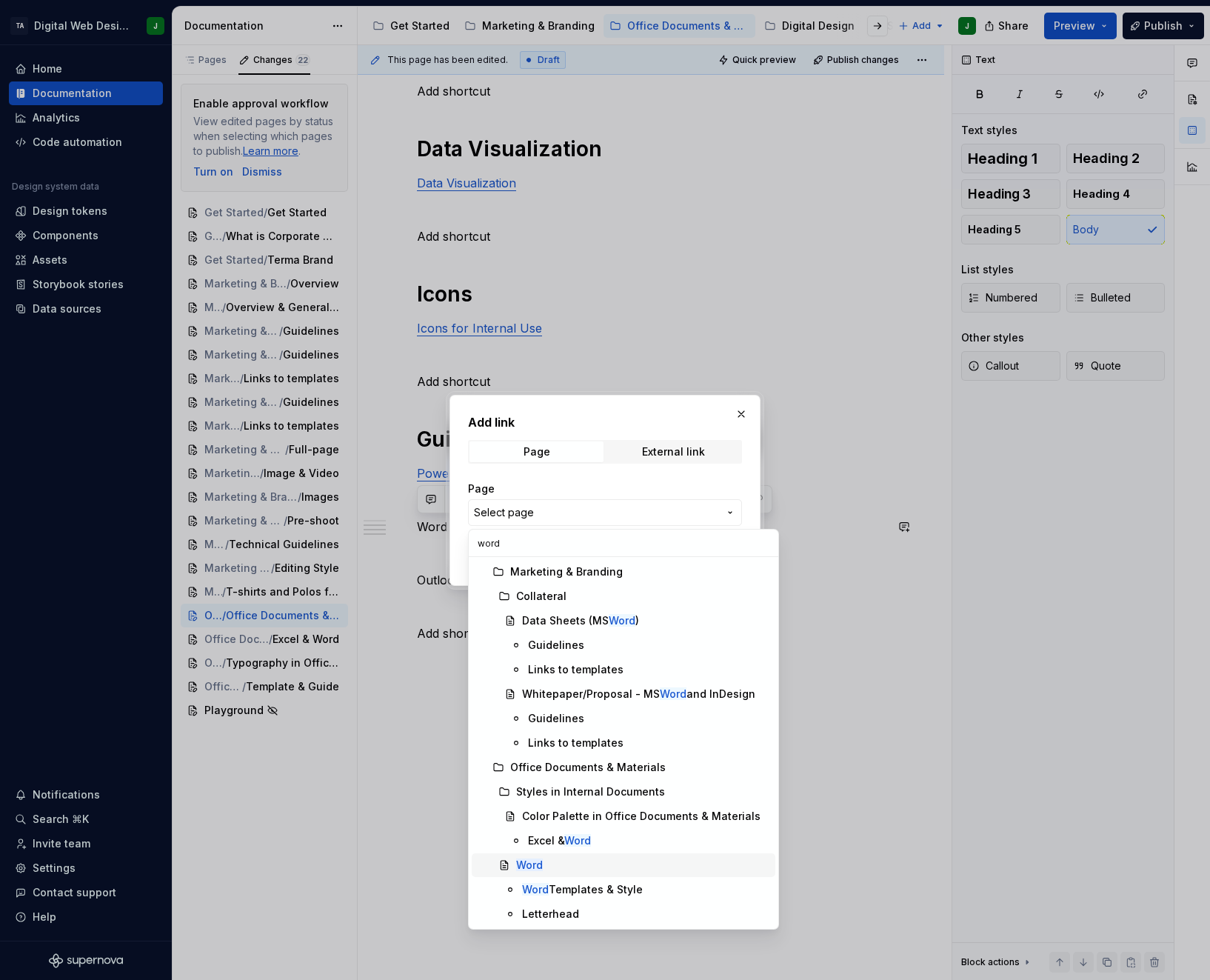
type input "word"
click at [580, 858] on div "Word" at bounding box center [643, 865] width 253 height 15
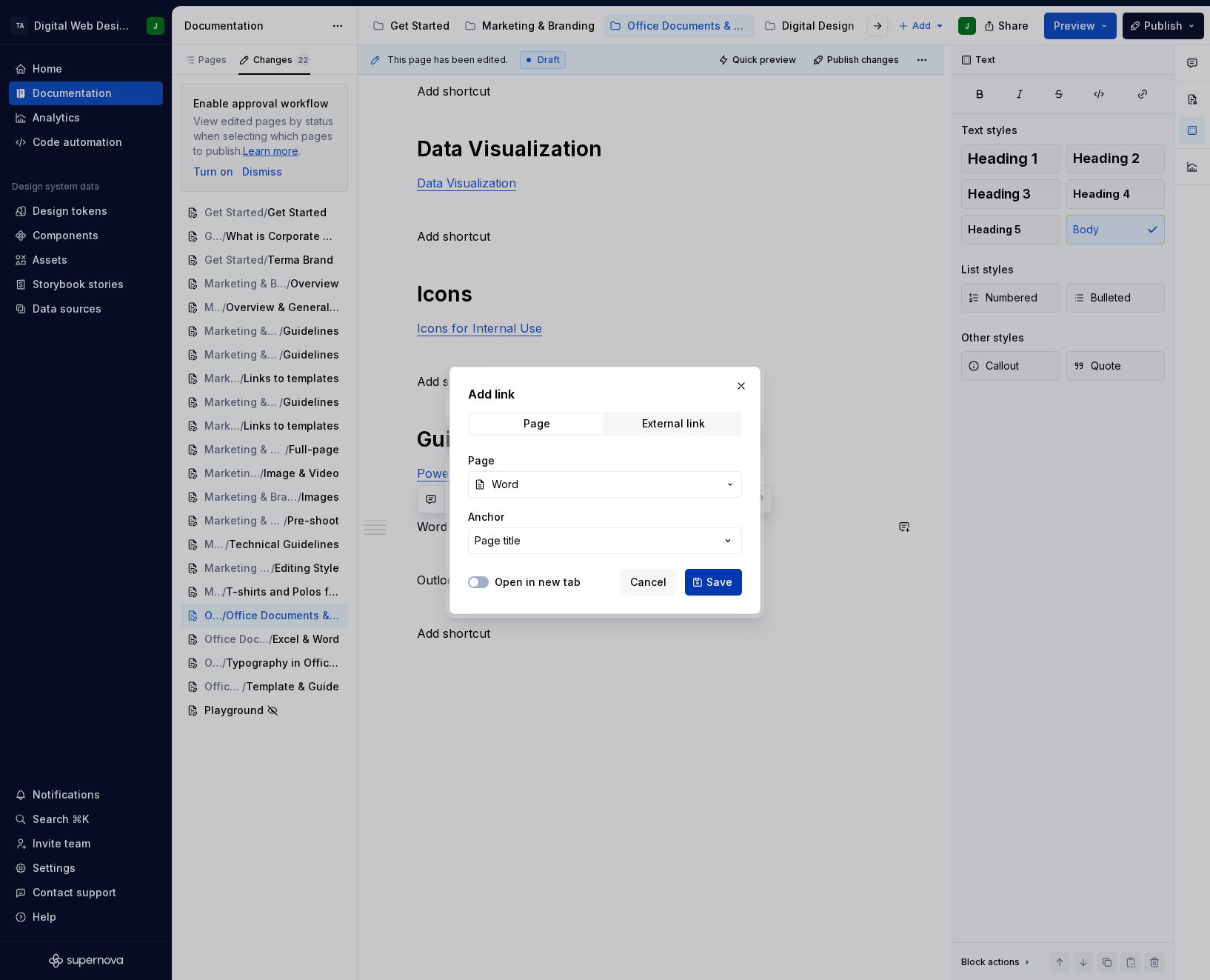
click at [725, 576] on span "Save" at bounding box center [718, 582] width 26 height 15
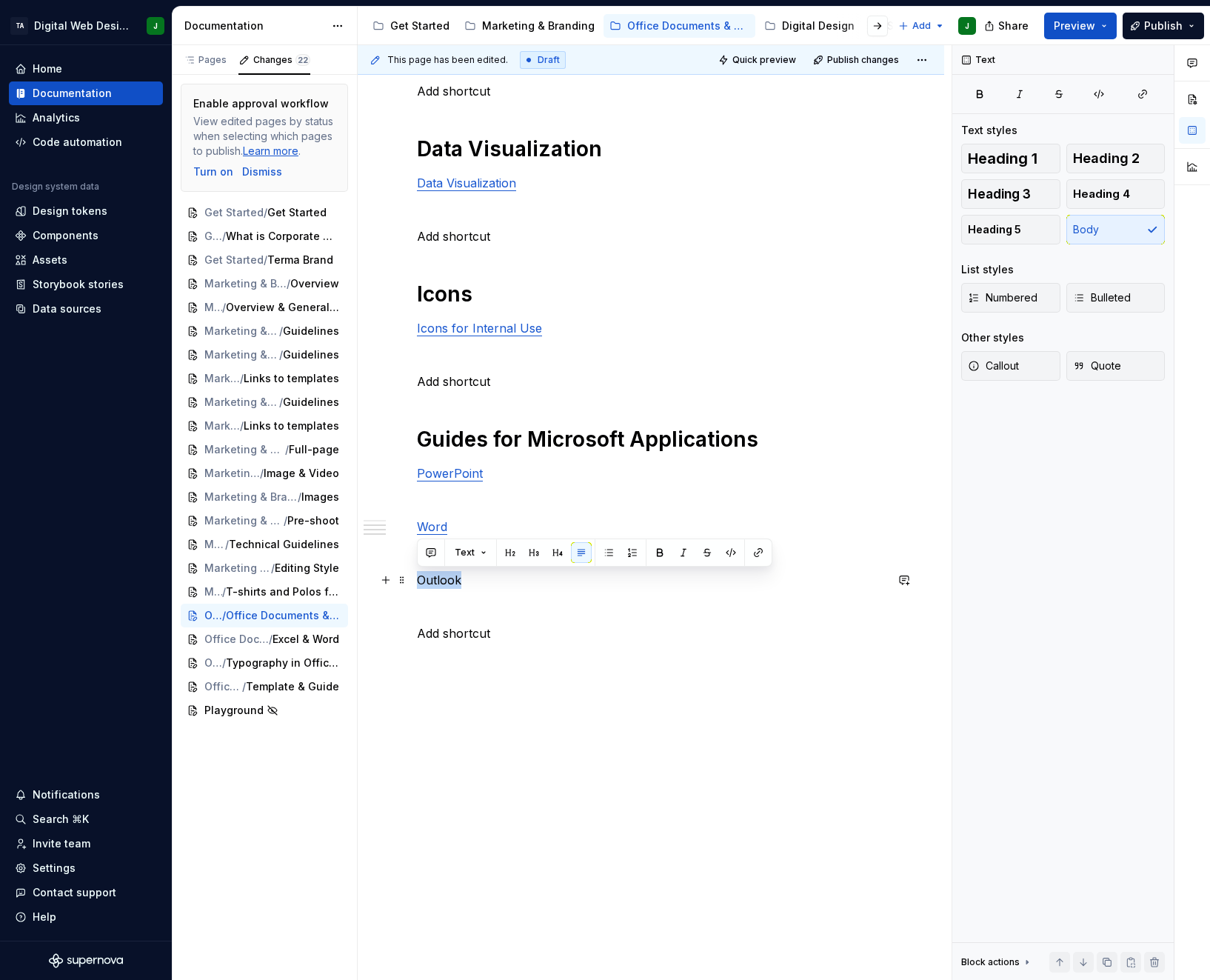
drag, startPoint x: 502, startPoint y: 581, endPoint x: 409, endPoint y: 582, distance: 93.0
click at [409, 582] on div "Styles Color Palette in Internal Documents Typography in Internal Documents Add…" at bounding box center [651, 414] width 586 height 1132
click at [756, 554] on button "button" at bounding box center [758, 552] width 21 height 21
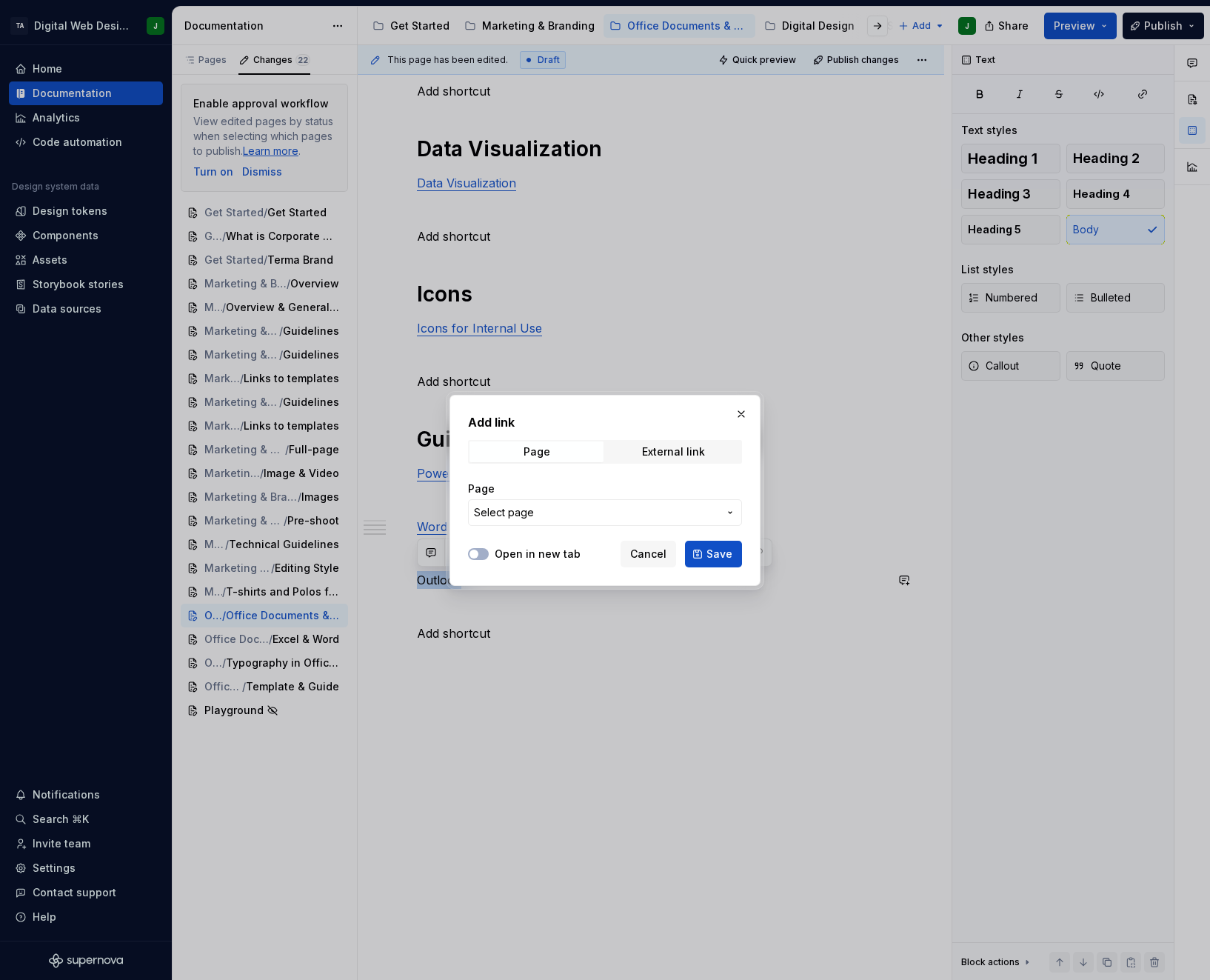
click at [545, 505] on span "Select page" at bounding box center [596, 512] width 244 height 15
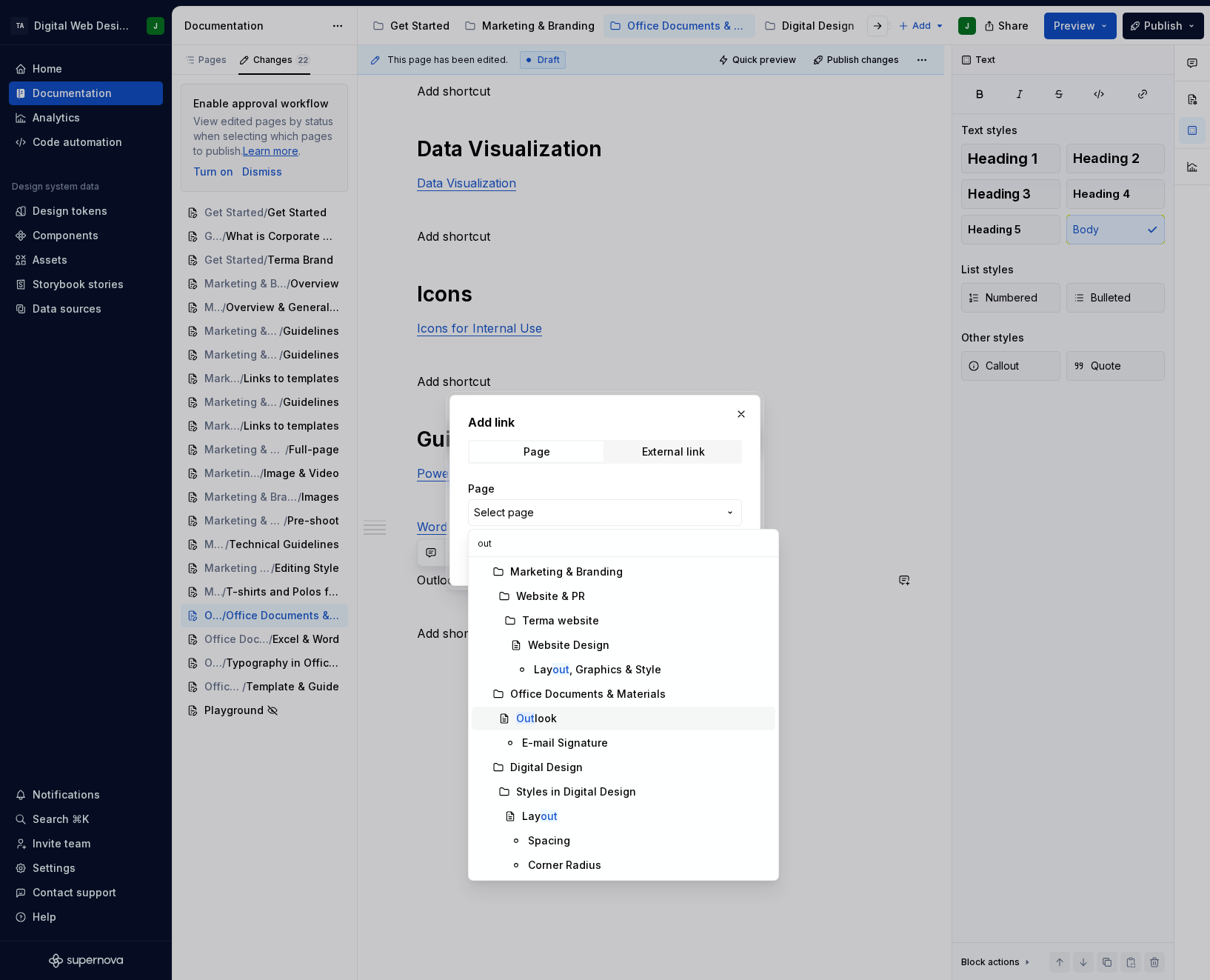
type input "out"
click at [654, 714] on div "Out look" at bounding box center [643, 719] width 253 height 15
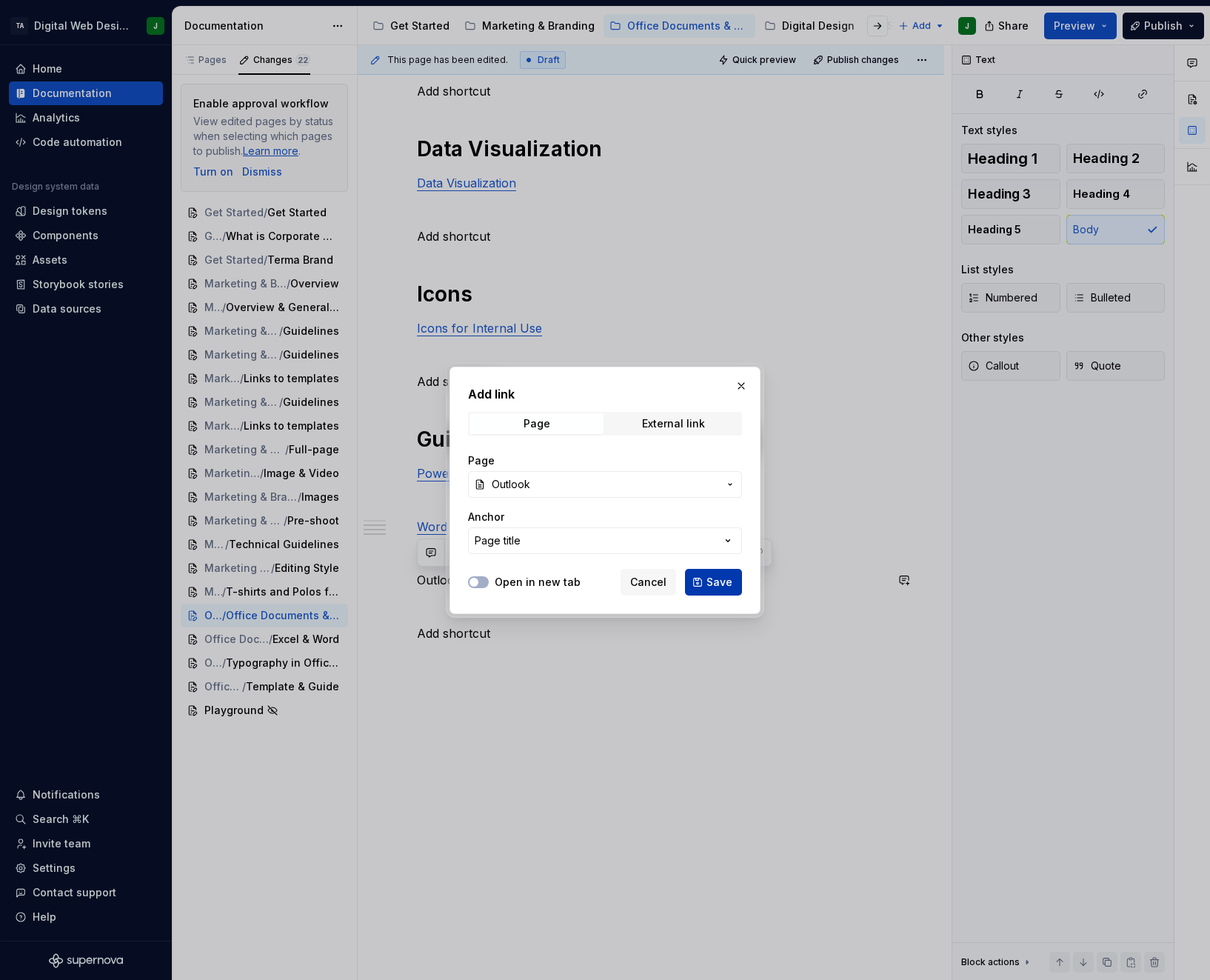
click at [707, 577] on button "Save" at bounding box center [713, 582] width 57 height 26
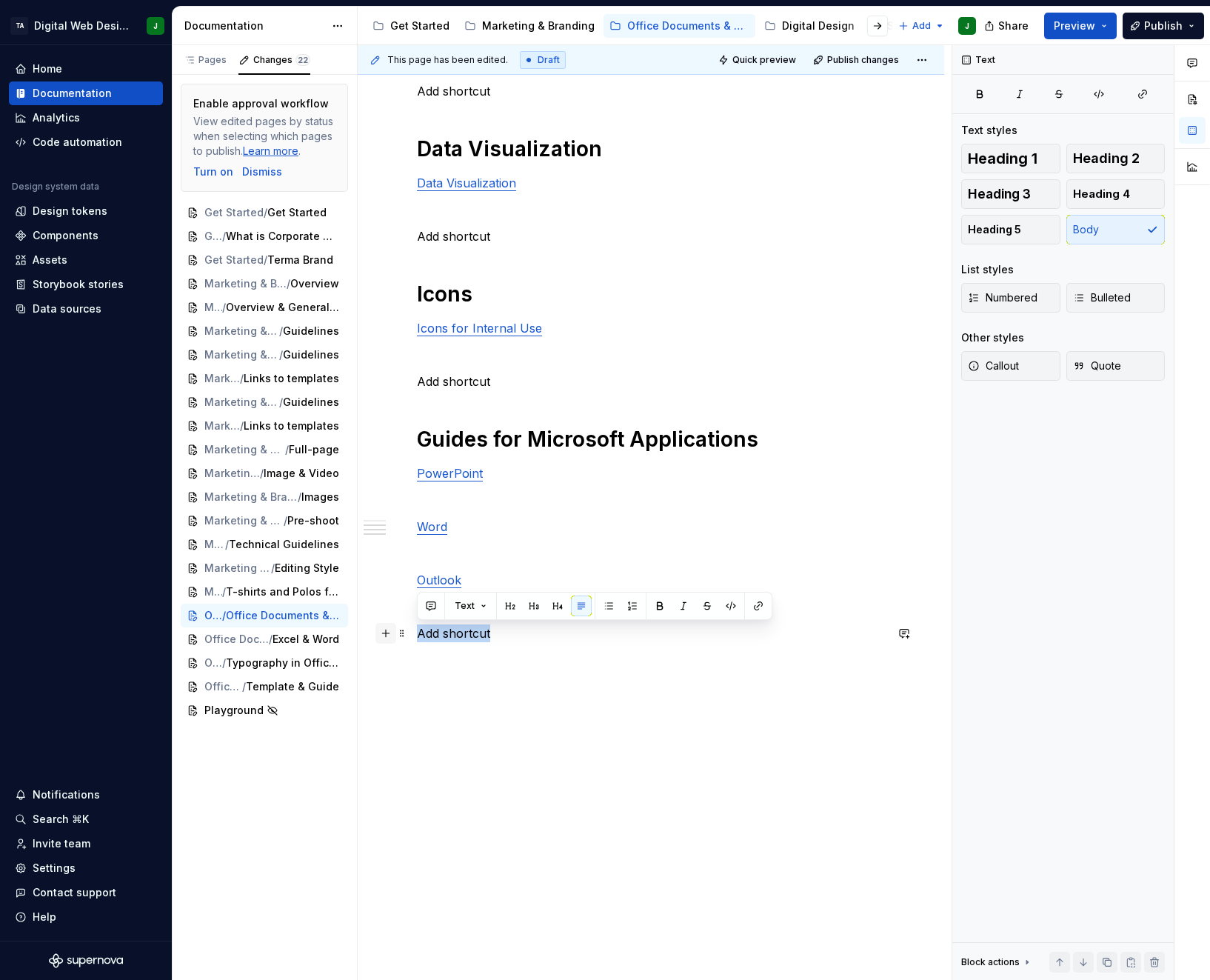
drag, startPoint x: 506, startPoint y: 634, endPoint x: 387, endPoint y: 633, distance: 119.0
click at [417, 633] on div "Styles Color Palette in Internal Documents Typography in Internal Documents Add…" at bounding box center [650, 285] width 468 height 803
click at [561, 666] on p at bounding box center [650, 660] width 468 height 18
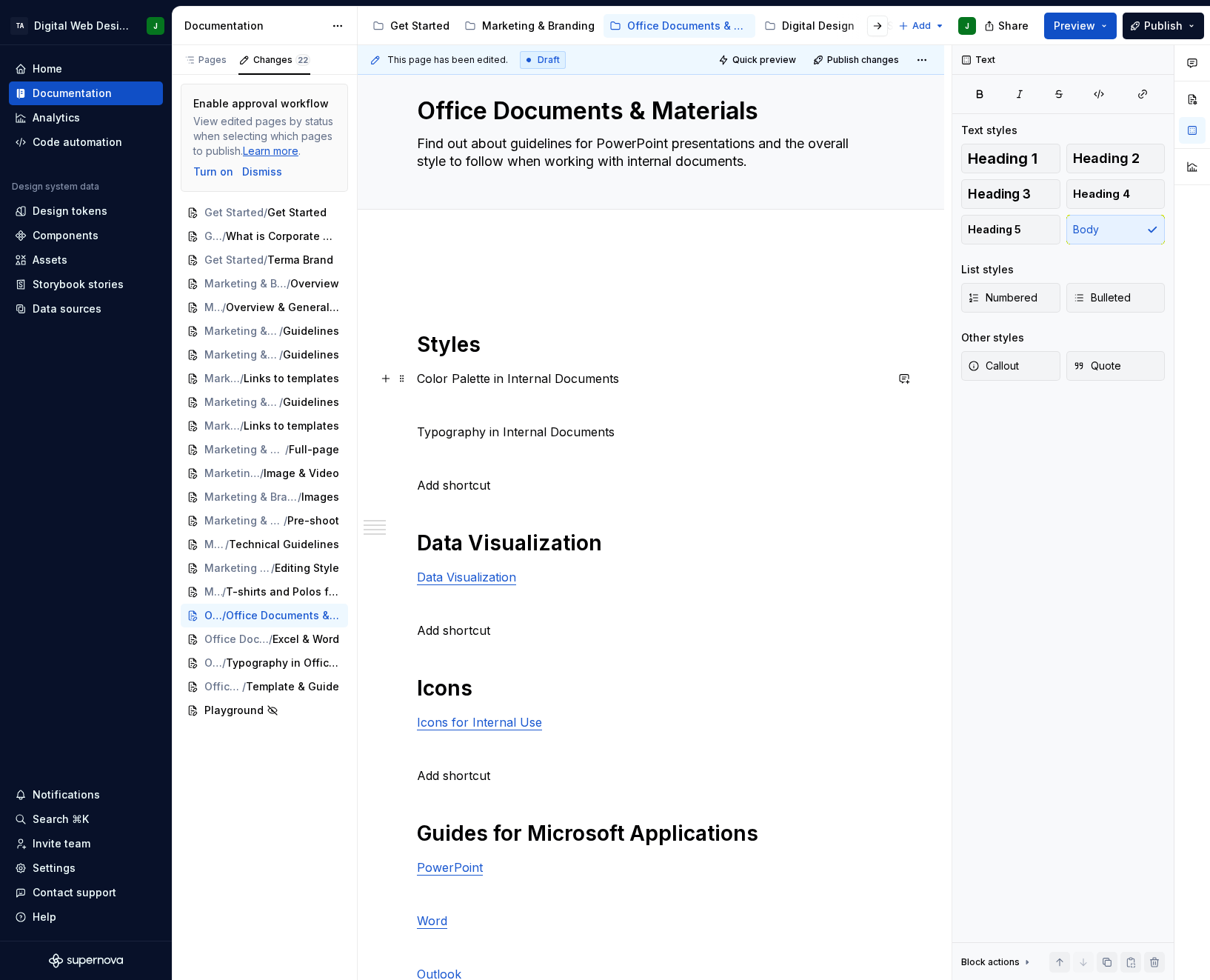
scroll to position [0, 0]
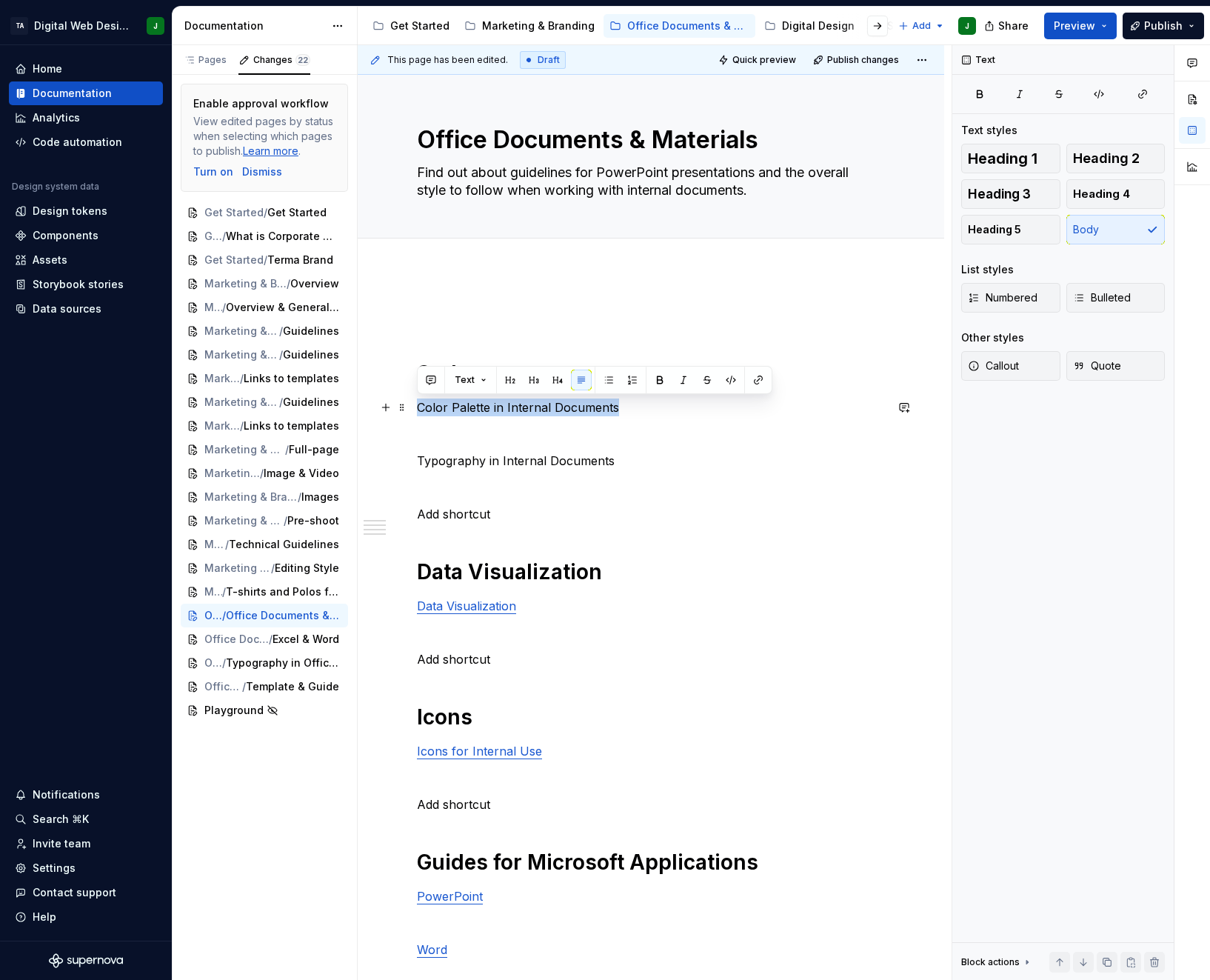
drag, startPoint x: 625, startPoint y: 408, endPoint x: 417, endPoint y: 406, distance: 208.0
click at [417, 406] on p "Color Palette in Internal Documents" at bounding box center [650, 408] width 468 height 18
copy p "Color Palette in Internal Documents"
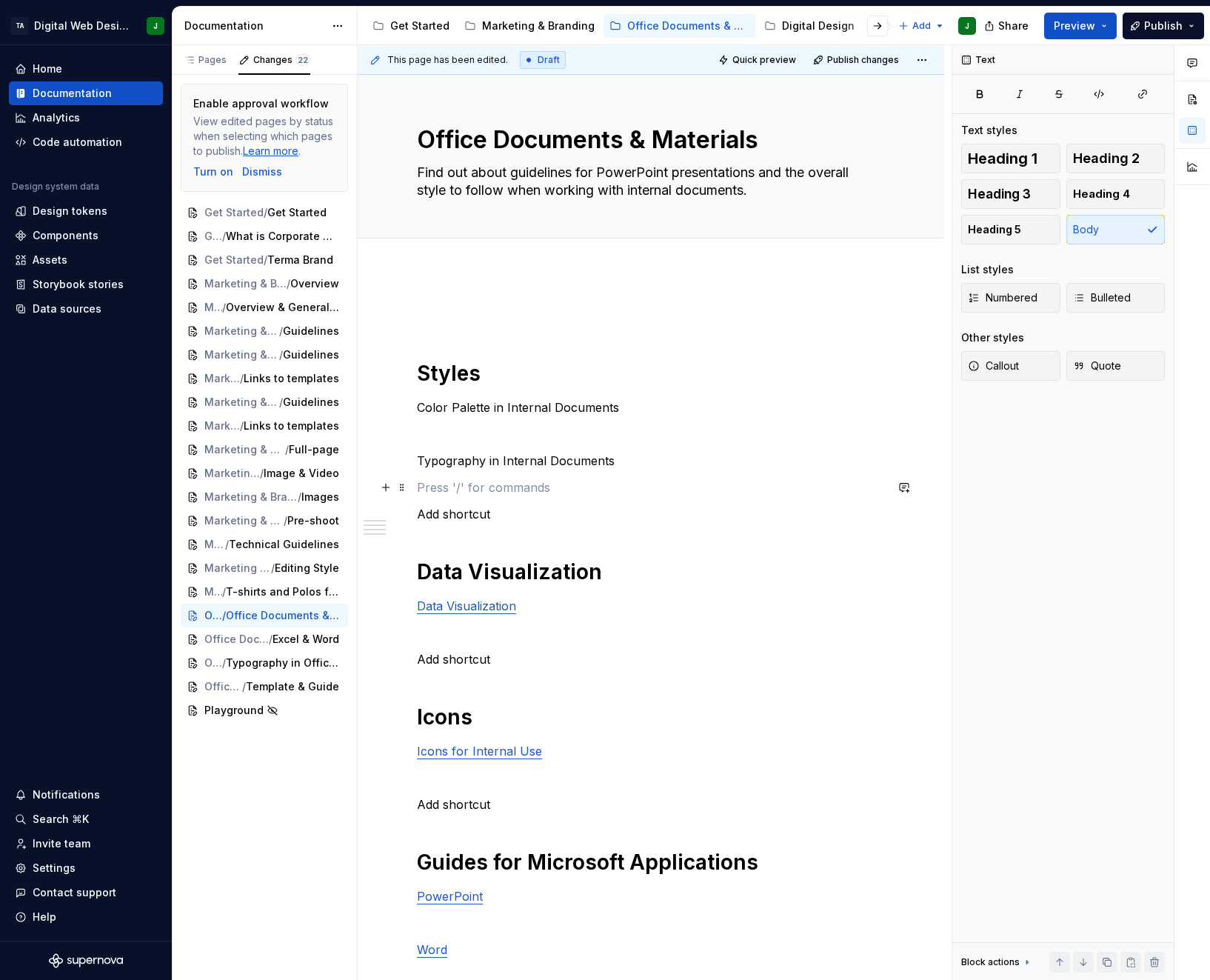
click at [661, 479] on p at bounding box center [650, 488] width 468 height 18
type textarea "*"
